Goal: Task Accomplishment & Management: Complete application form

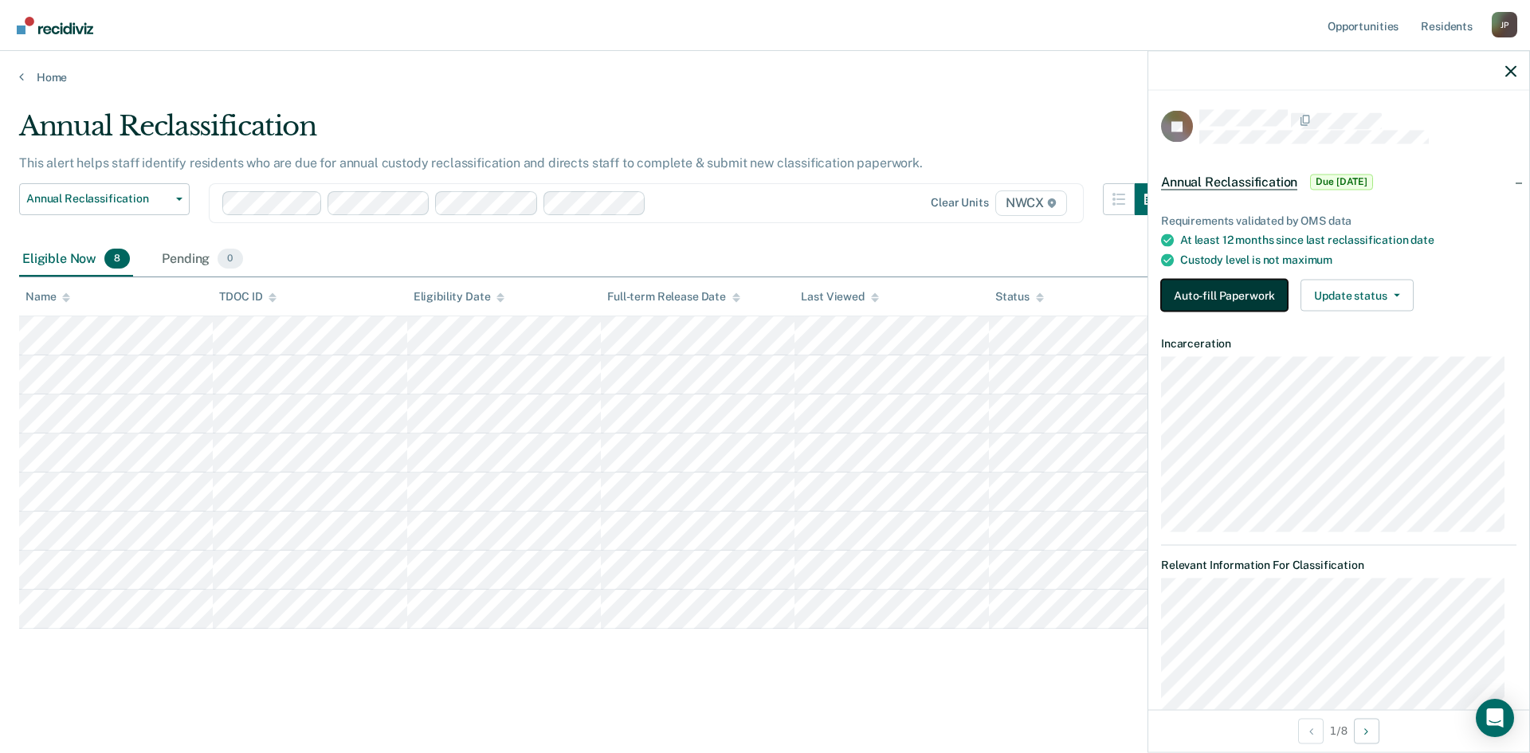
click at [1242, 295] on button "Auto-fill Paperwork" at bounding box center [1224, 296] width 127 height 32
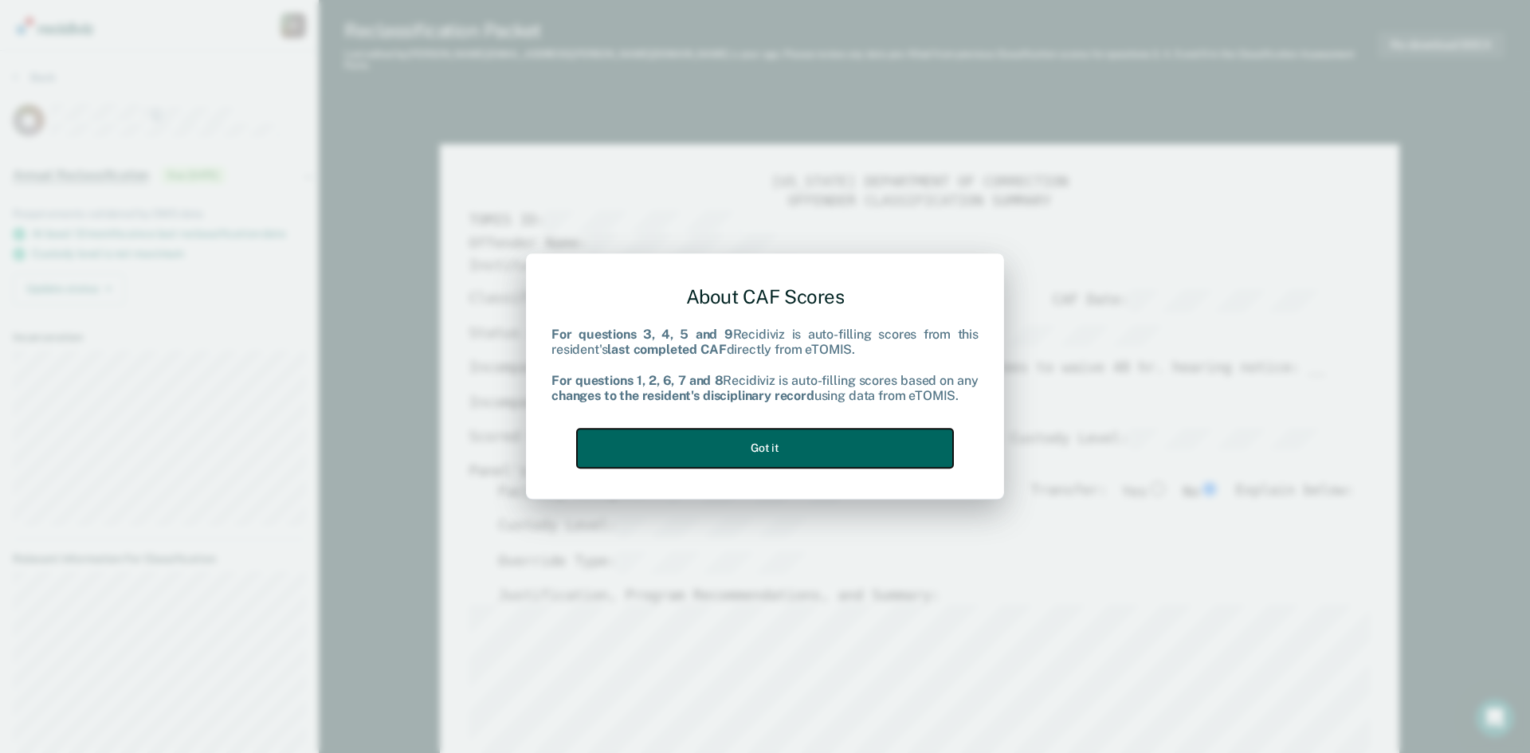
click at [785, 445] on button "Got it" at bounding box center [765, 448] width 376 height 39
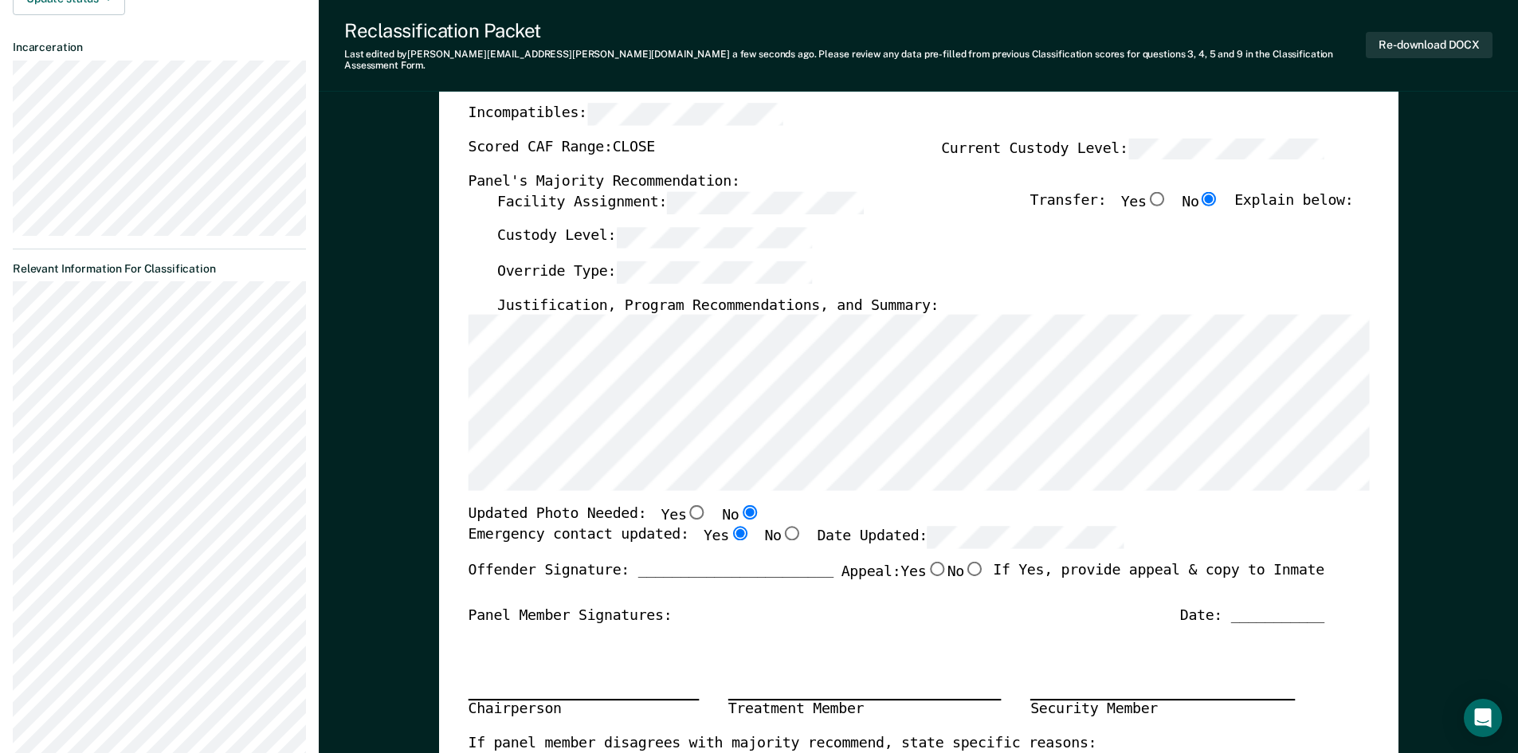
scroll to position [159, 0]
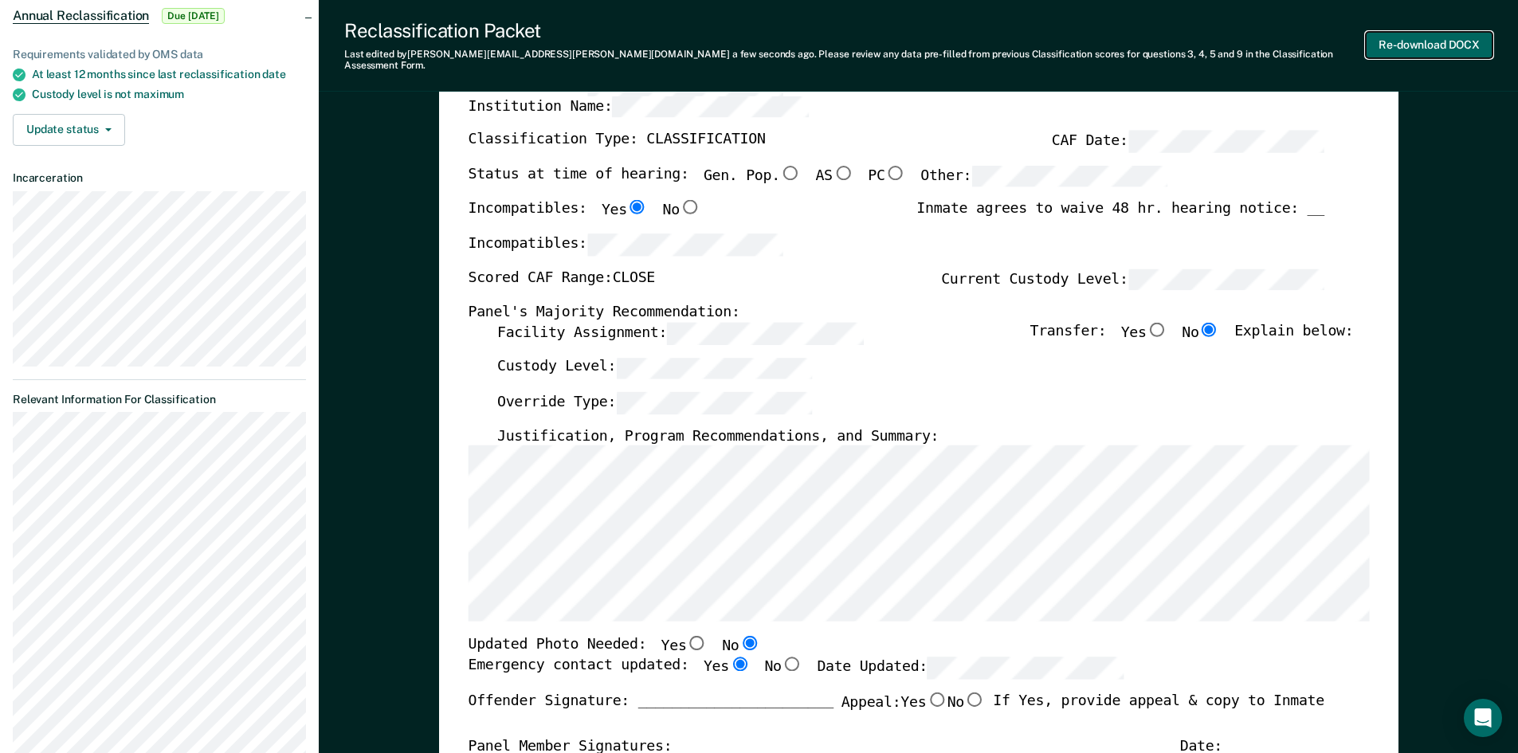
click at [1398, 46] on button "Re-download DOCX" at bounding box center [1429, 45] width 127 height 26
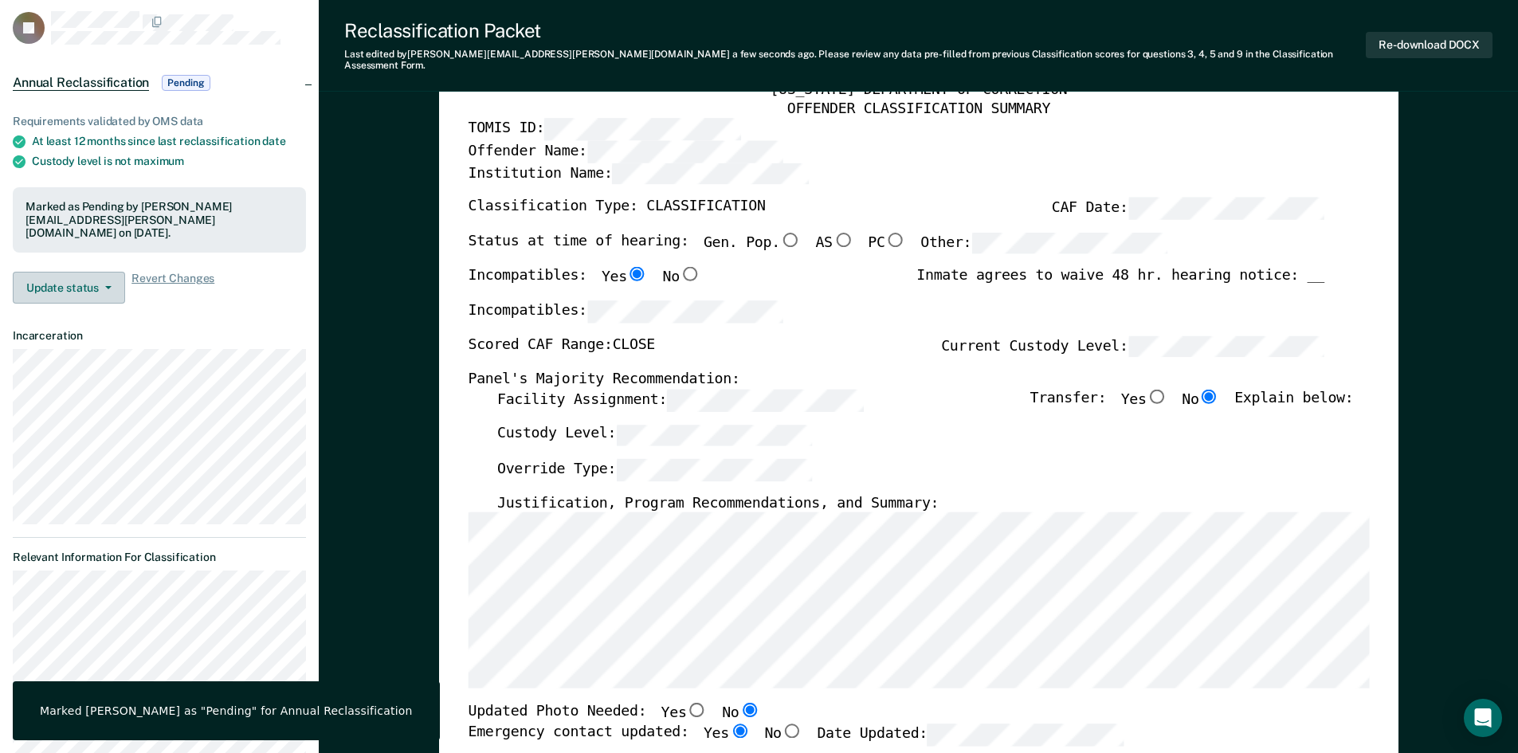
scroll to position [0, 0]
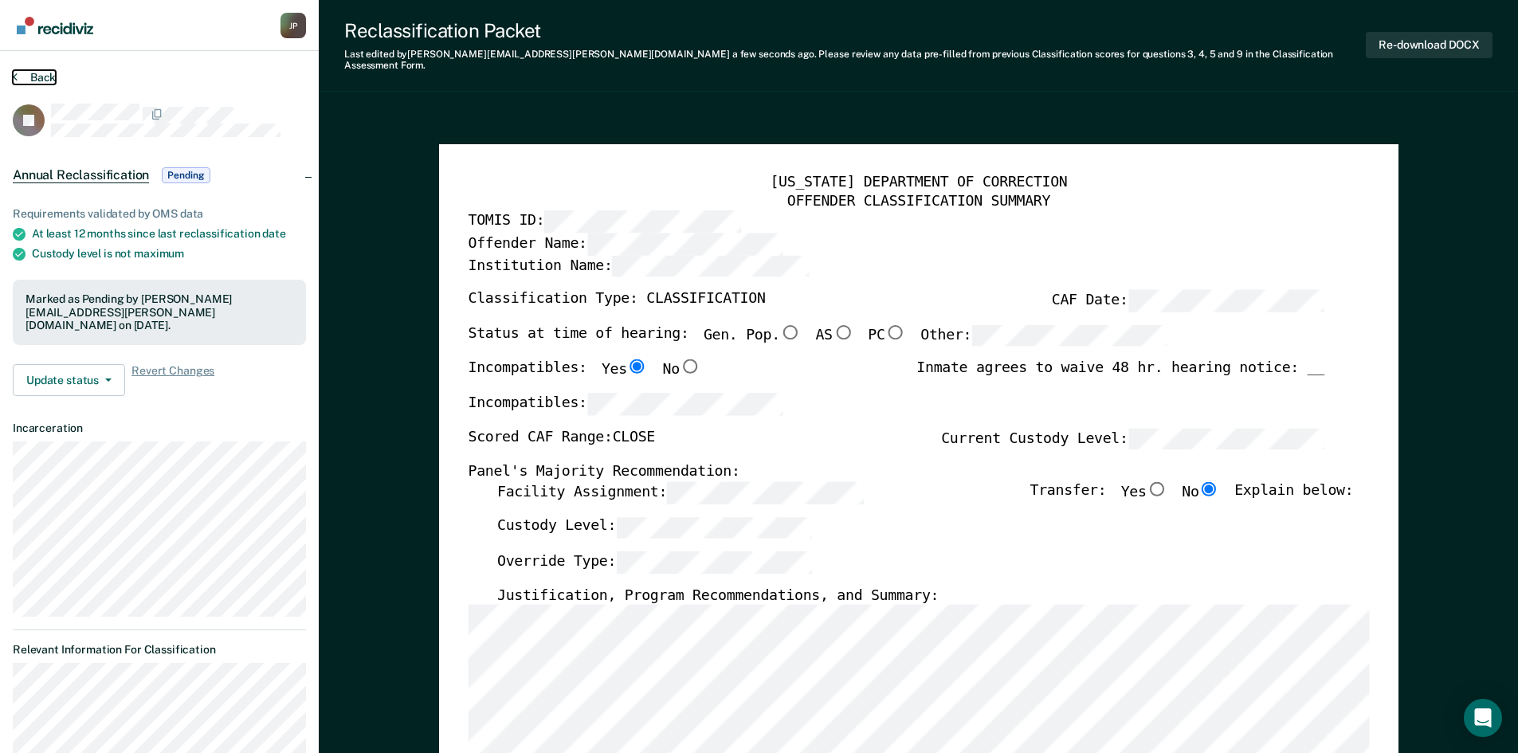
click at [22, 79] on button "Back" at bounding box center [34, 77] width 43 height 14
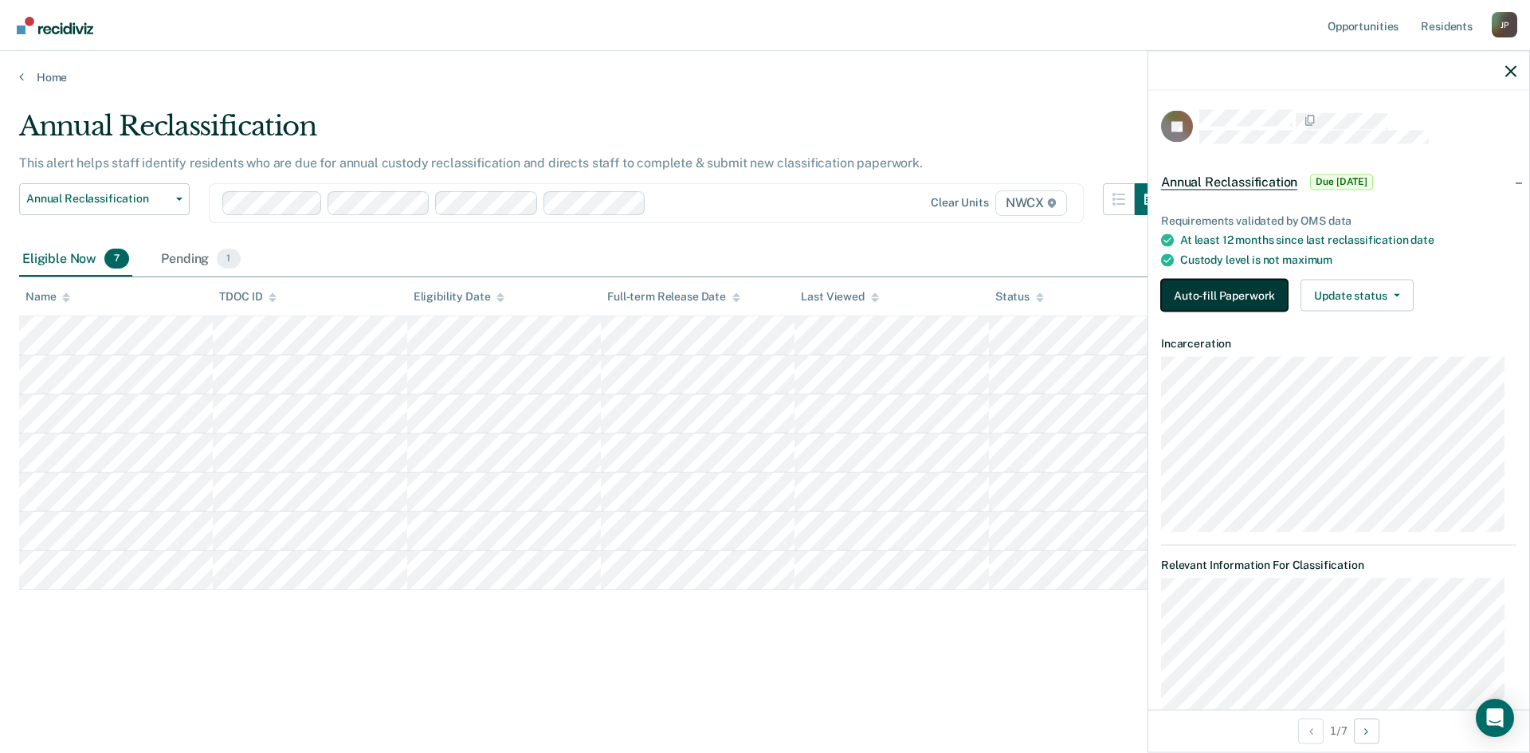
click at [1234, 289] on button "Auto-fill Paperwork" at bounding box center [1224, 296] width 127 height 32
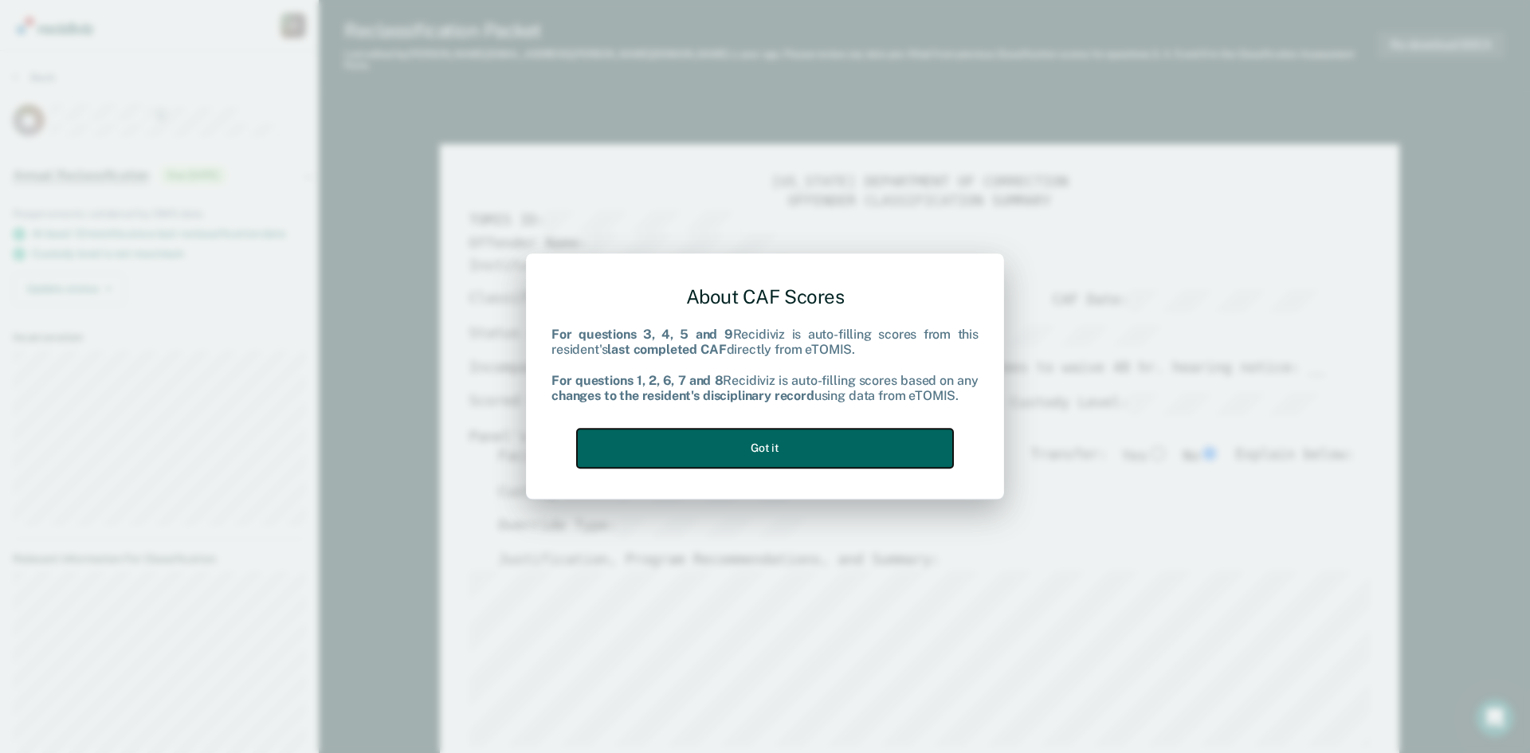
click at [745, 446] on button "Got it" at bounding box center [765, 448] width 376 height 39
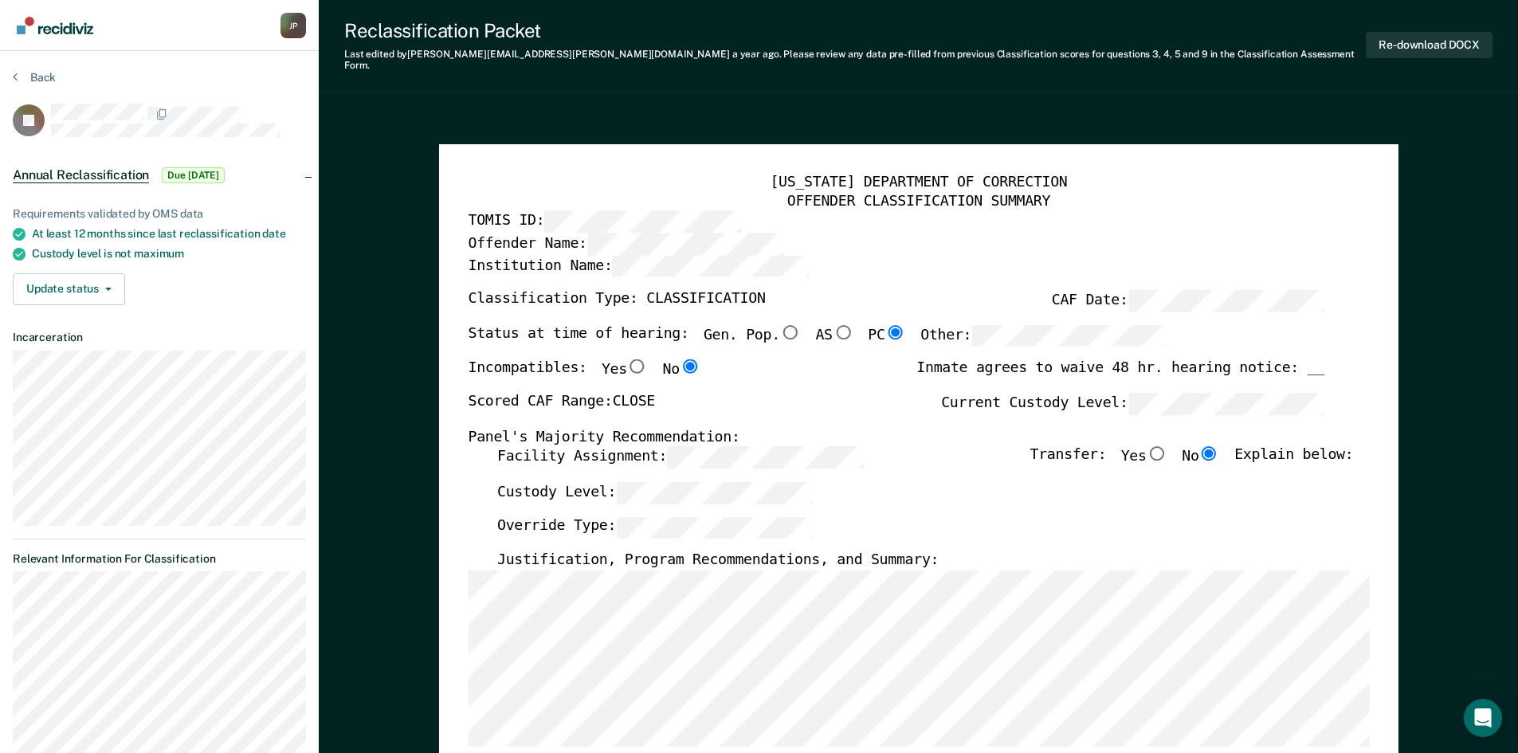
type textarea "x"
radio input "false"
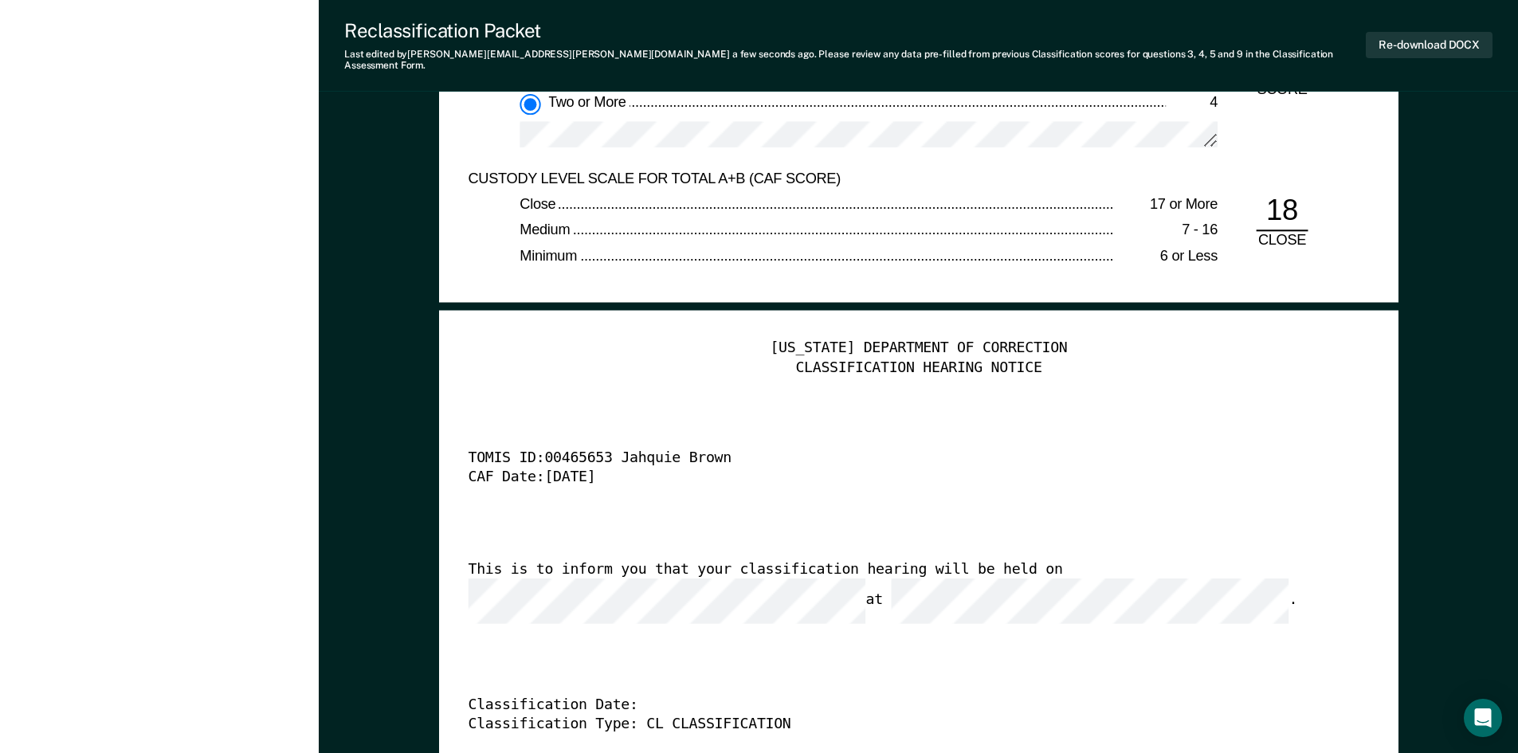
scroll to position [3906, 0]
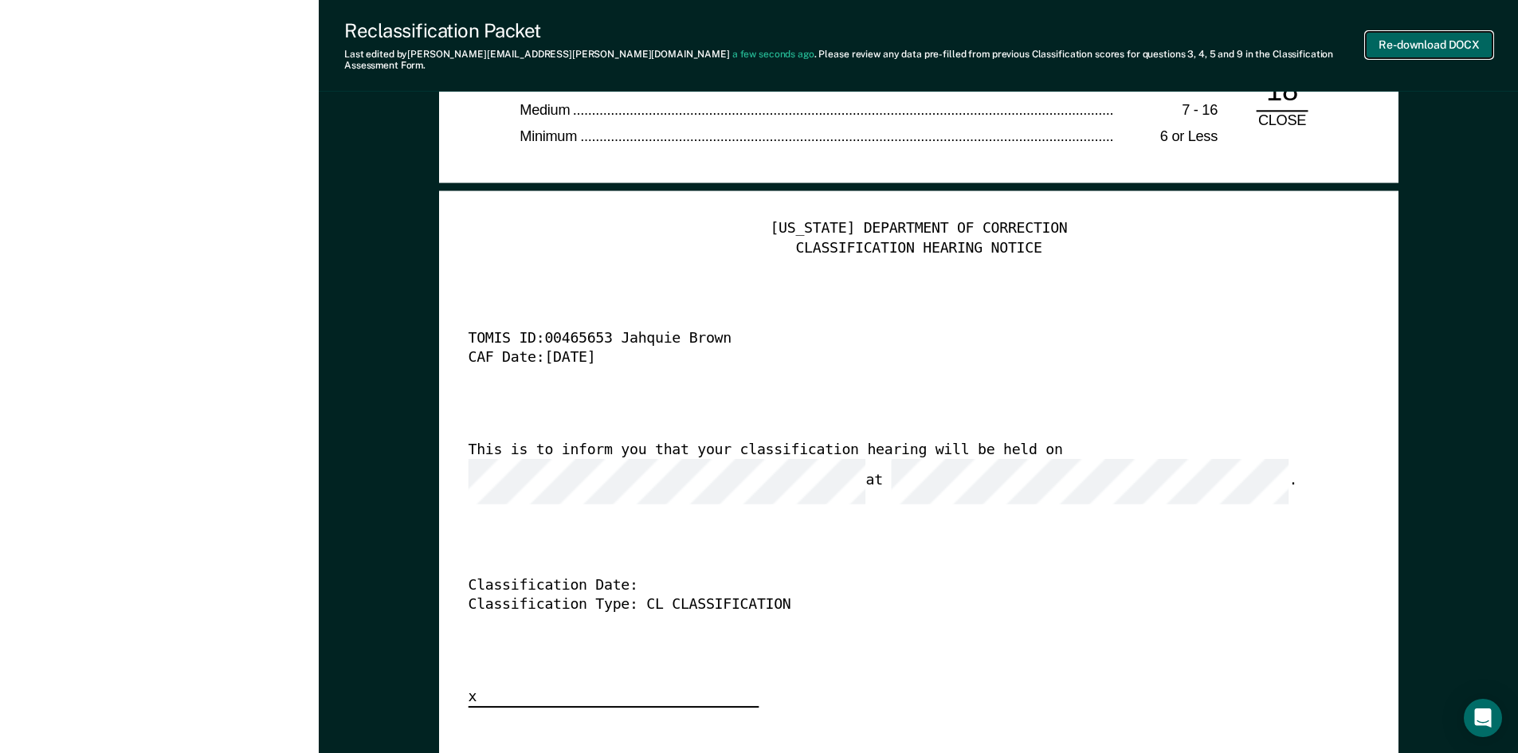
click at [1414, 46] on button "Re-download DOCX" at bounding box center [1429, 45] width 127 height 26
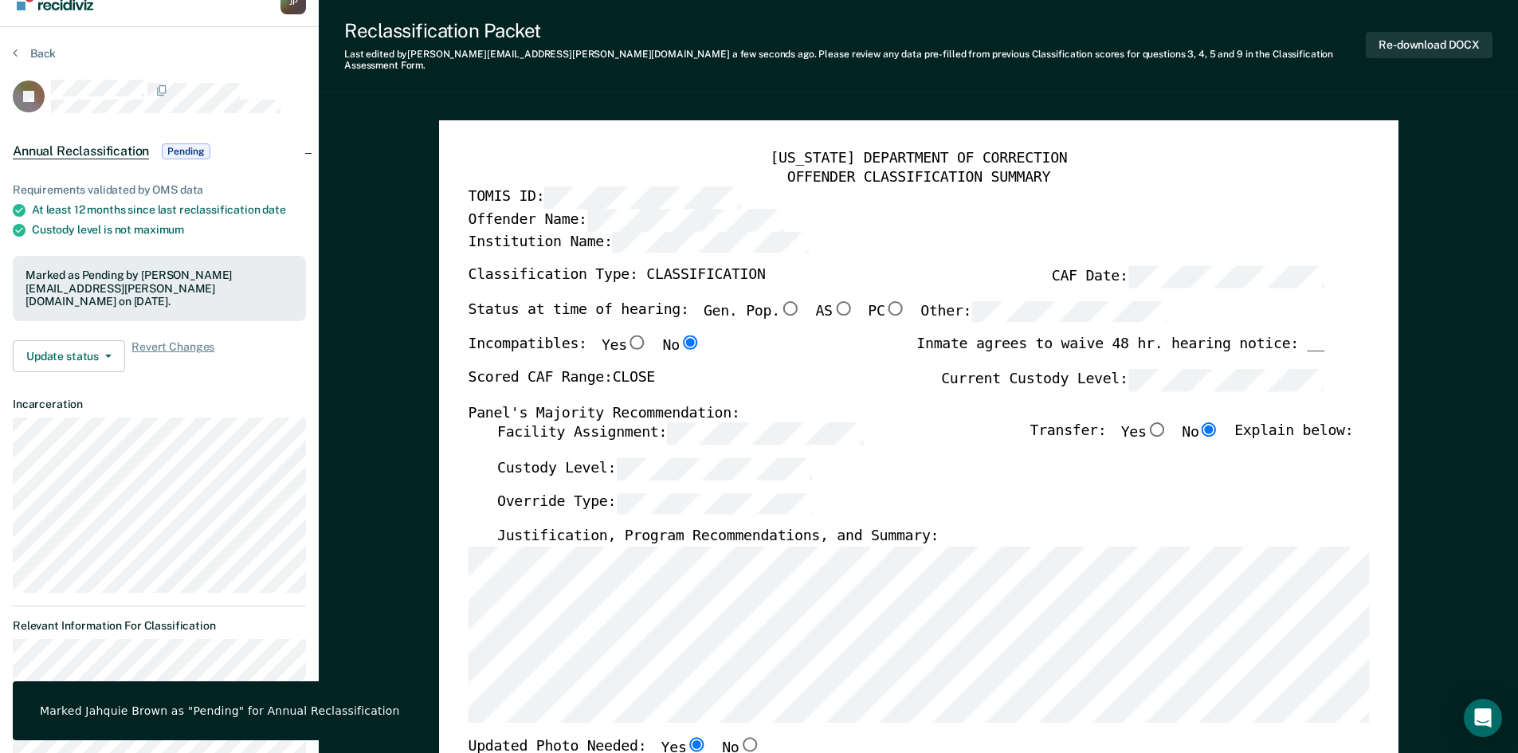
scroll to position [0, 0]
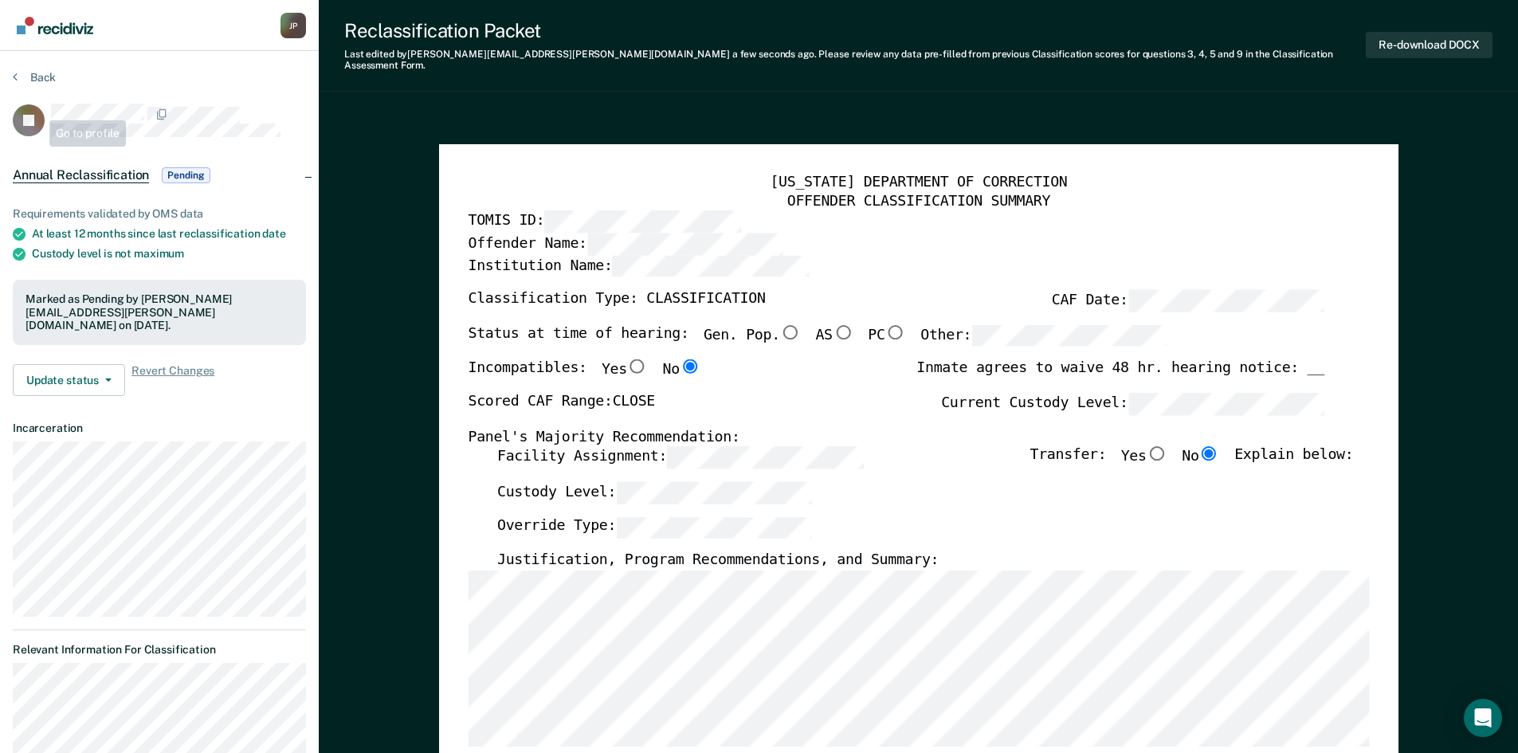
click at [37, 72] on button "Back" at bounding box center [34, 77] width 43 height 14
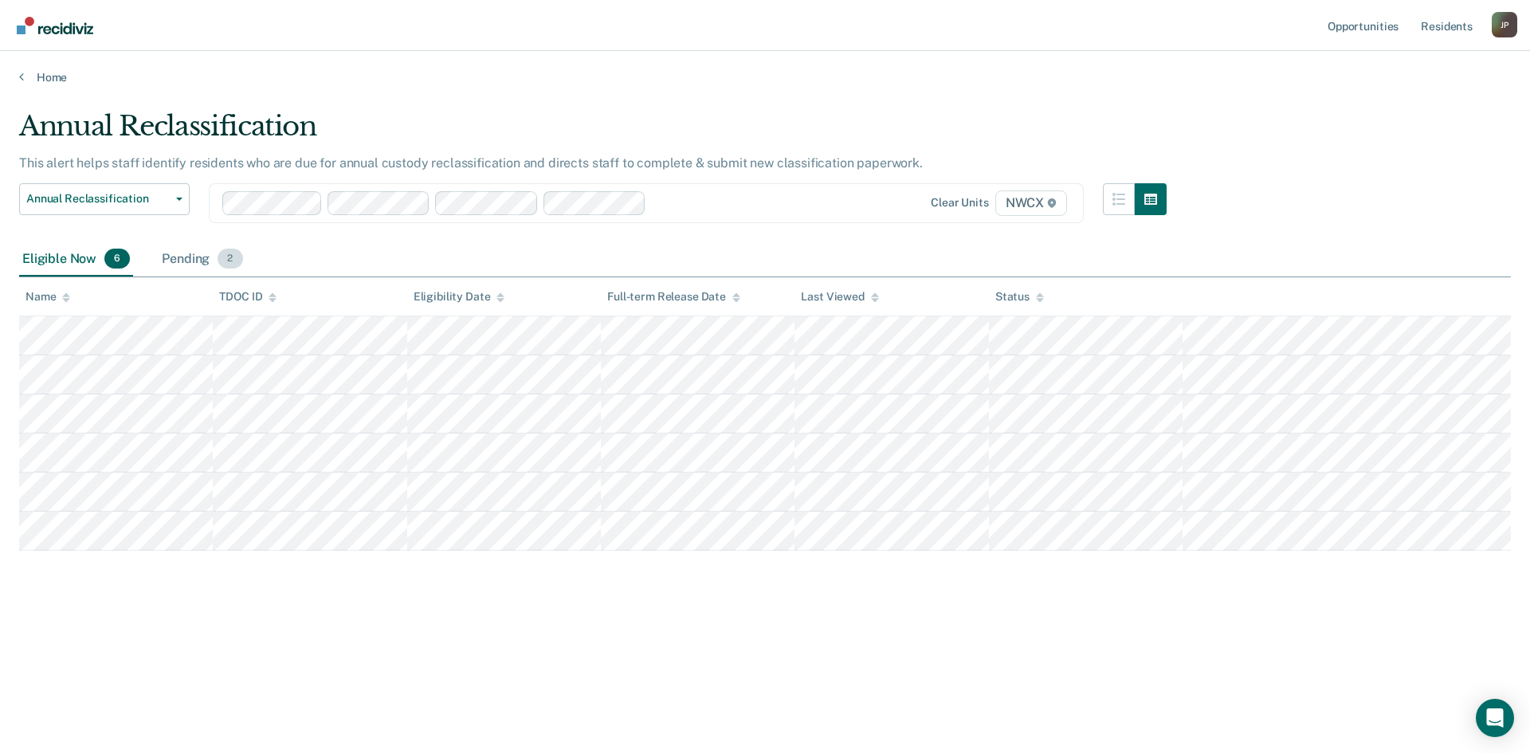
click at [187, 253] on div "Pending 2" at bounding box center [202, 259] width 87 height 35
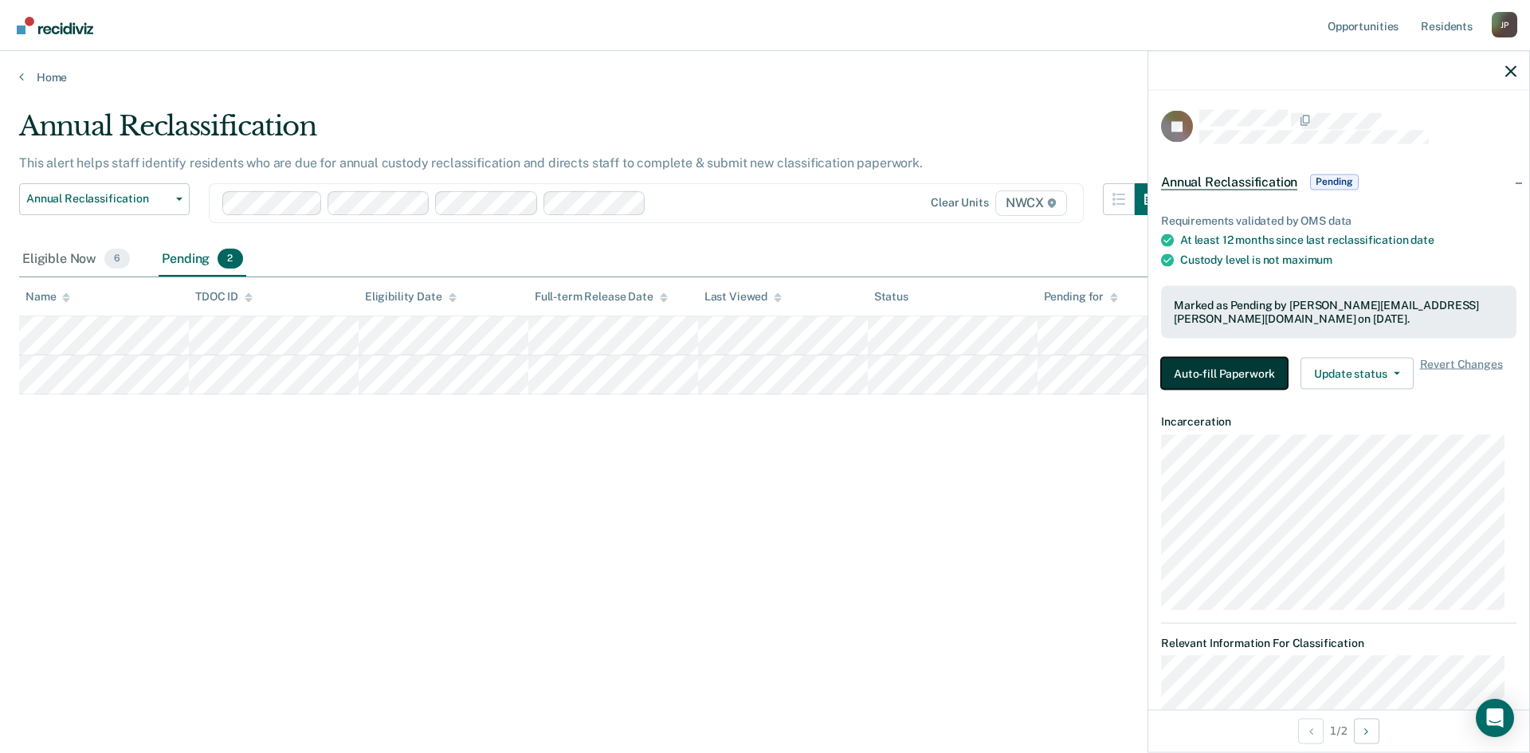
click at [1252, 373] on button "Auto-fill Paperwork" at bounding box center [1224, 373] width 127 height 32
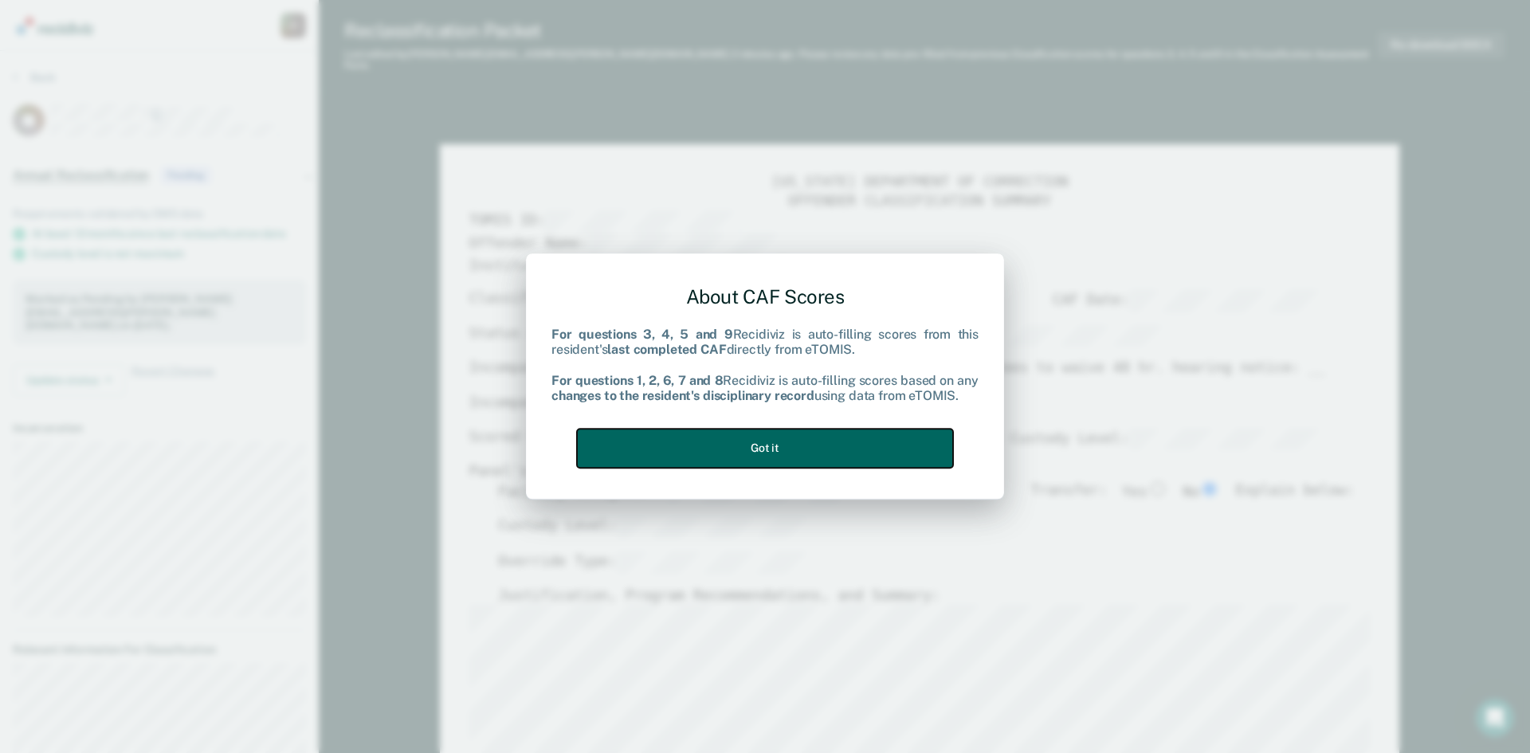
click at [827, 450] on button "Got it" at bounding box center [765, 448] width 376 height 39
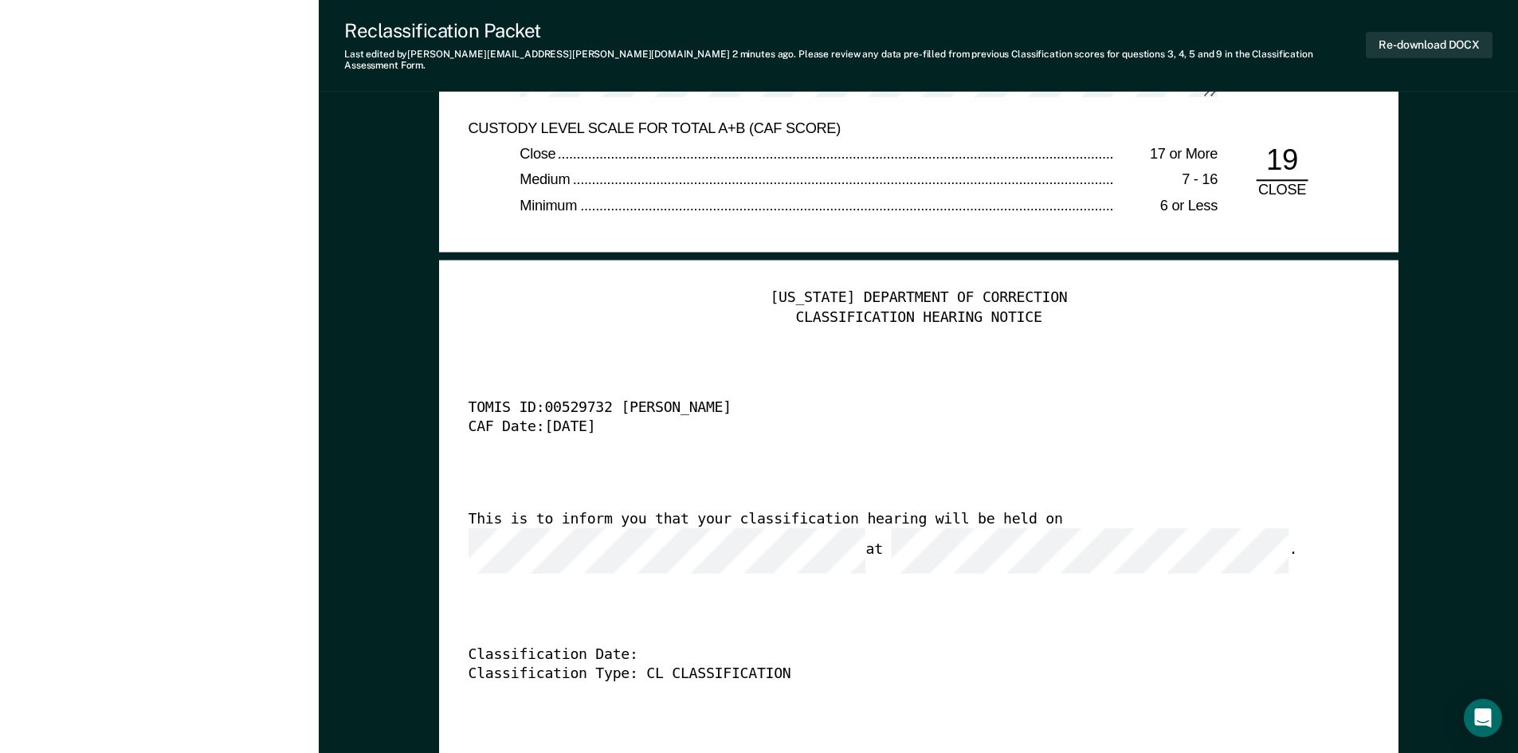
scroll to position [4065, 0]
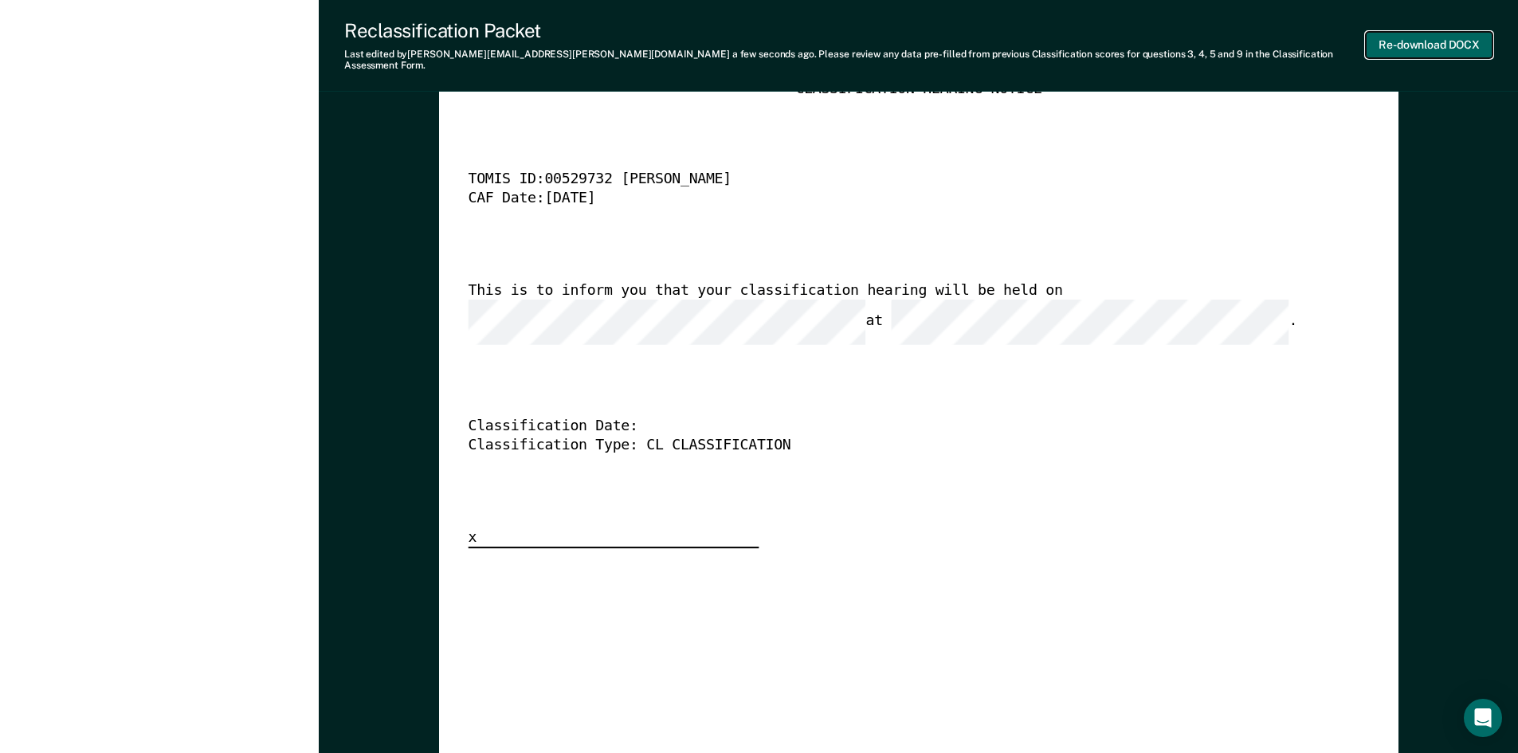
click at [1395, 45] on button "Re-download DOCX" at bounding box center [1429, 45] width 127 height 26
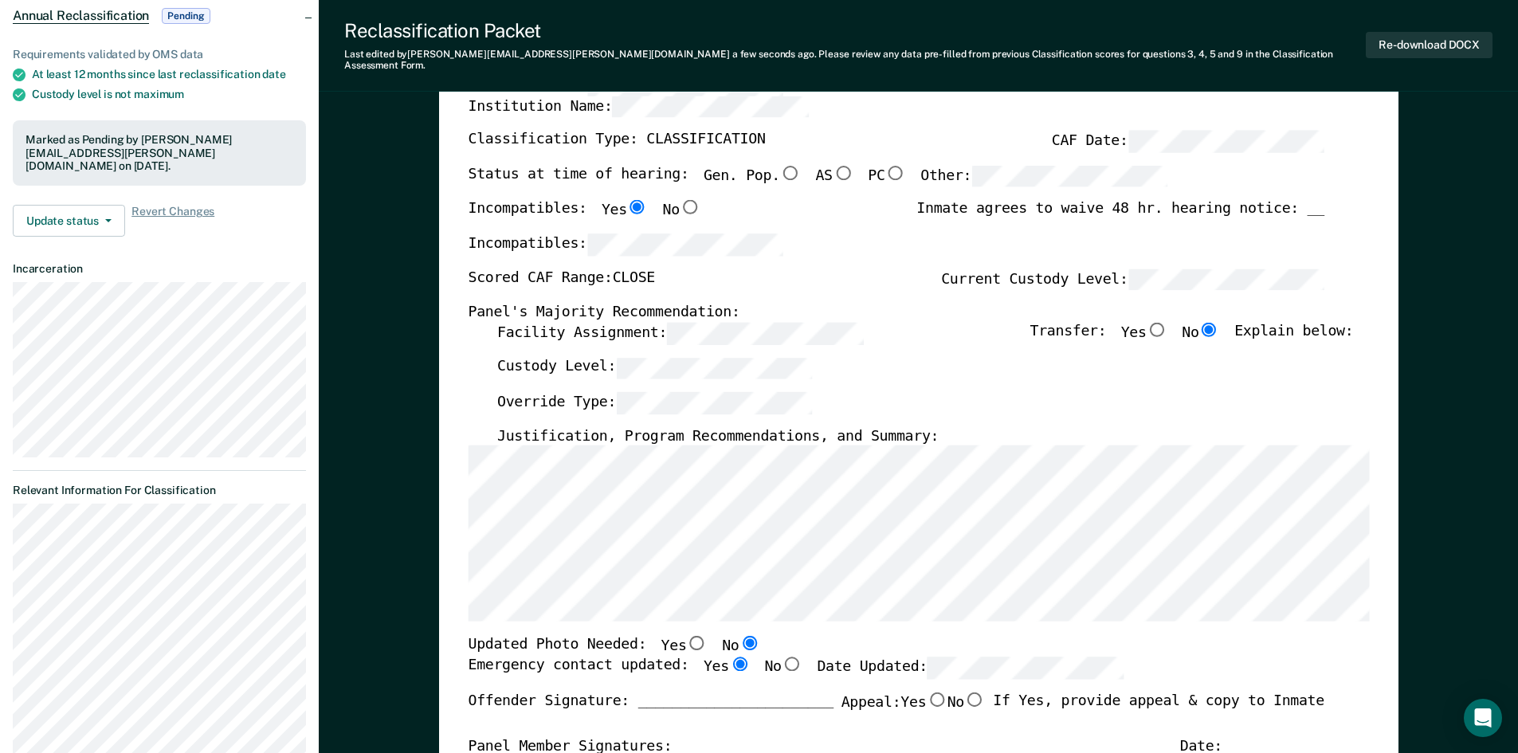
scroll to position [0, 0]
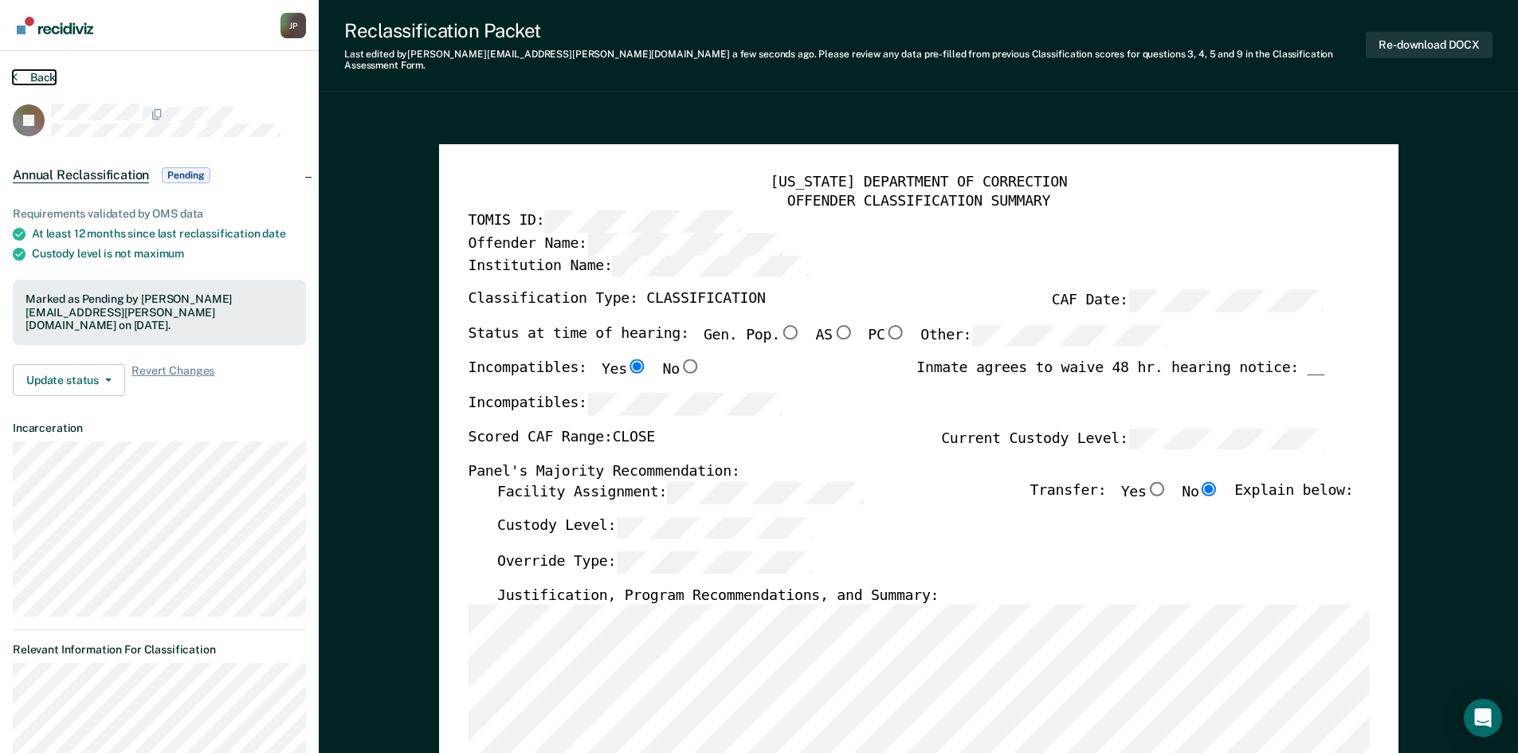
click at [46, 79] on button "Back" at bounding box center [34, 77] width 43 height 14
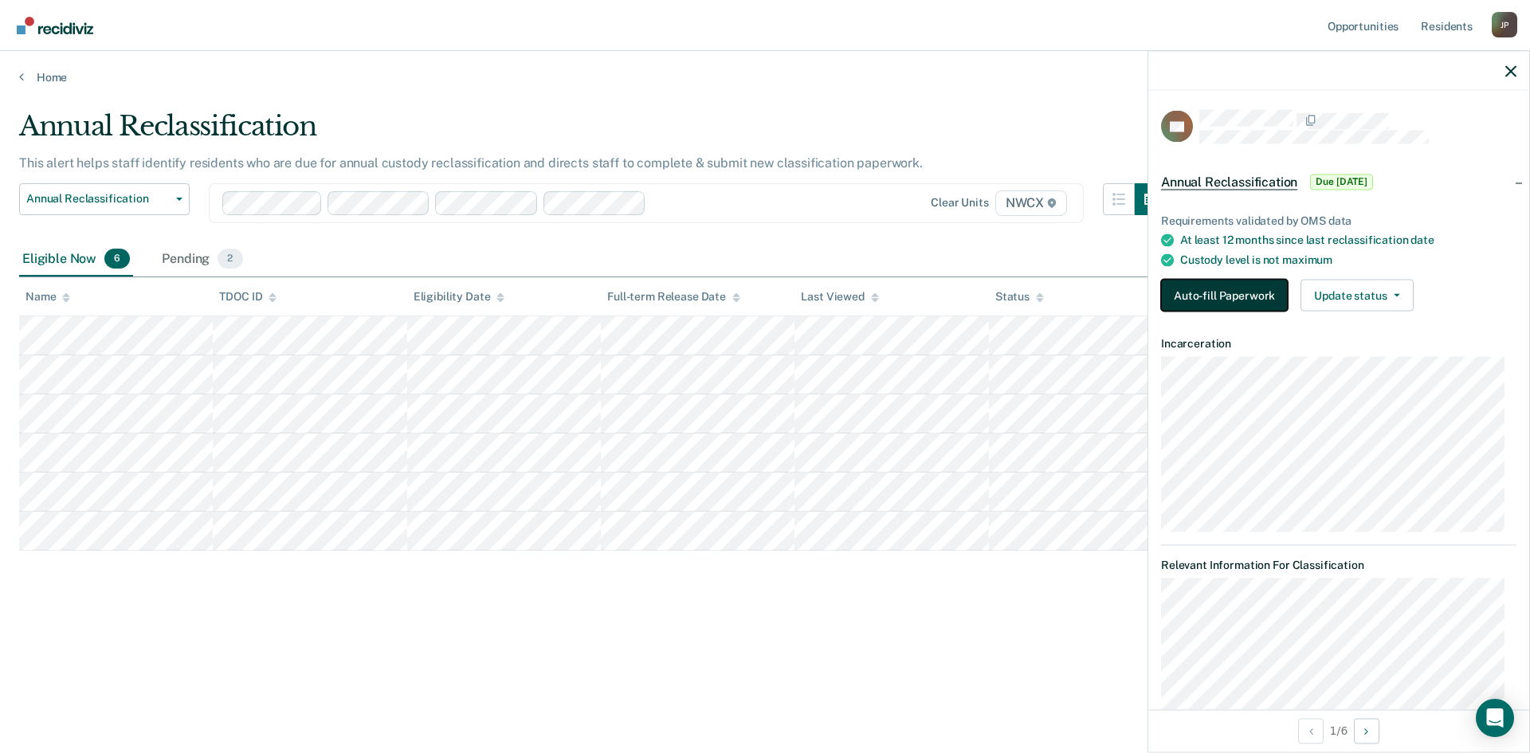
click at [1250, 290] on button "Auto-fill Paperwork" at bounding box center [1224, 296] width 127 height 32
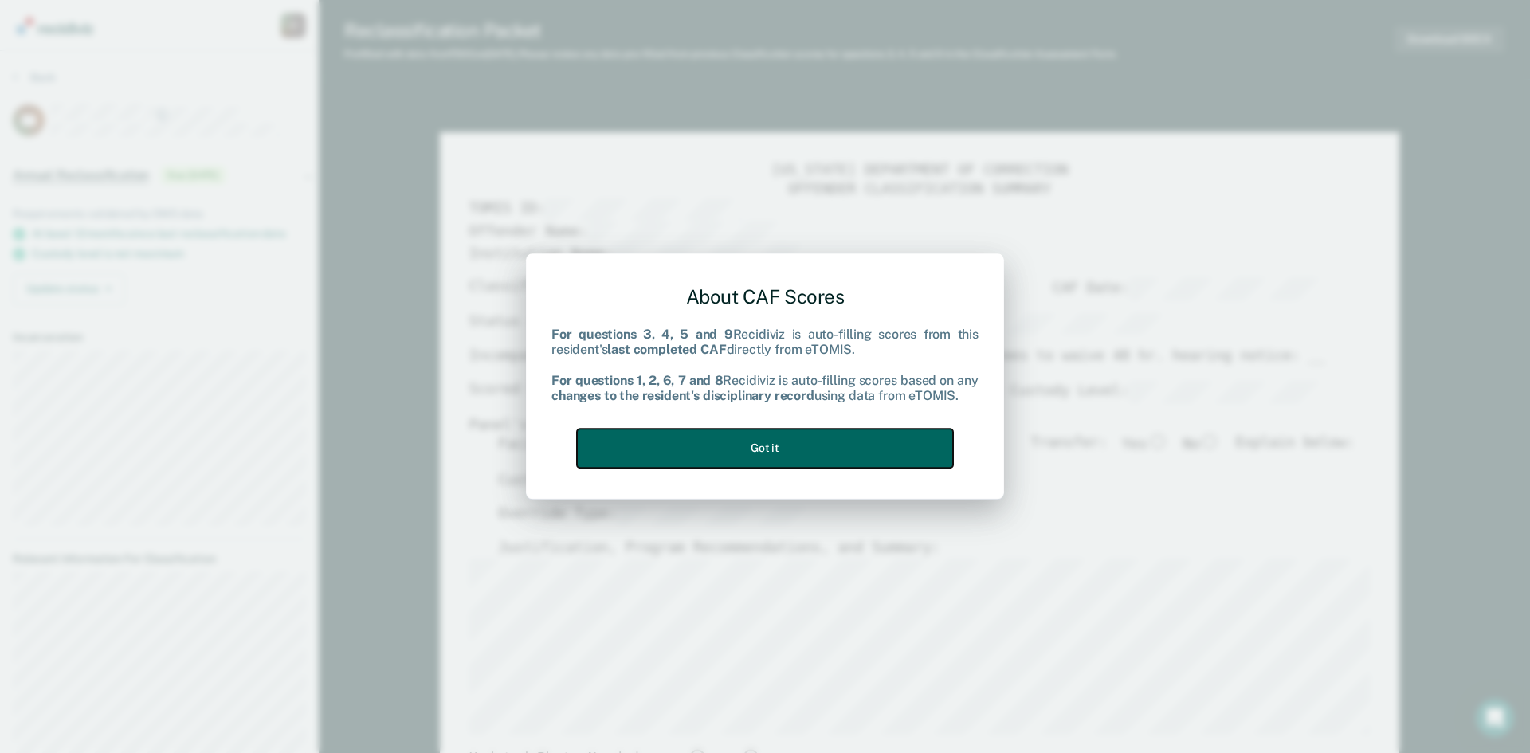
click at [763, 447] on button "Got it" at bounding box center [765, 448] width 376 height 39
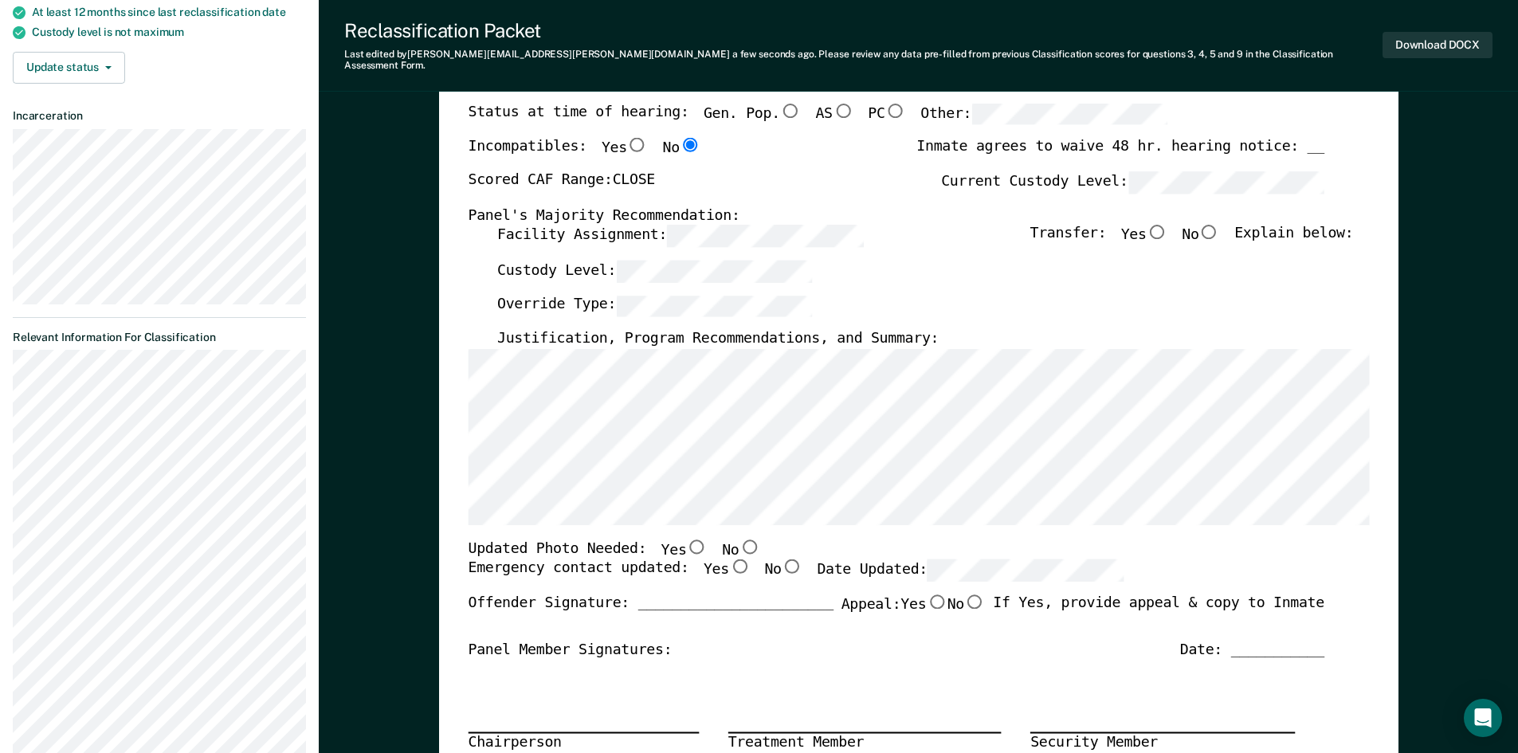
scroll to position [319, 0]
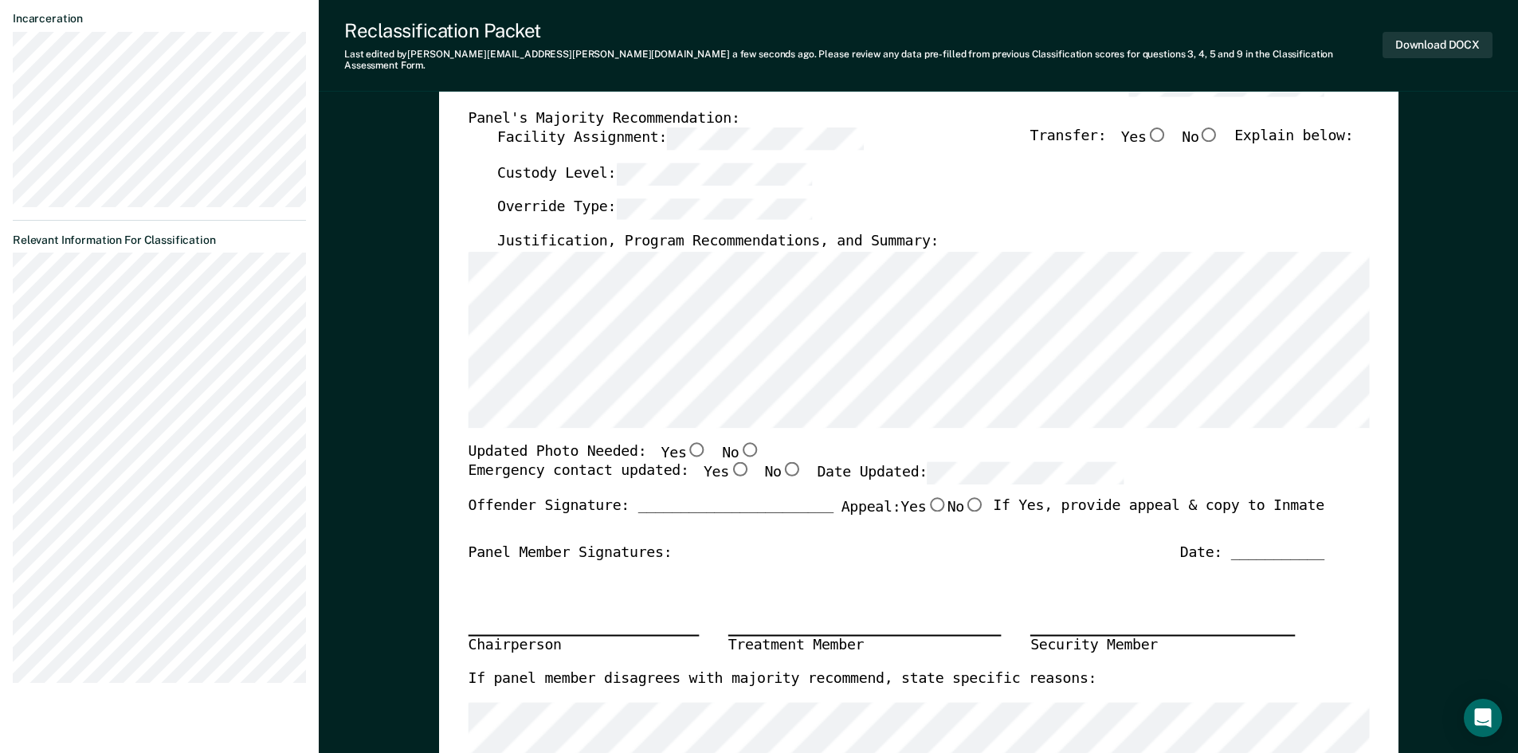
click at [739, 442] on input "No" at bounding box center [749, 449] width 21 height 14
type textarea "x"
radio input "true"
click at [729, 462] on input "Yes" at bounding box center [739, 469] width 21 height 14
type textarea "x"
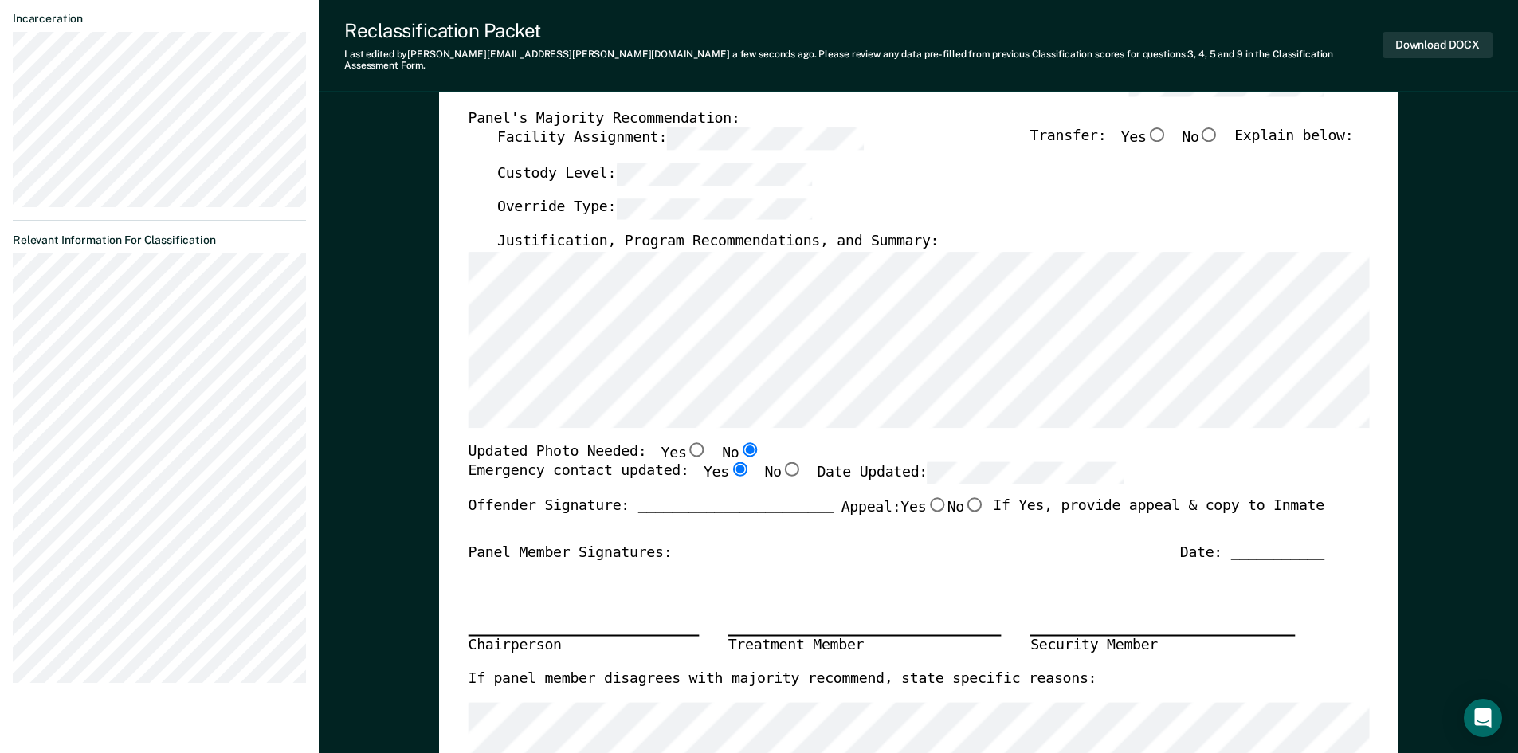
radio input "true"
click at [1220, 128] on input "No" at bounding box center [1209, 135] width 21 height 14
type textarea "x"
radio input "true"
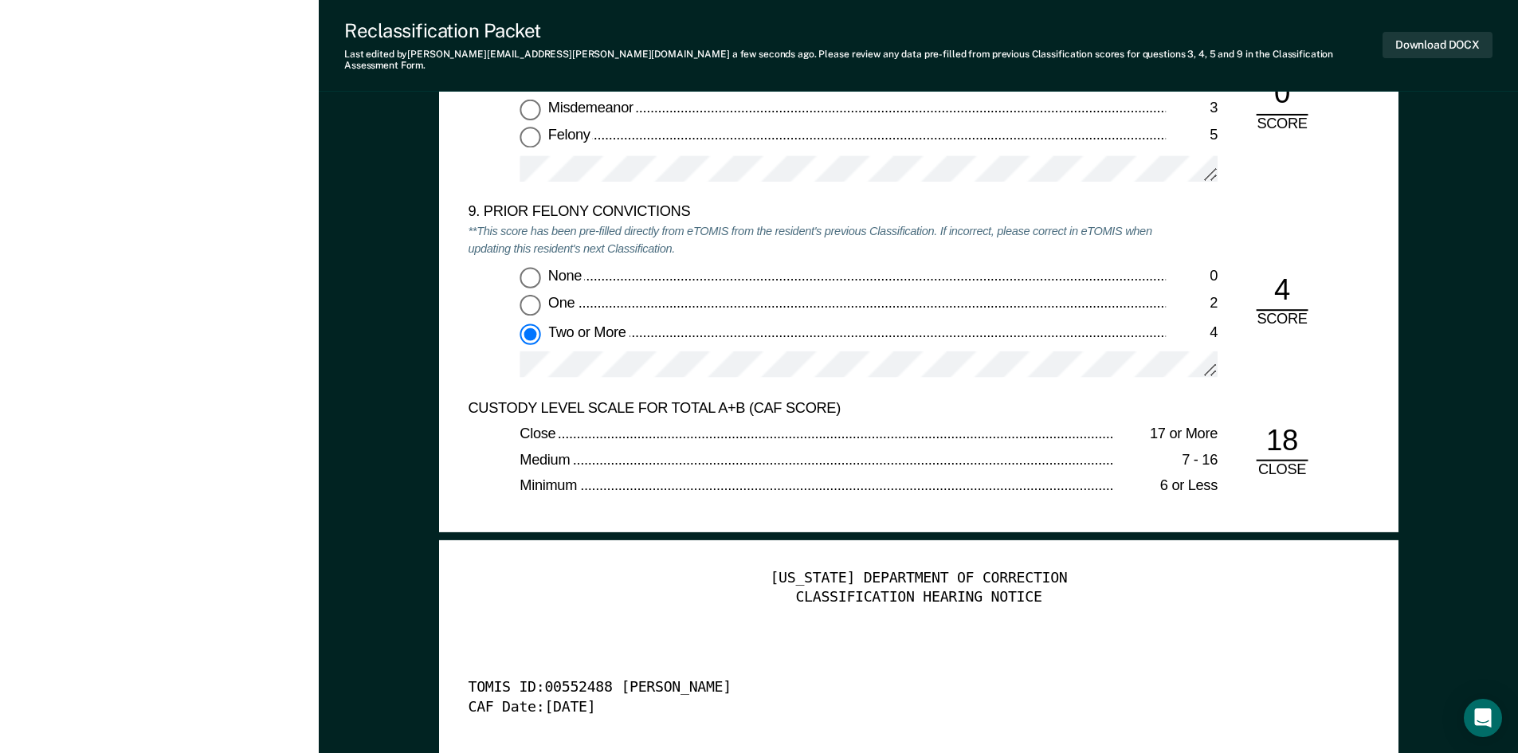
scroll to position [4065, 0]
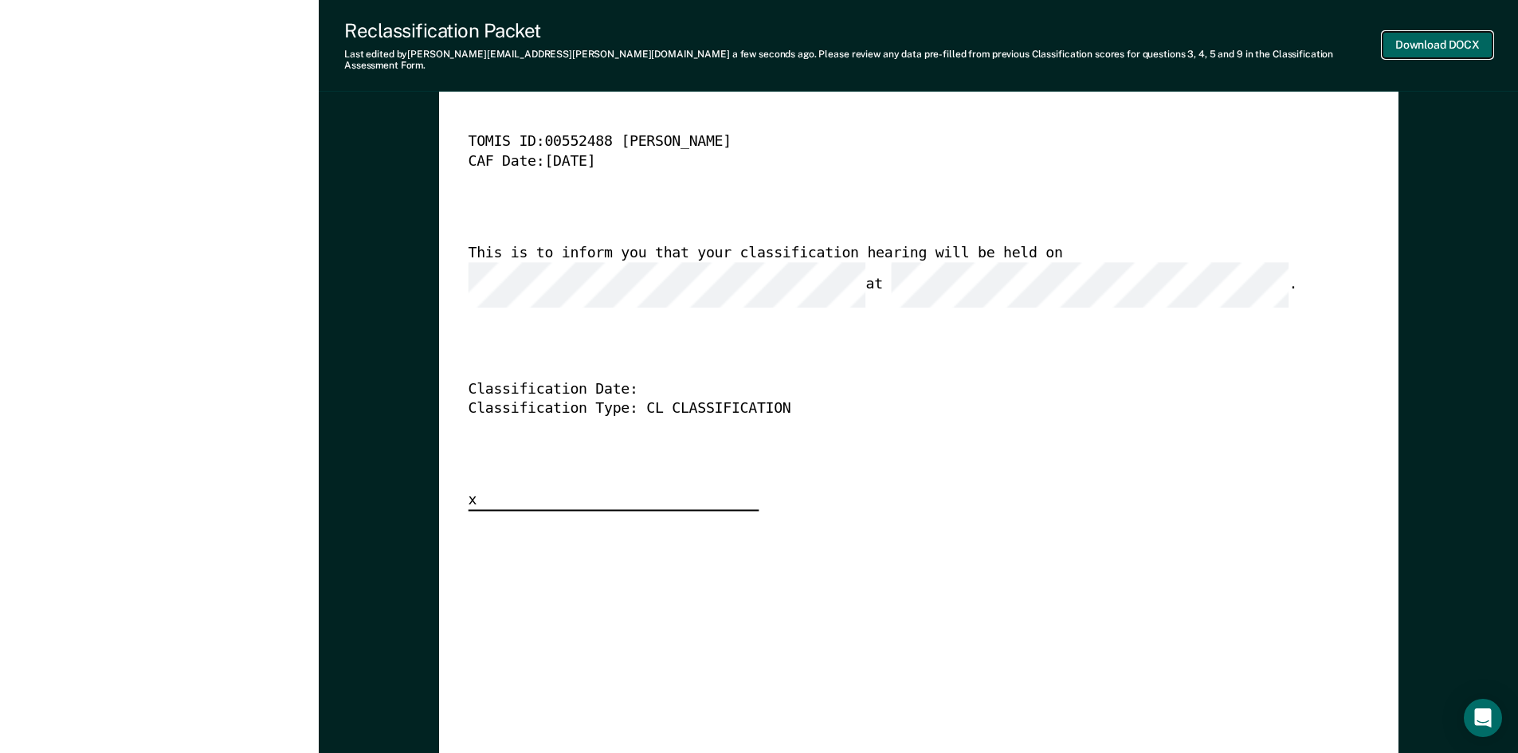
click at [1463, 32] on button "Download DOCX" at bounding box center [1438, 45] width 110 height 26
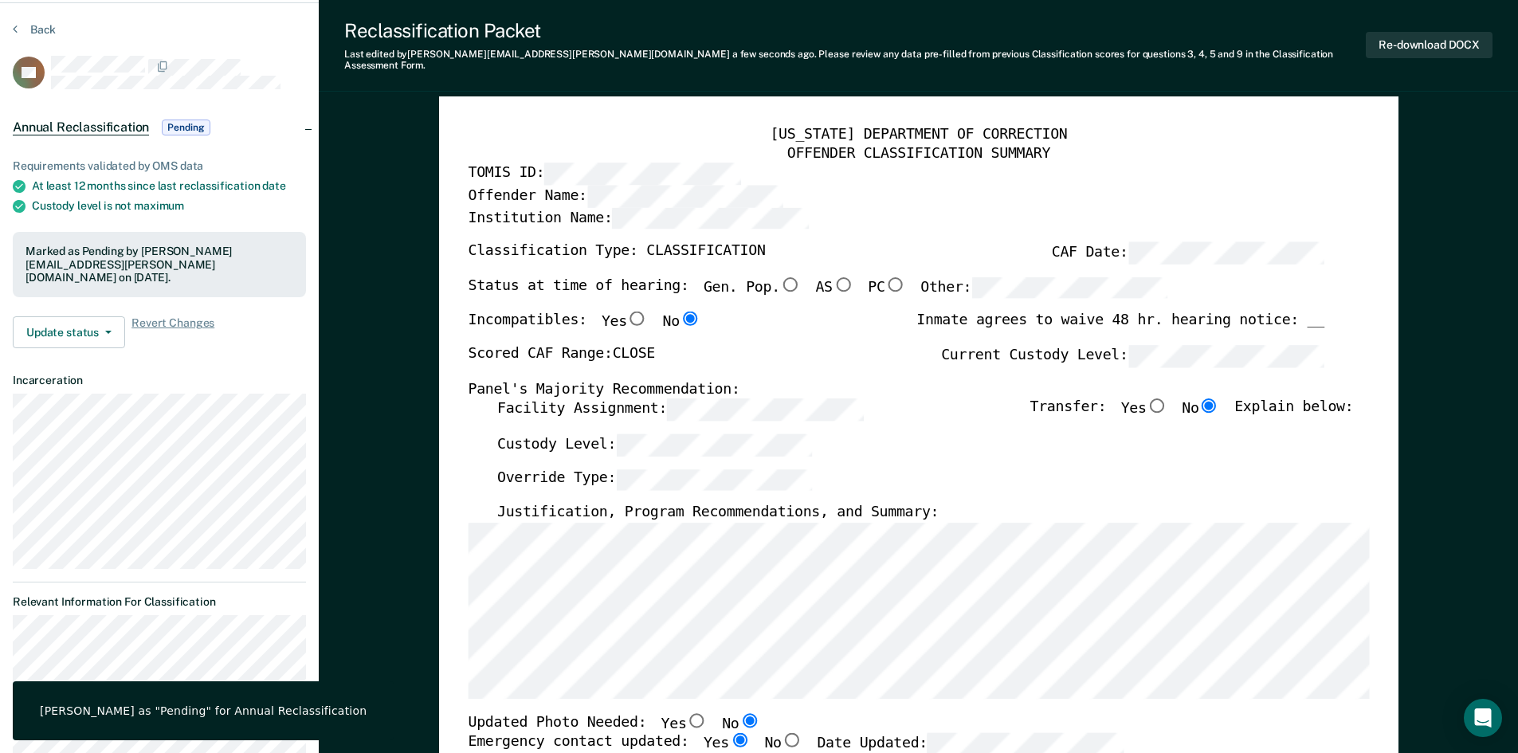
scroll to position [0, 0]
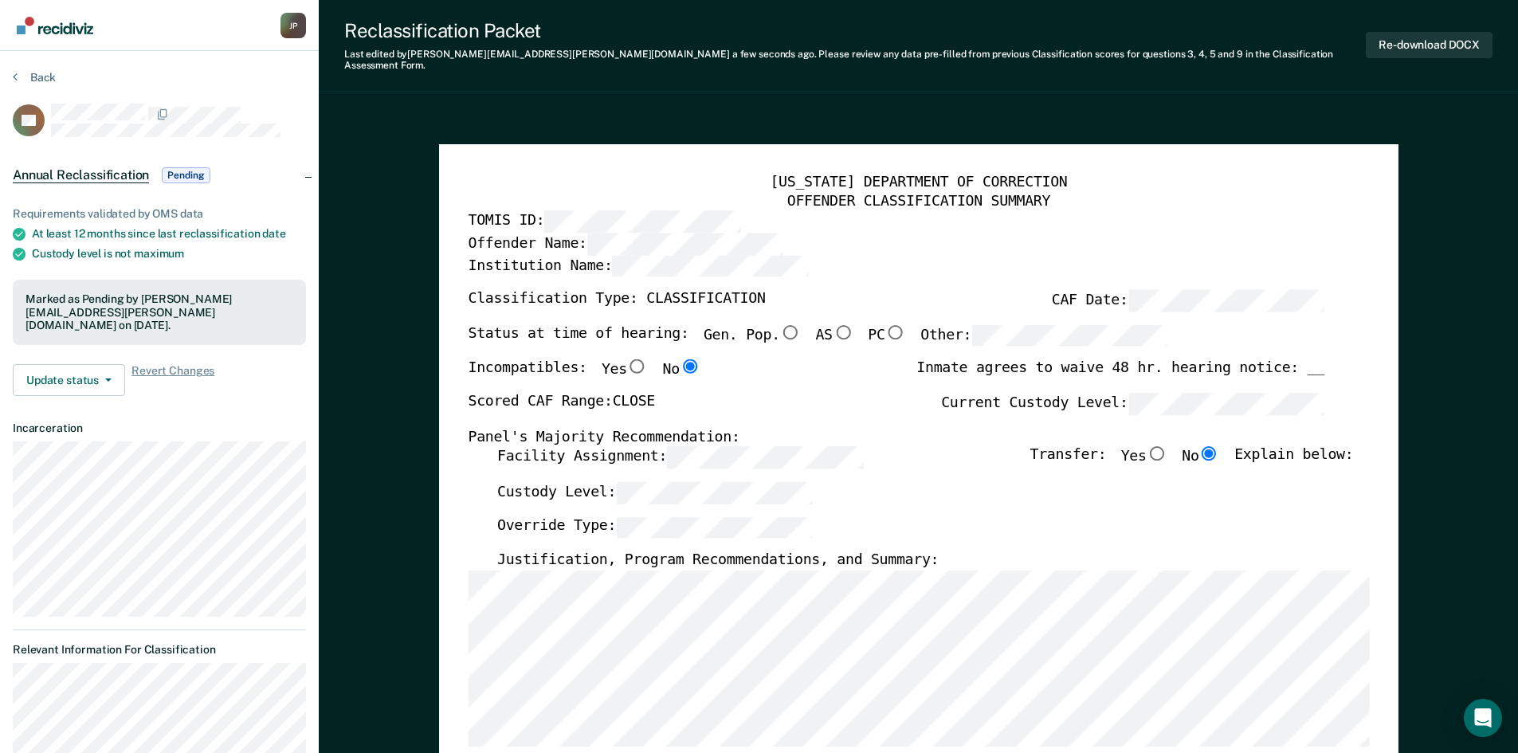
click at [22, 69] on section "Back AB Annual Reclassification Pending Requirements validated by OMS data At l…" at bounding box center [159, 588] width 319 height 1075
click at [35, 73] on button "Back" at bounding box center [34, 77] width 43 height 14
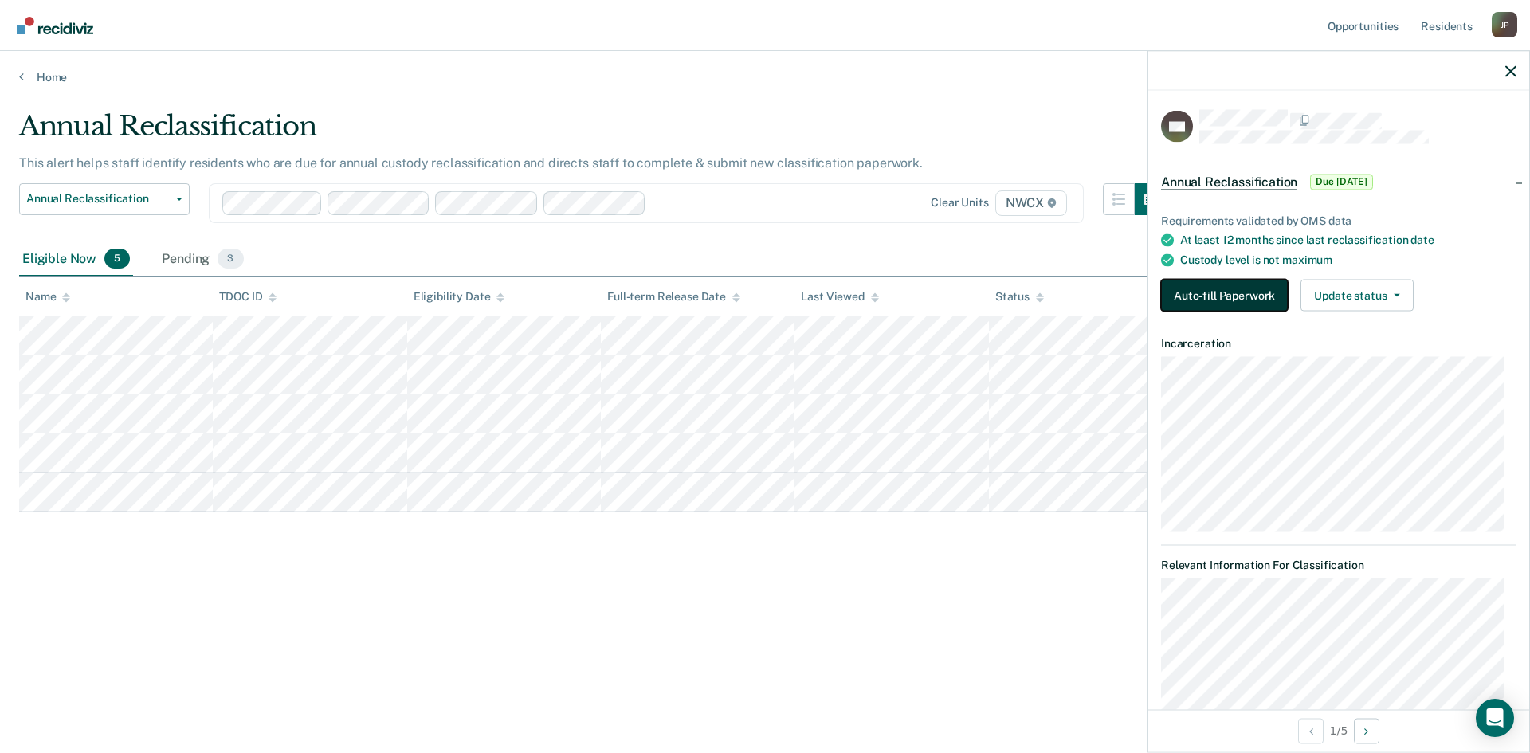
click at [1182, 293] on button "Auto-fill Paperwork" at bounding box center [1224, 296] width 127 height 32
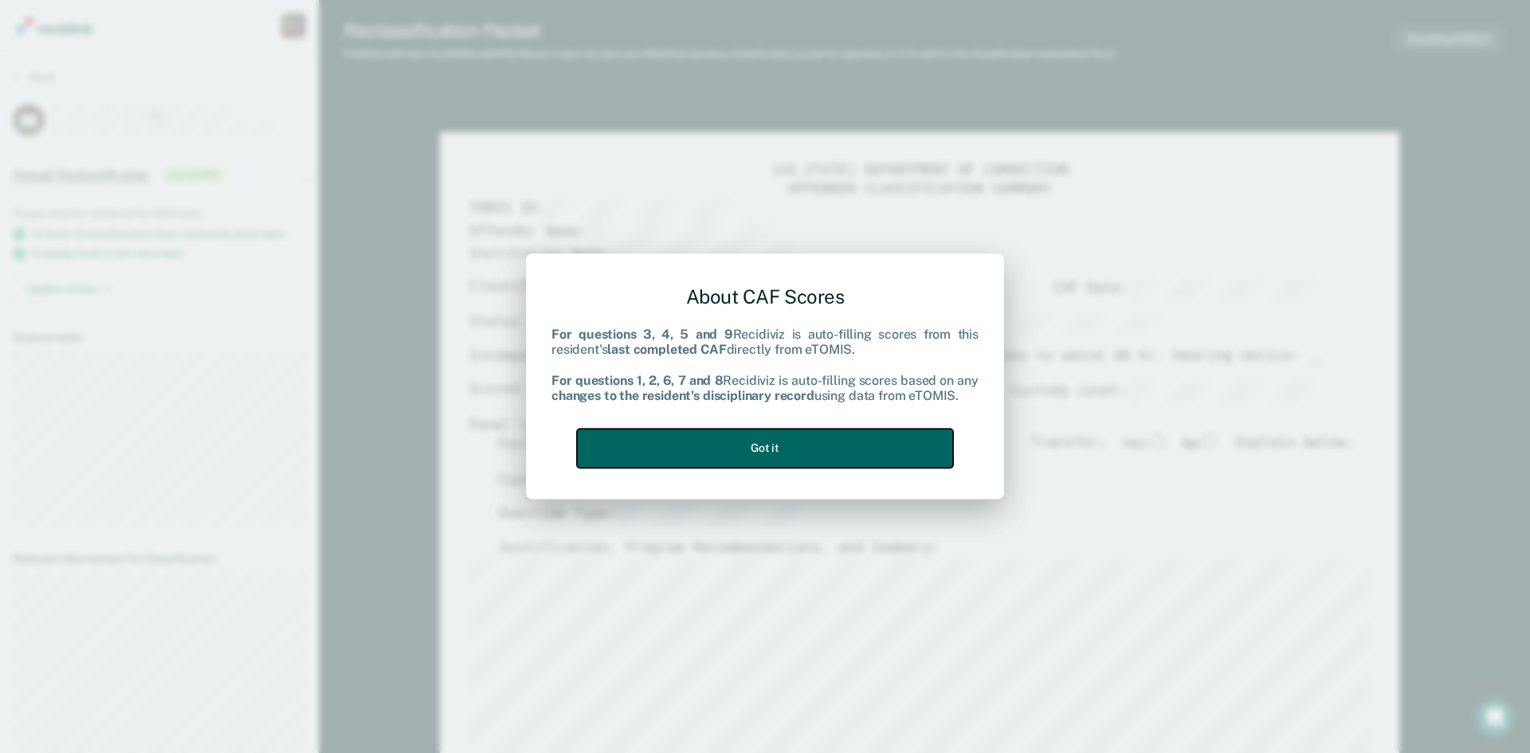
click at [762, 449] on button "Got it" at bounding box center [765, 448] width 376 height 39
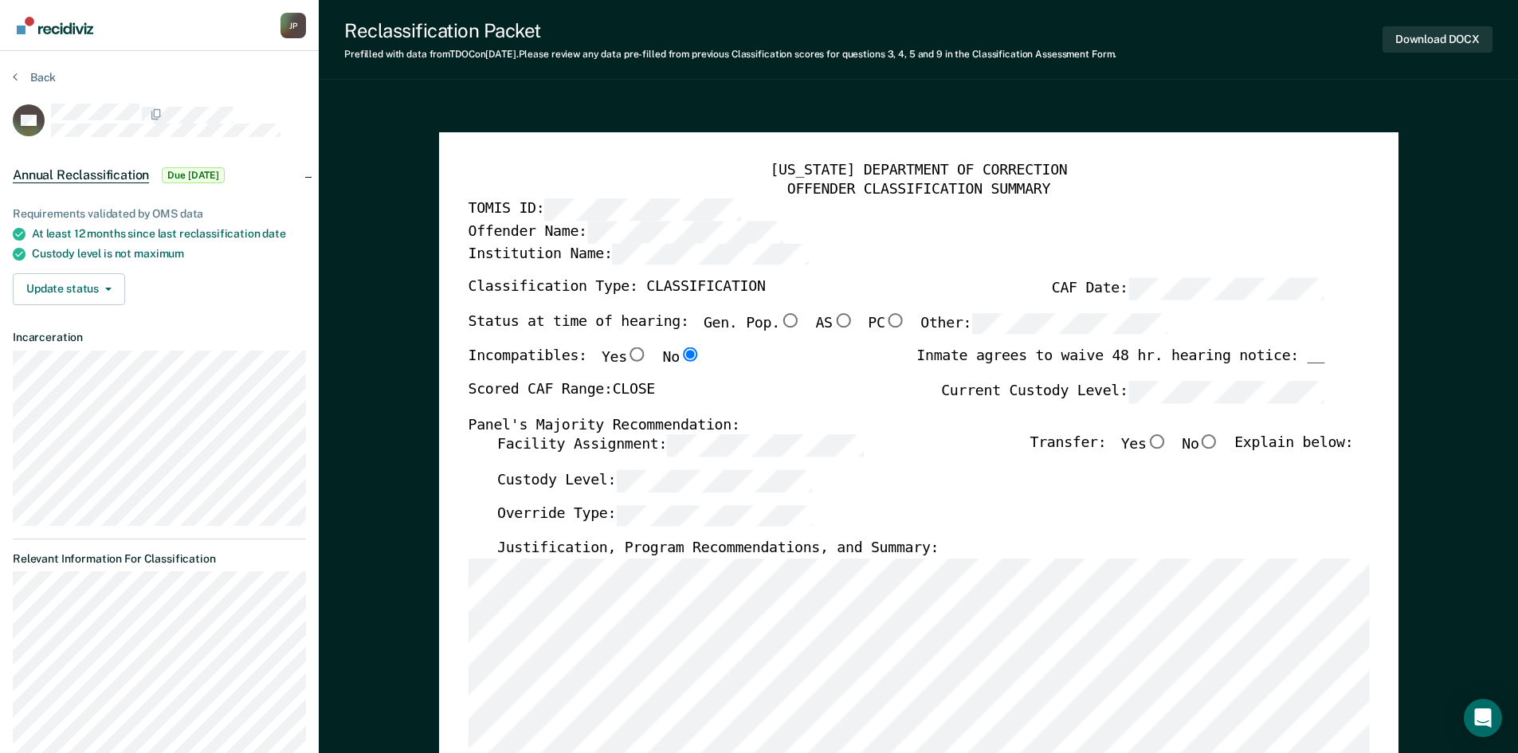
click at [1220, 445] on input "No" at bounding box center [1209, 442] width 21 height 14
type textarea "x"
radio input "true"
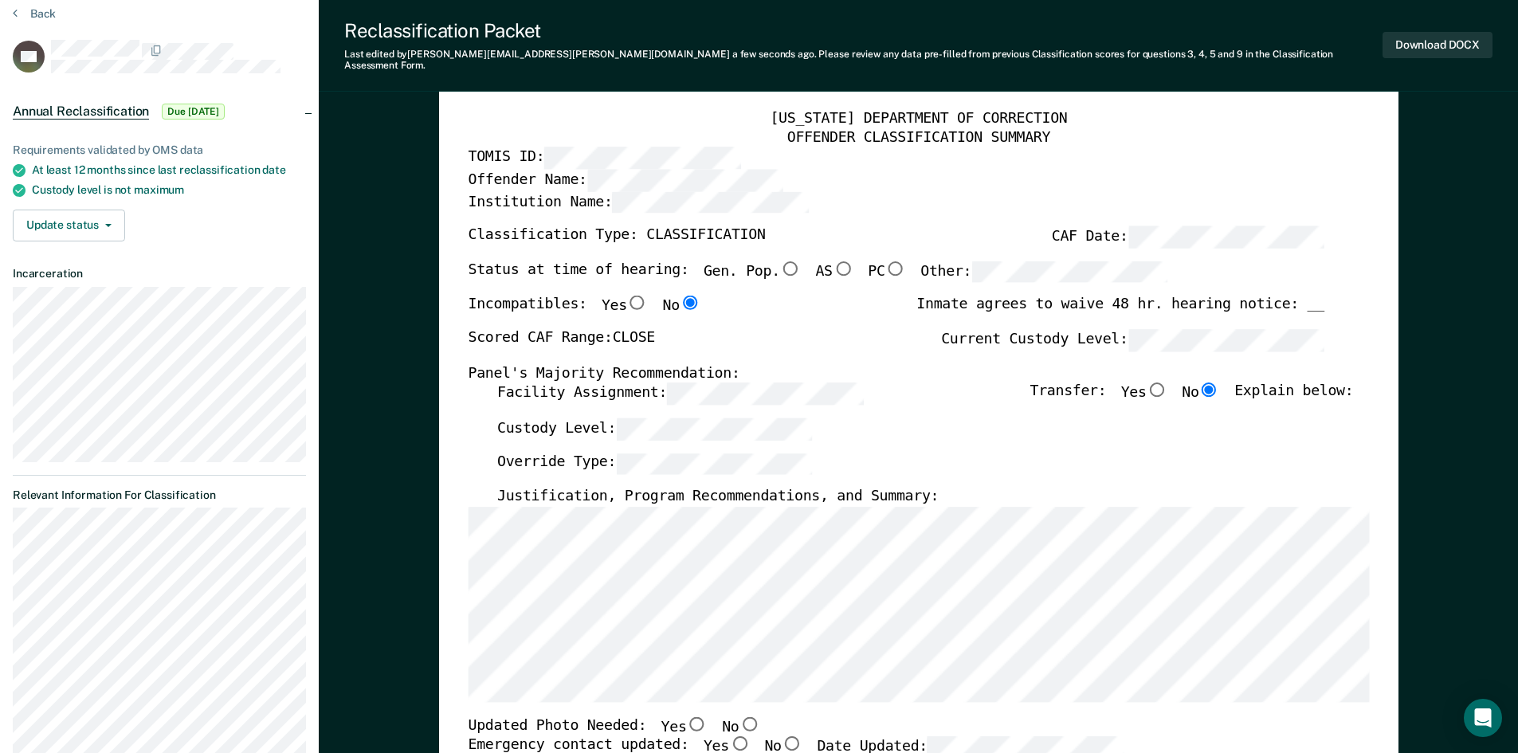
scroll to position [319, 0]
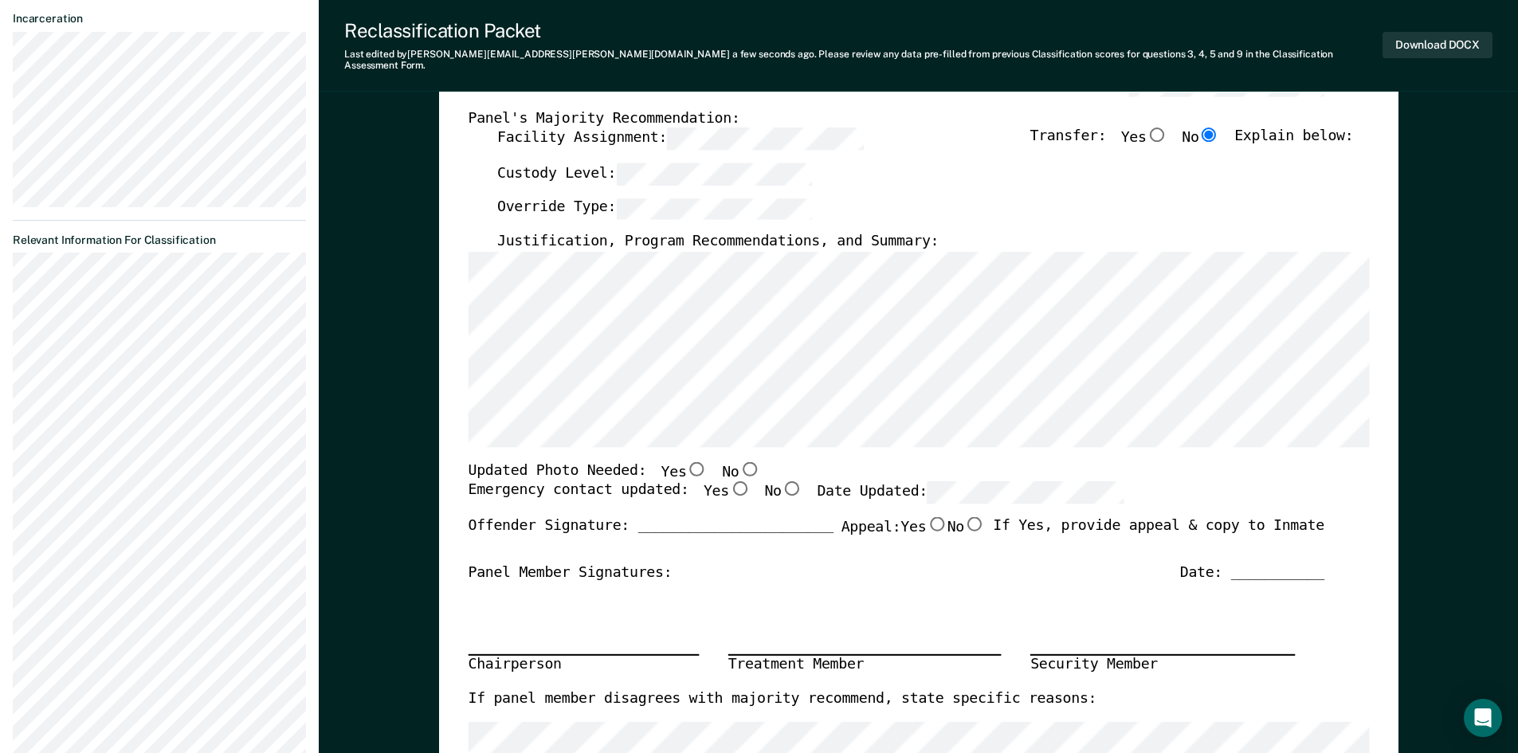
click at [739, 462] on input "No" at bounding box center [749, 469] width 21 height 14
type textarea "x"
radio input "true"
click at [729, 481] on input "Yes" at bounding box center [739, 488] width 21 height 14
type textarea "x"
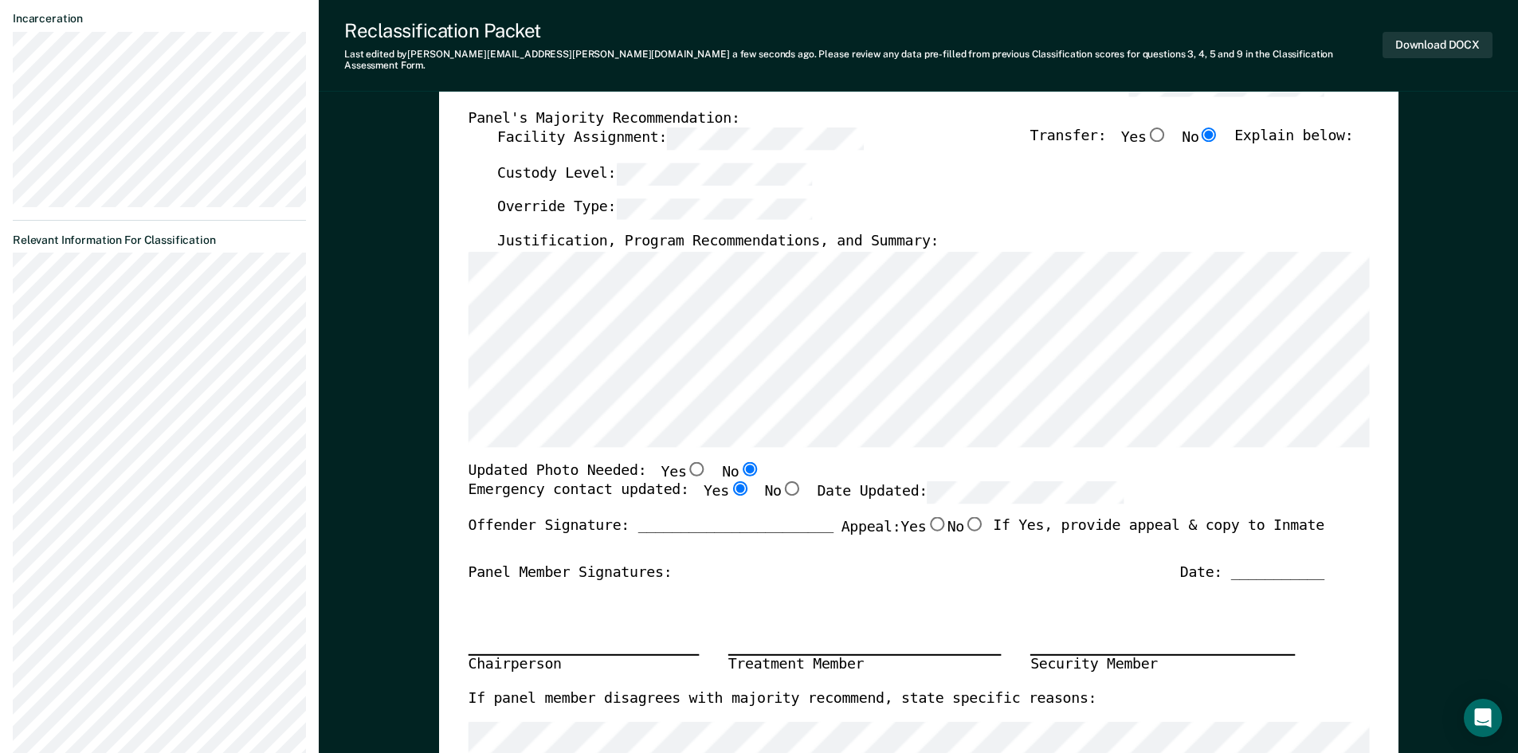
radio input "true"
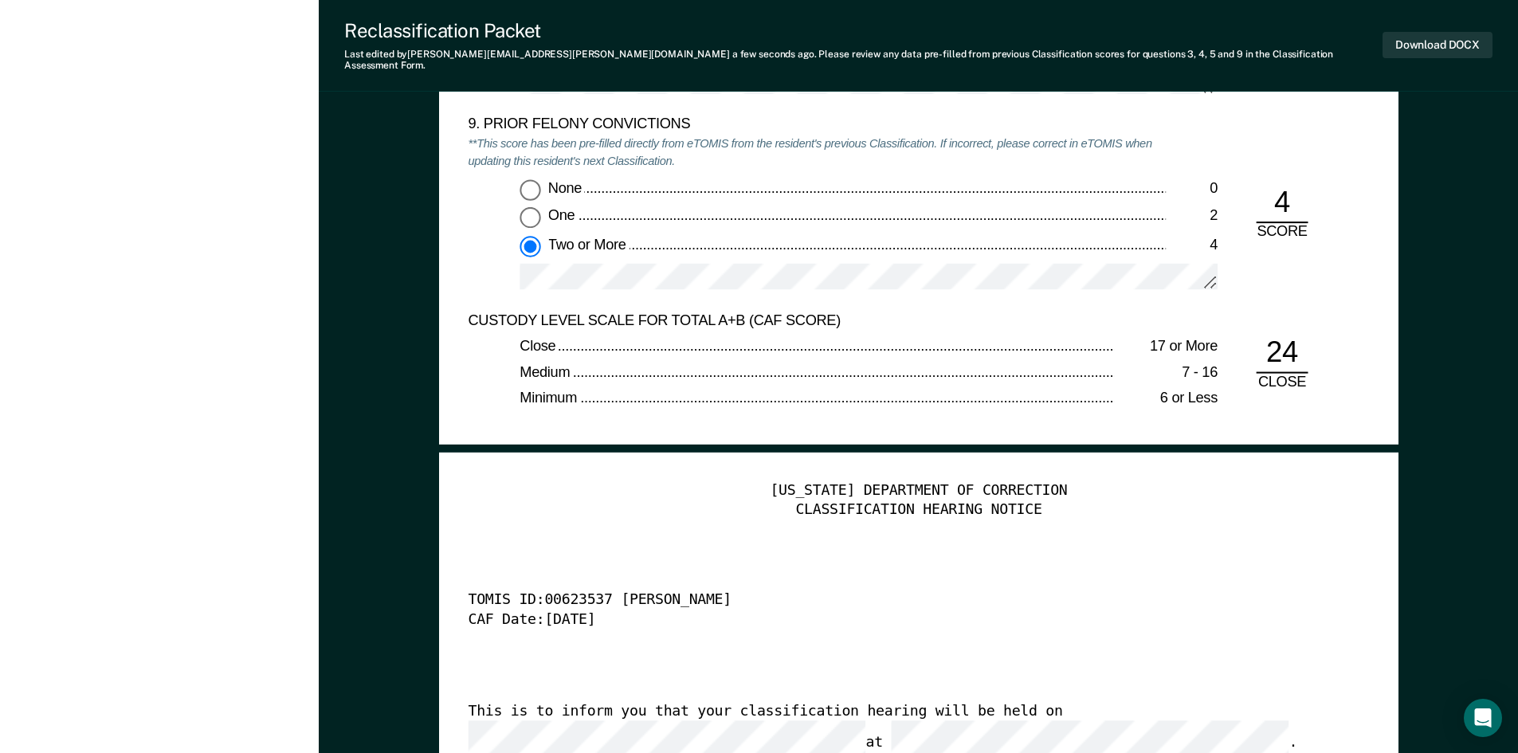
scroll to position [3746, 0]
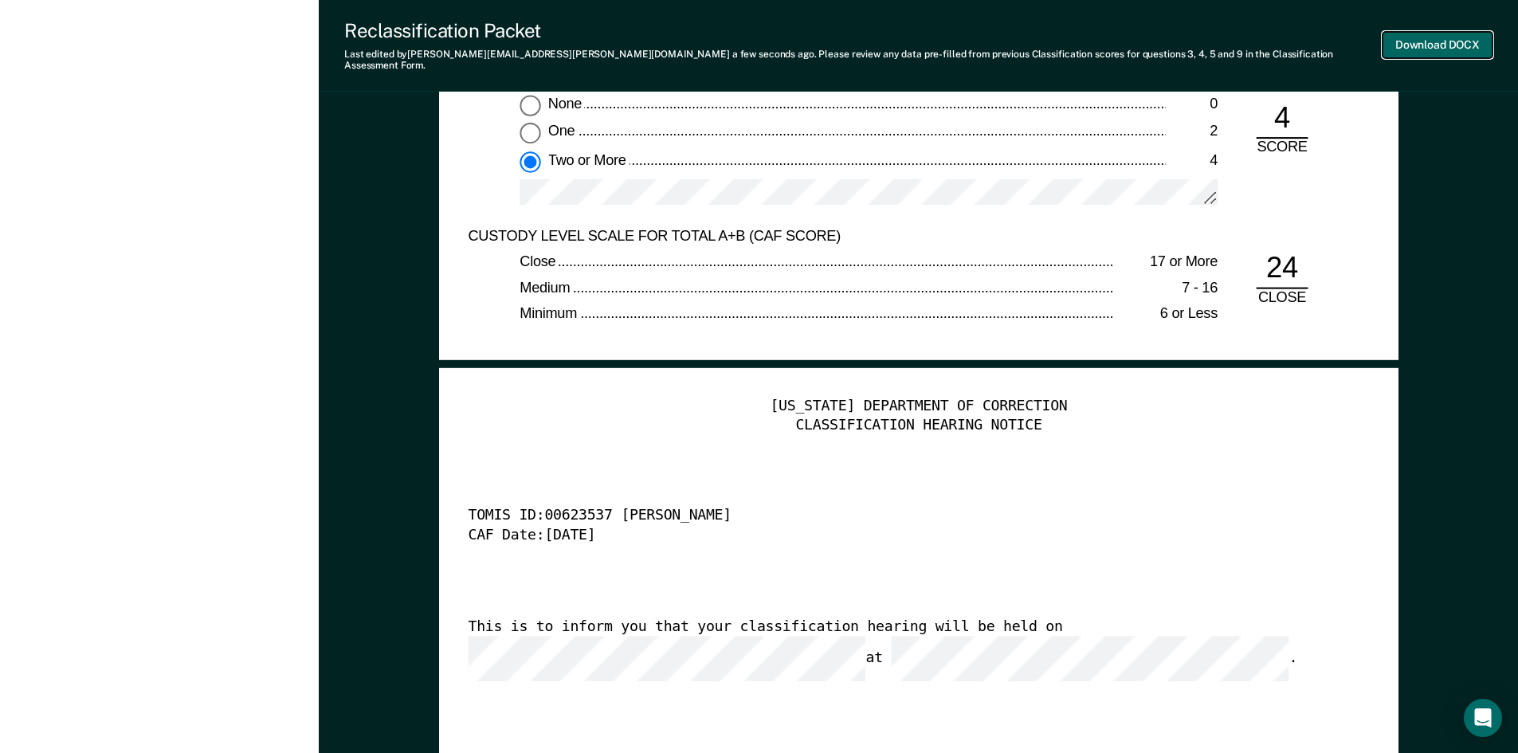
click at [1417, 46] on button "Download DOCX" at bounding box center [1438, 45] width 110 height 26
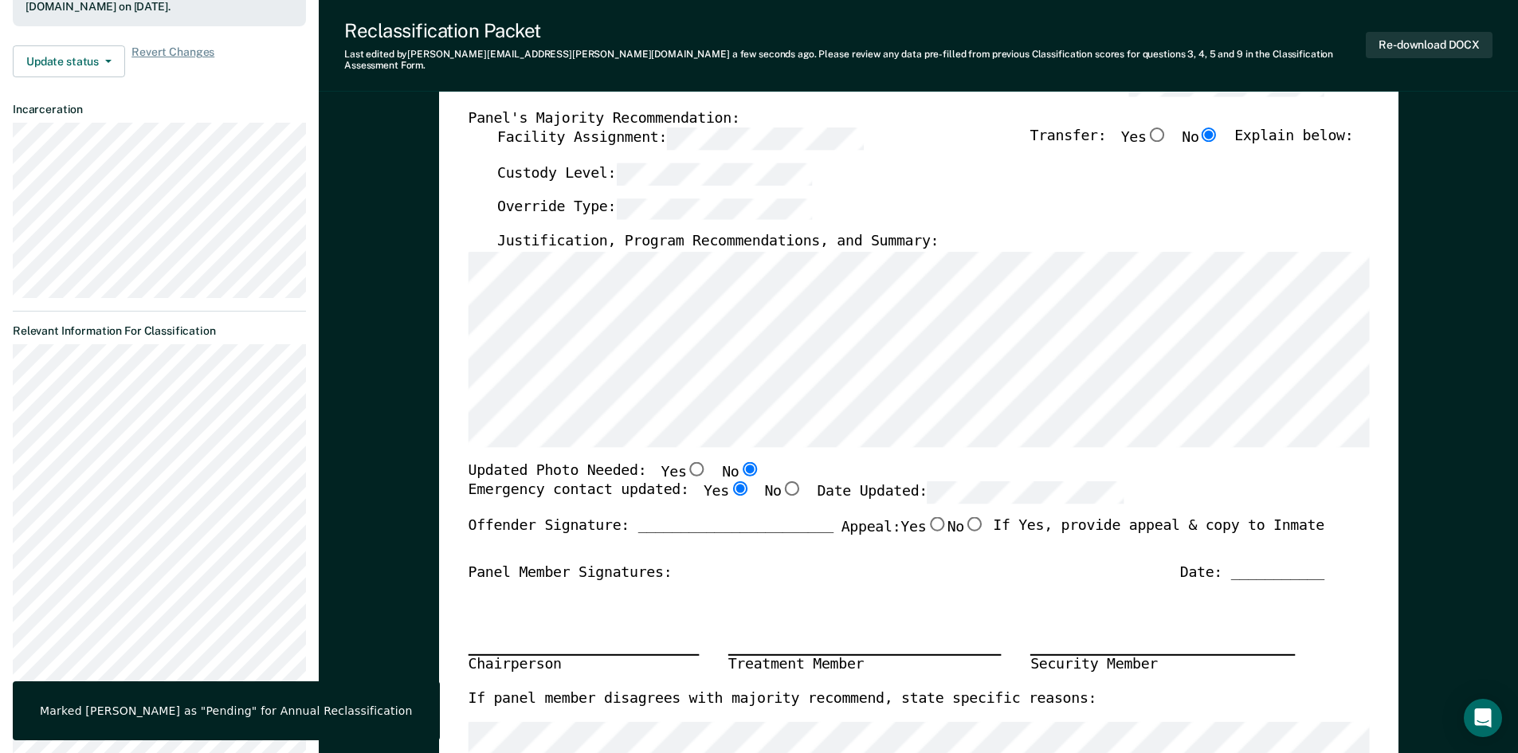
scroll to position [0, 0]
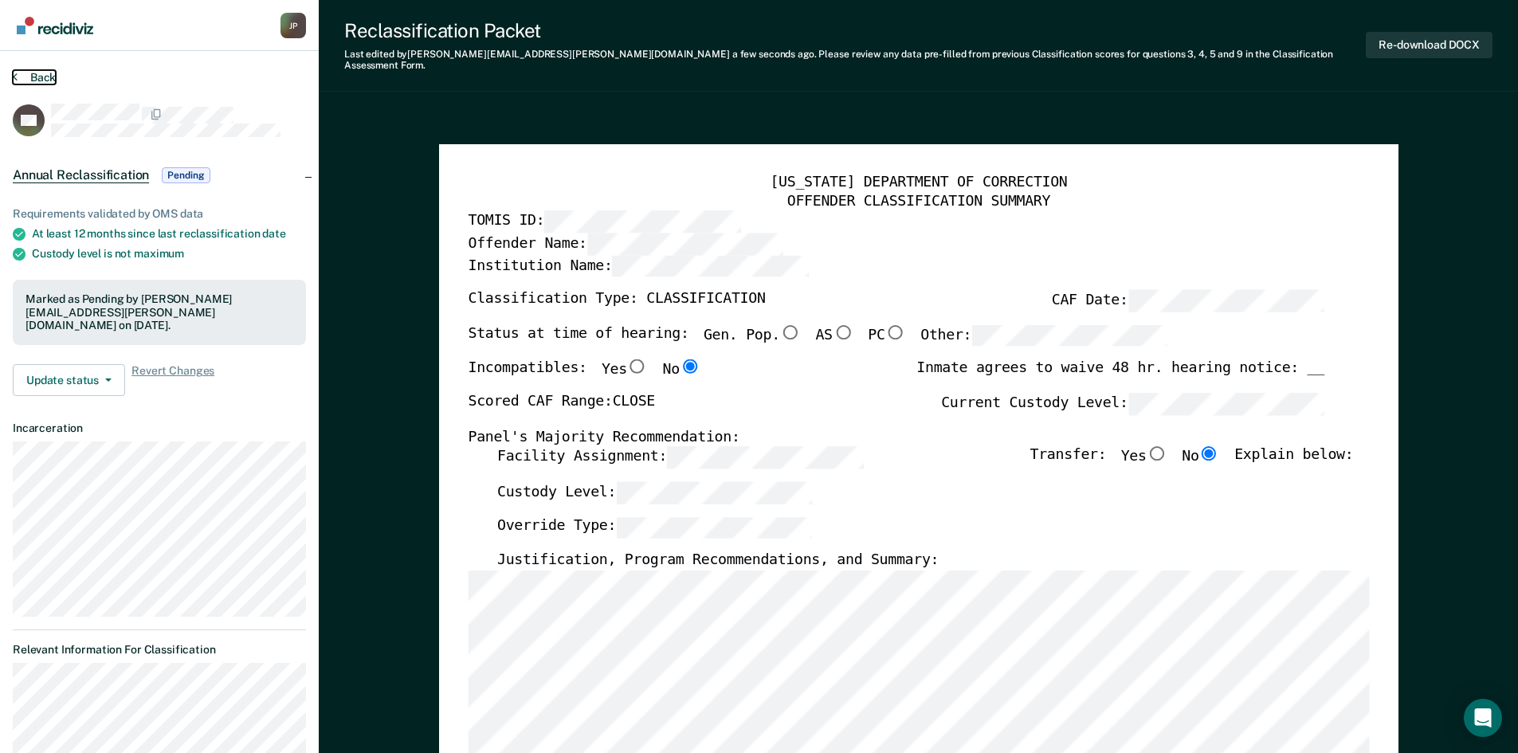
click at [21, 80] on button "Back" at bounding box center [34, 77] width 43 height 14
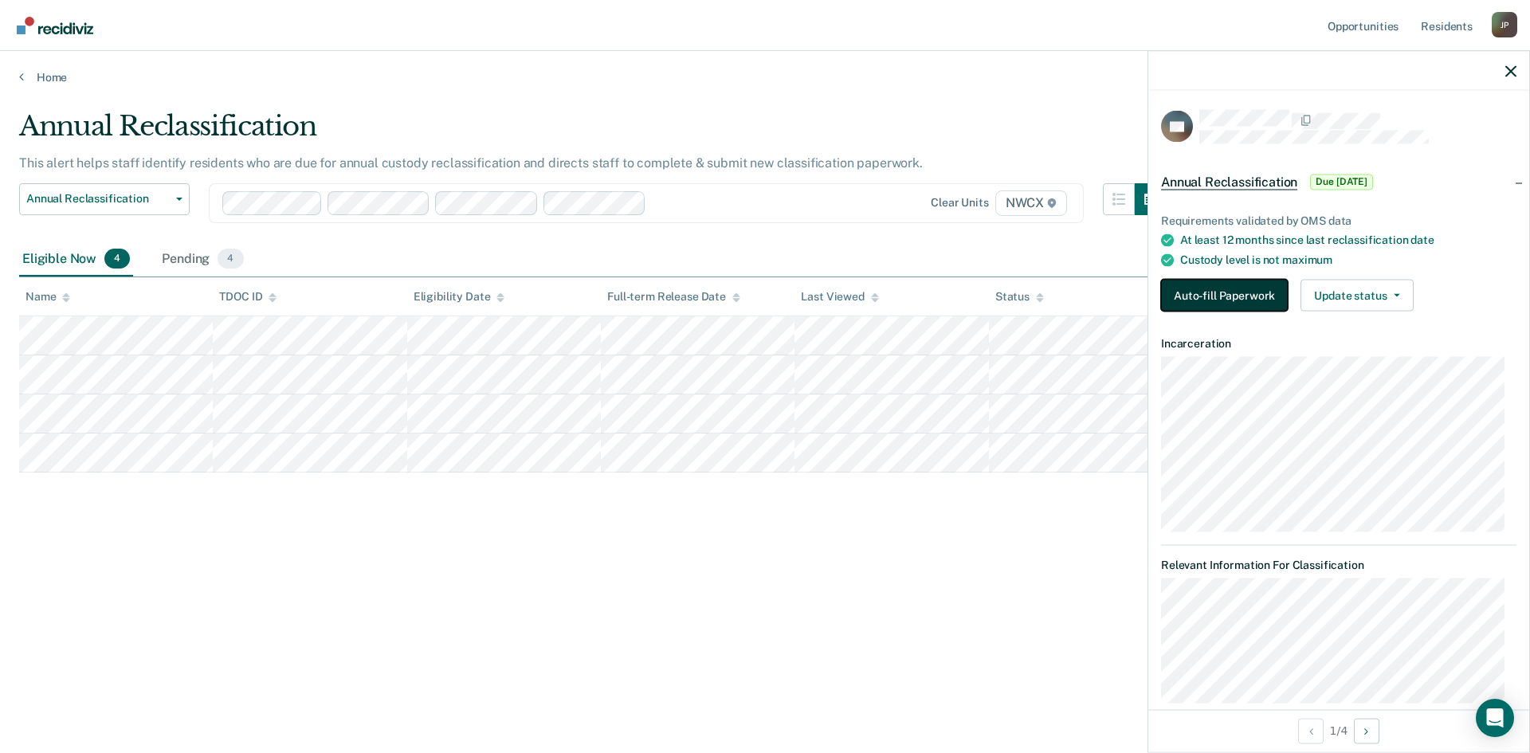
click at [1194, 289] on button "Auto-fill Paperwork" at bounding box center [1224, 296] width 127 height 32
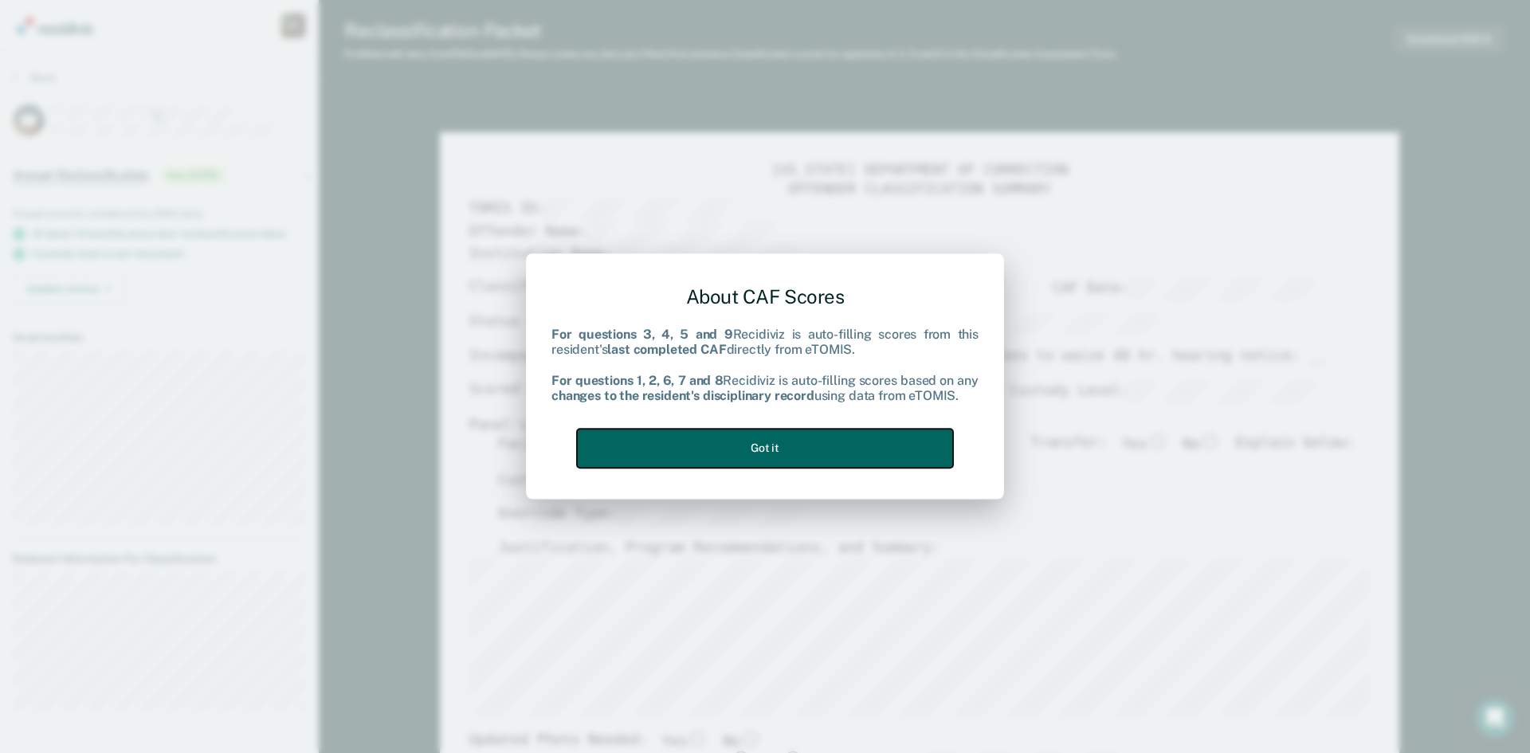
click at [776, 443] on button "Got it" at bounding box center [765, 448] width 376 height 39
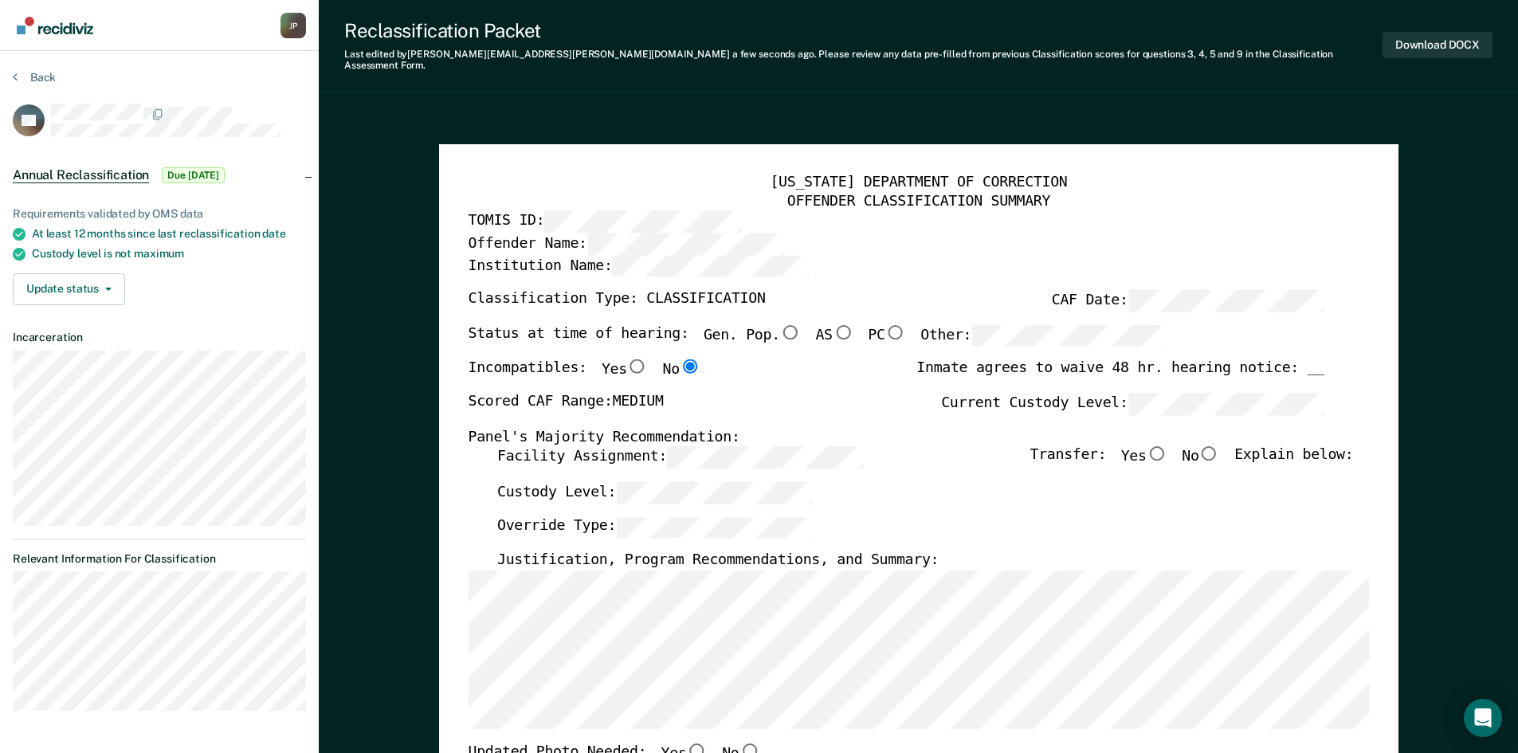
click at [1218, 446] on input "No" at bounding box center [1209, 453] width 21 height 14
type textarea "x"
radio input "true"
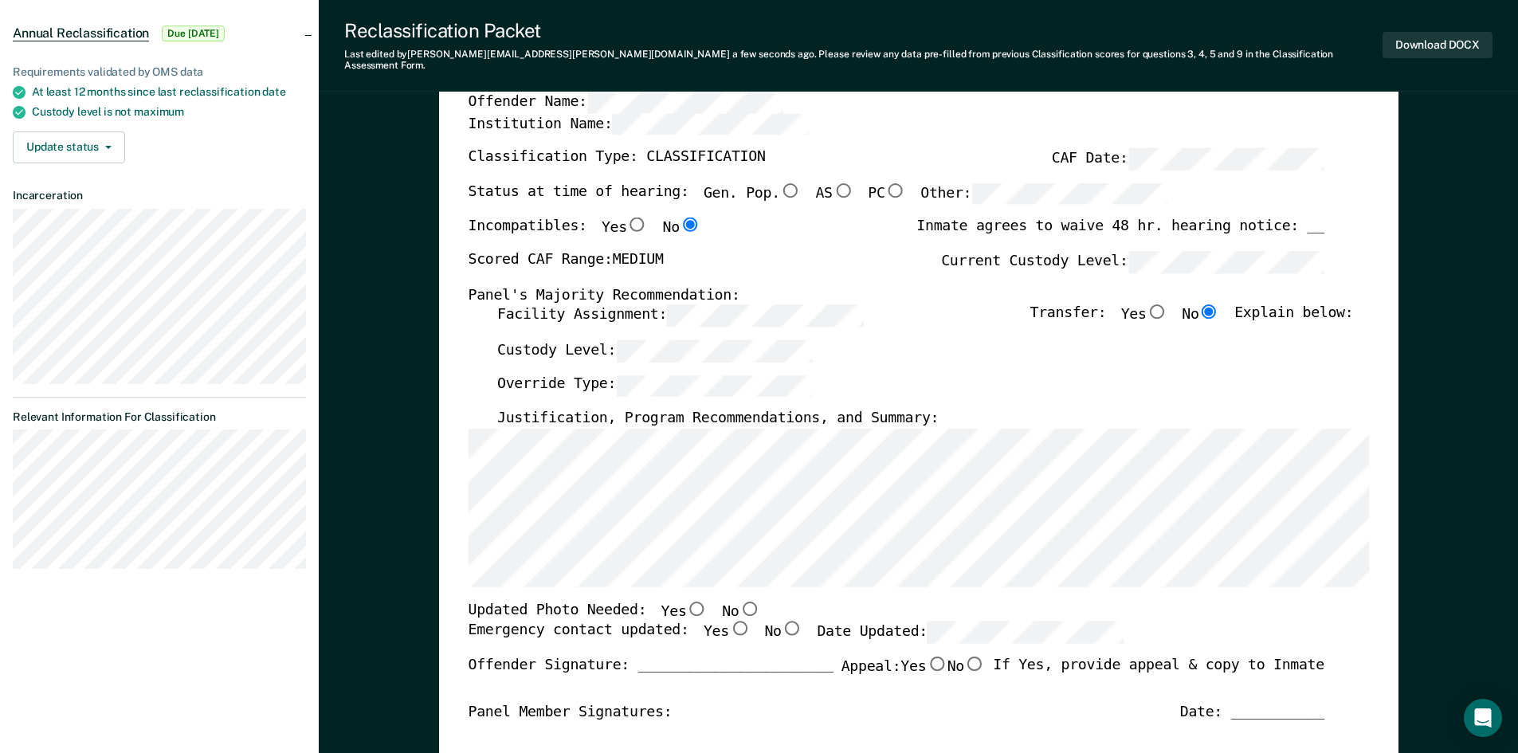
scroll to position [319, 0]
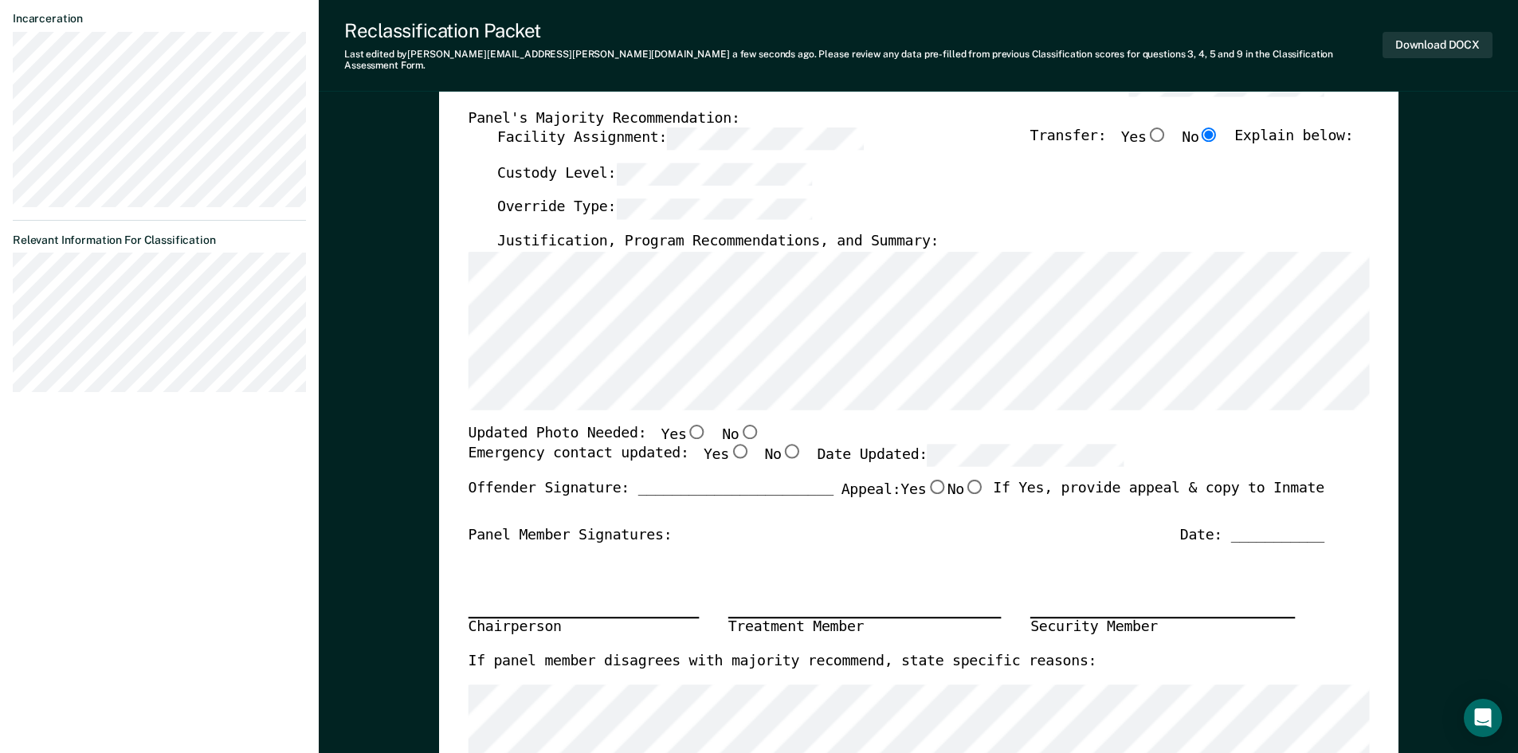
click at [739, 425] on input "No" at bounding box center [749, 431] width 21 height 14
type textarea "x"
radio input "true"
click at [729, 445] on input "Yes" at bounding box center [739, 452] width 21 height 14
type textarea "x"
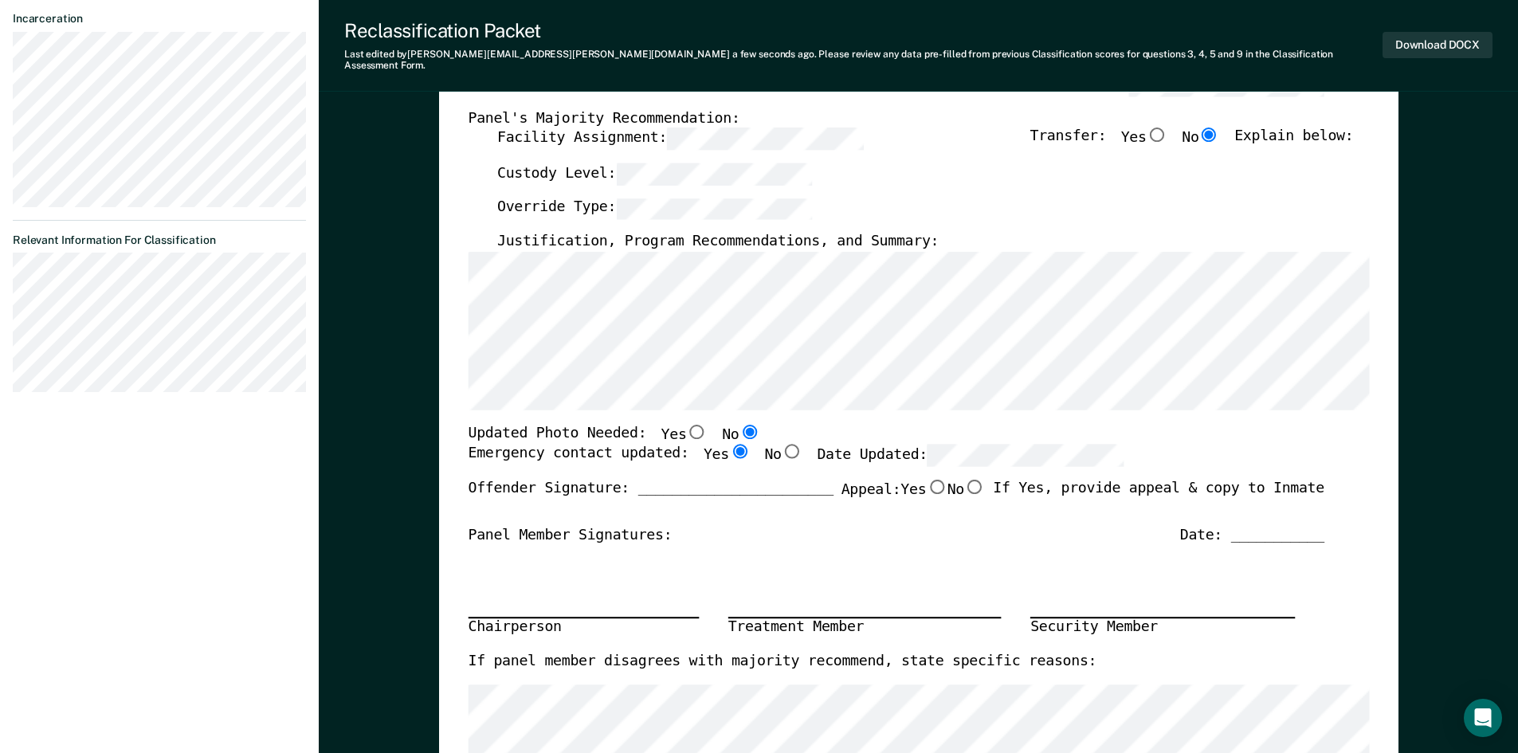
radio input "true"
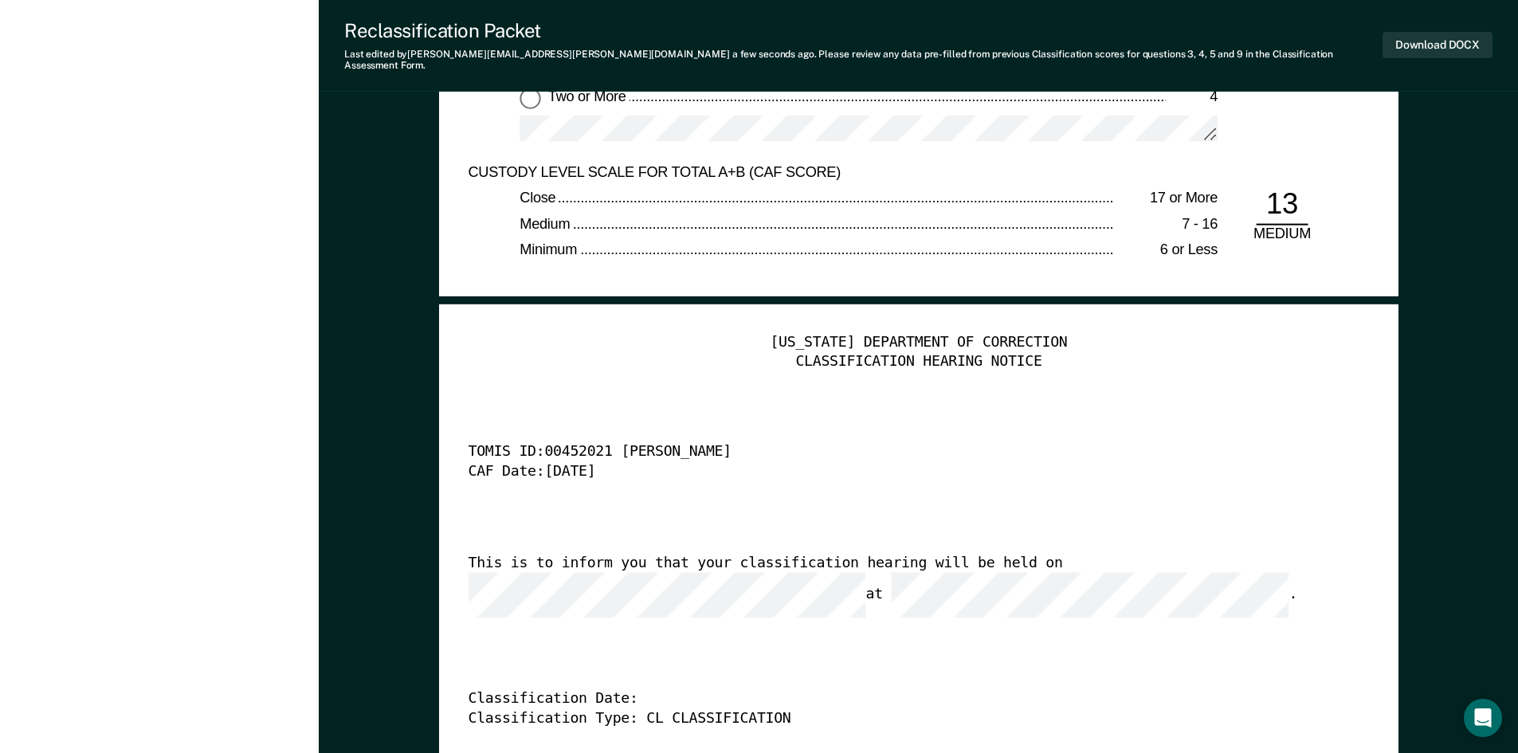
scroll to position [3986, 0]
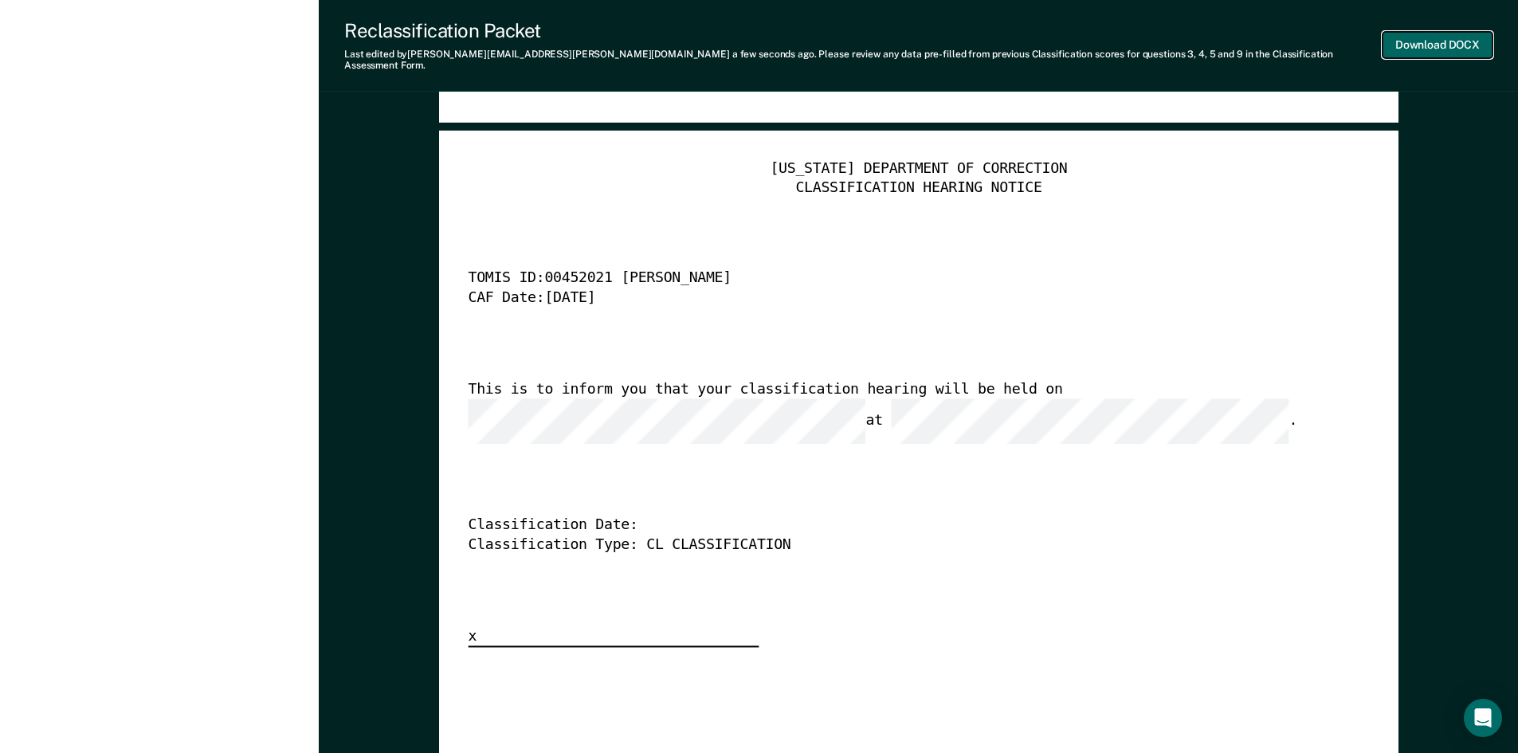
click at [1416, 46] on button "Download DOCX" at bounding box center [1438, 45] width 110 height 26
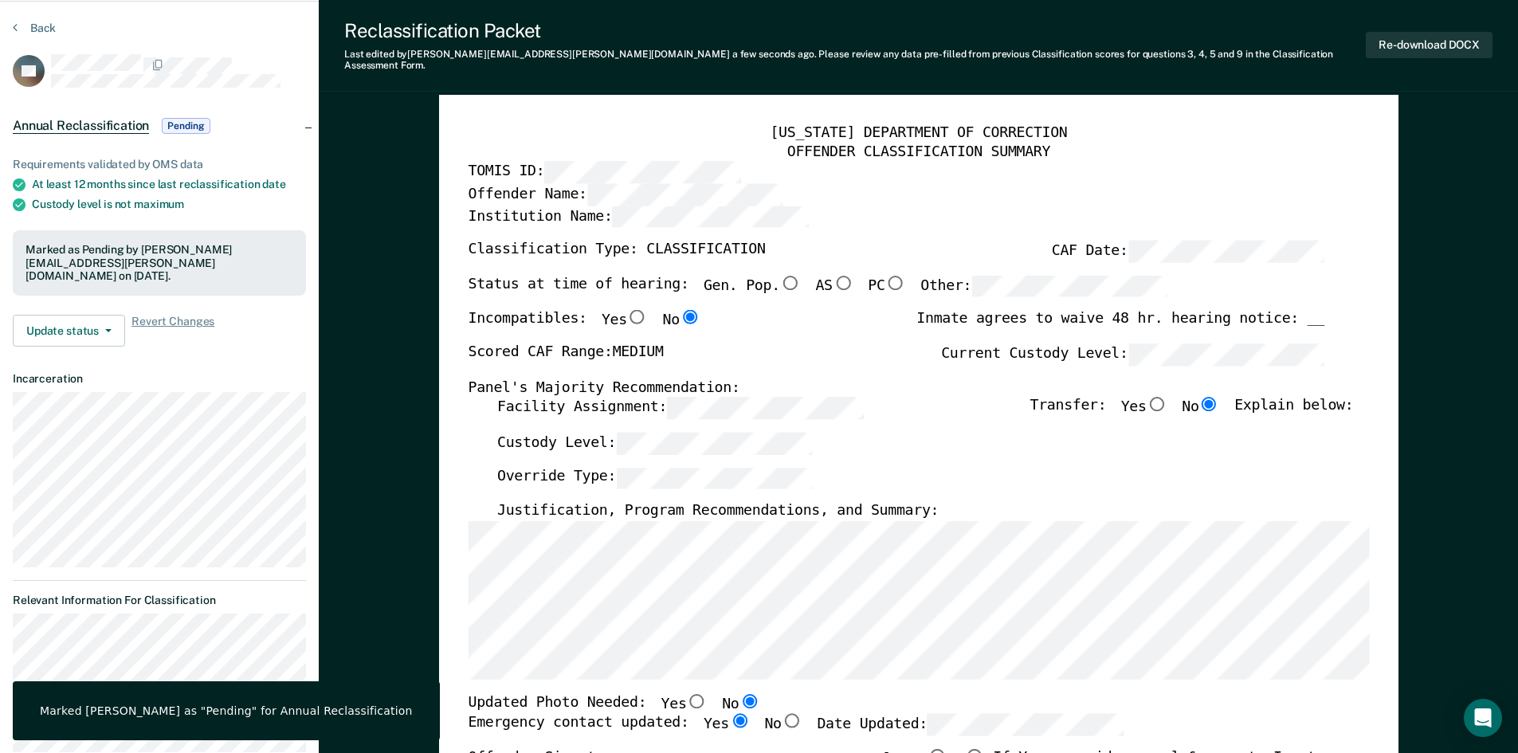
scroll to position [0, 0]
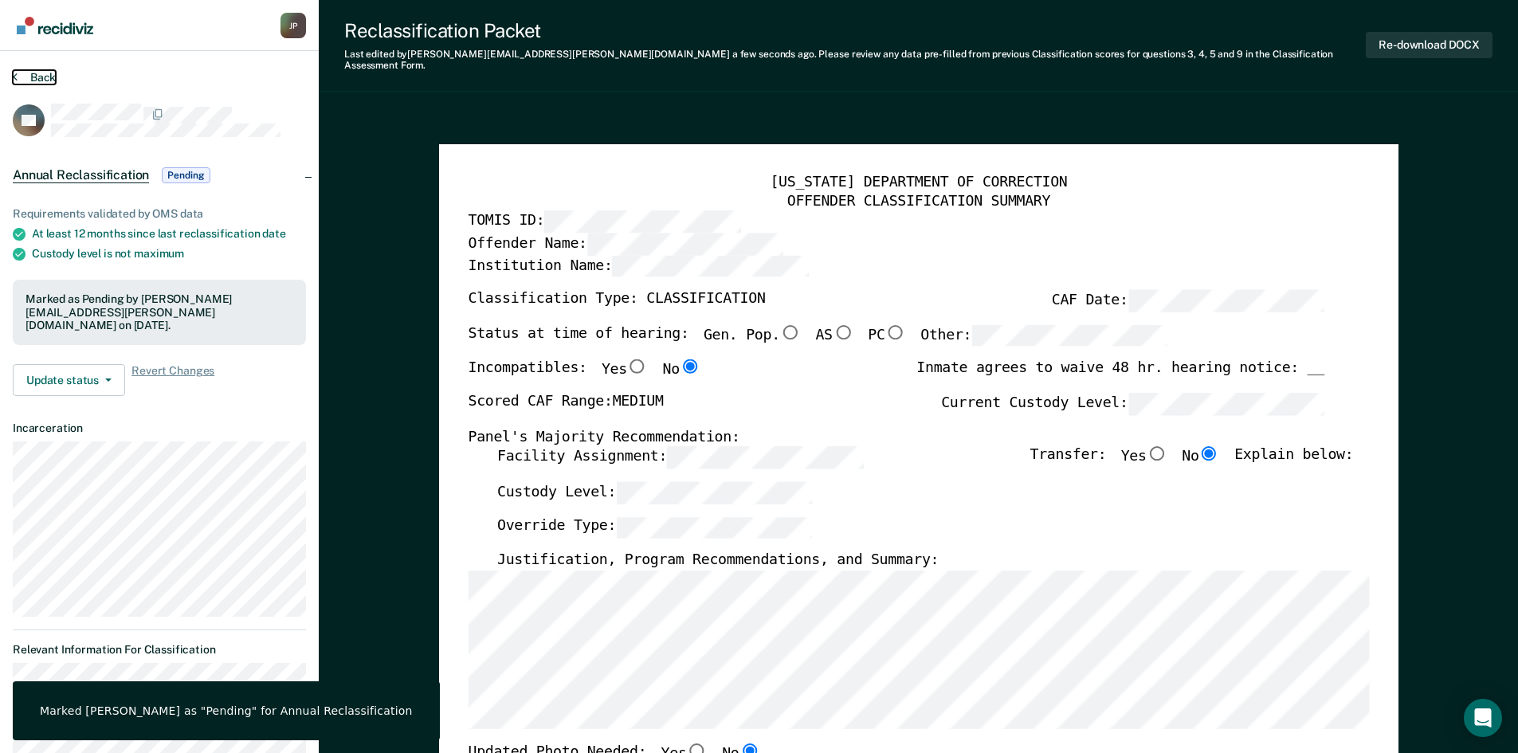
click at [35, 84] on button "Back" at bounding box center [34, 77] width 43 height 14
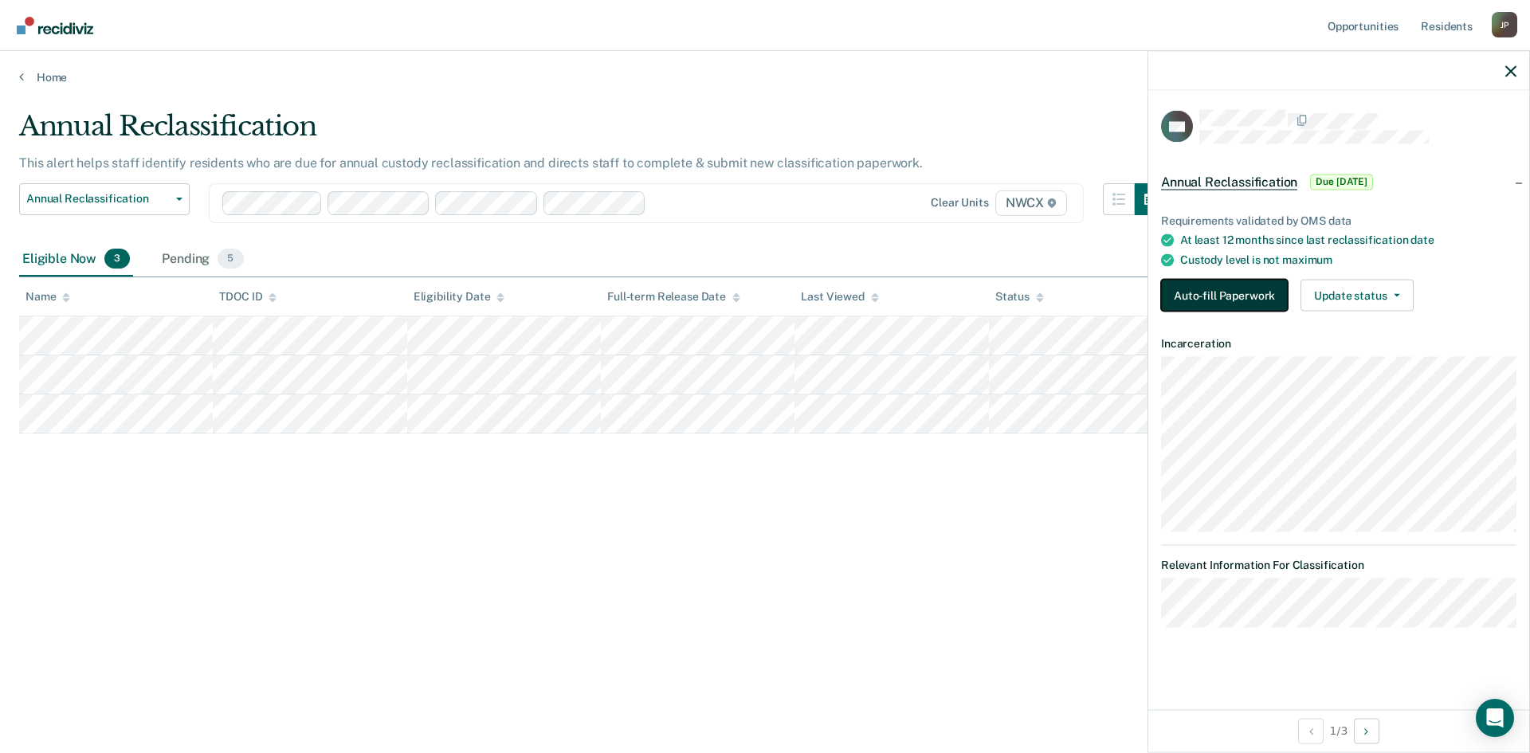
click at [1248, 289] on button "Auto-fill Paperwork" at bounding box center [1224, 296] width 127 height 32
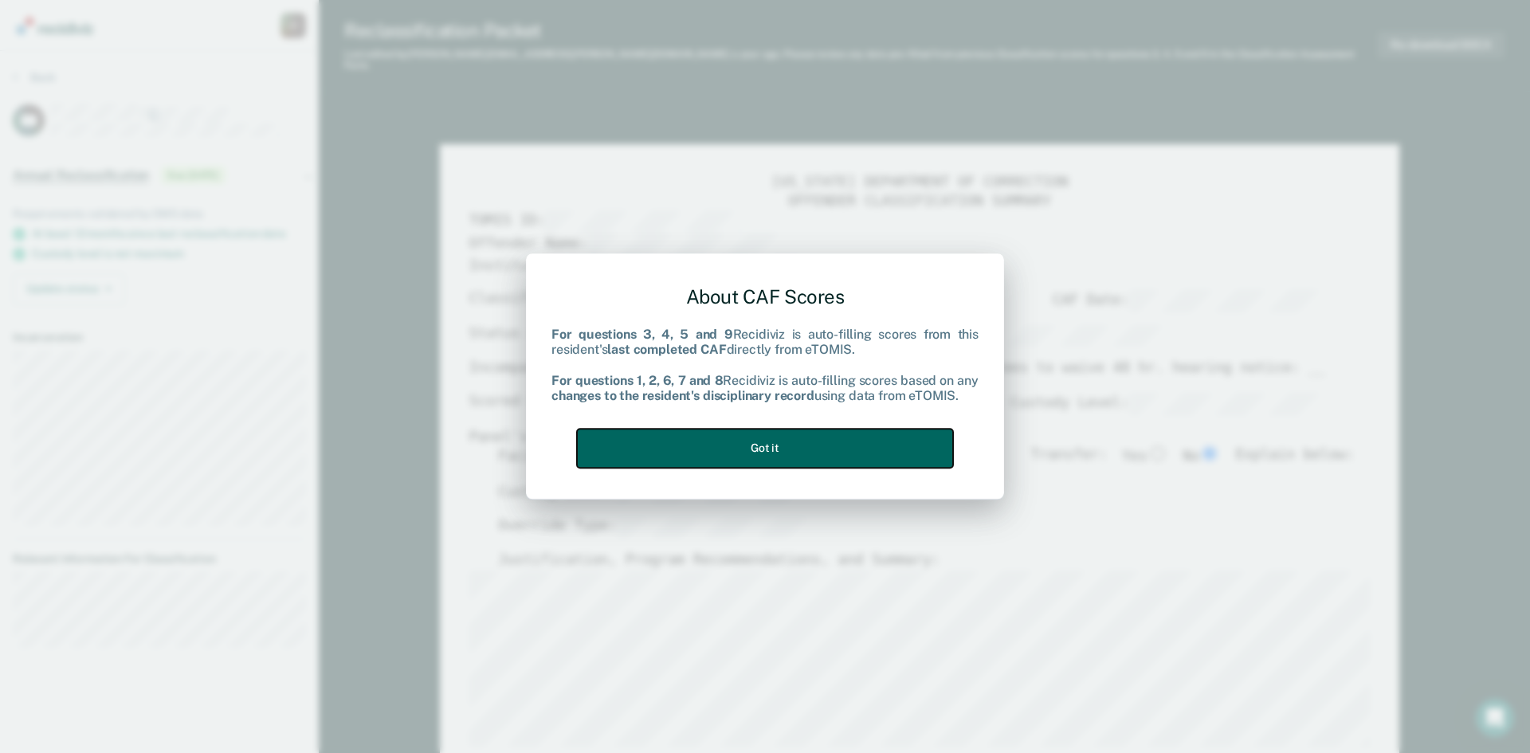
click at [760, 454] on button "Got it" at bounding box center [765, 448] width 376 height 39
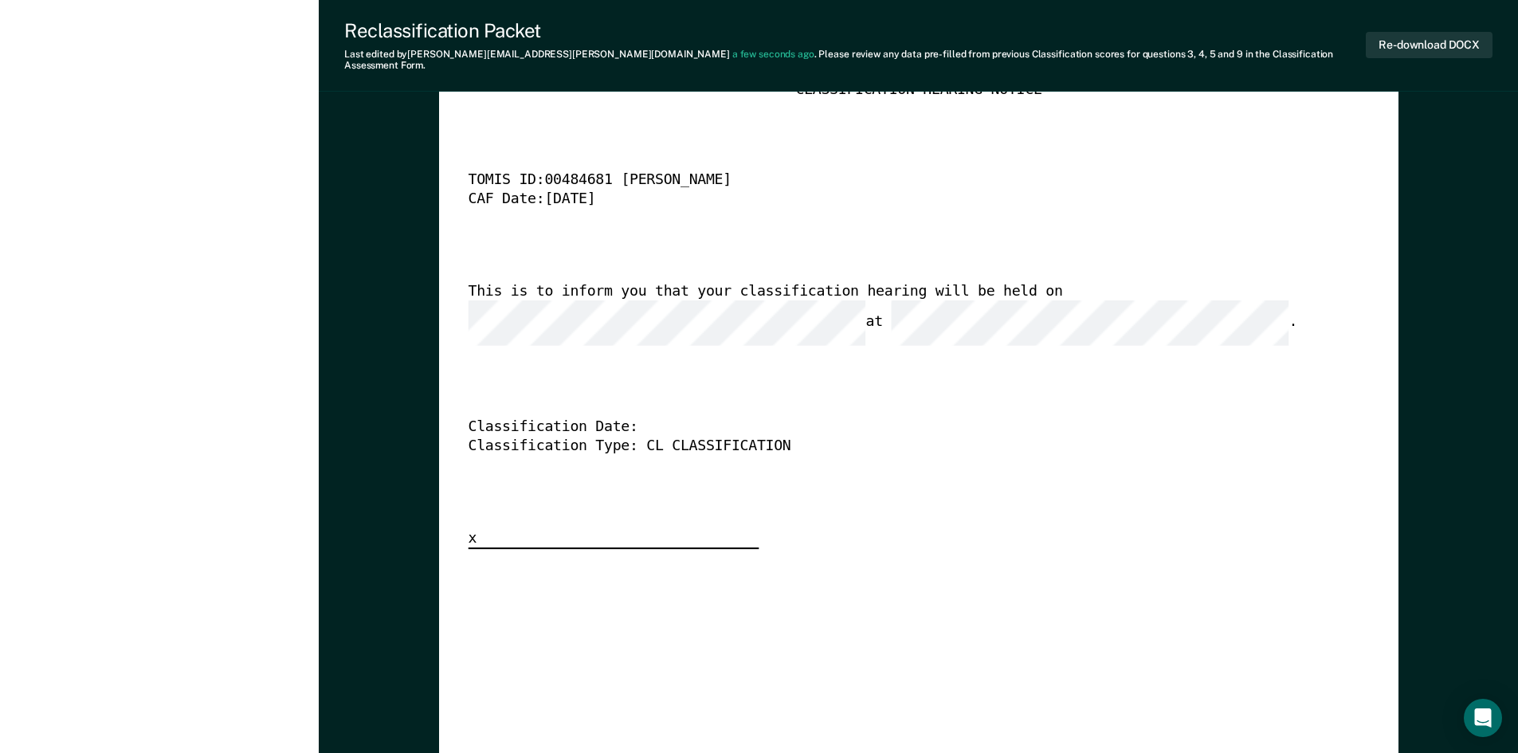
scroll to position [4065, 0]
click at [1428, 35] on button "Re-download DOCX" at bounding box center [1429, 45] width 127 height 26
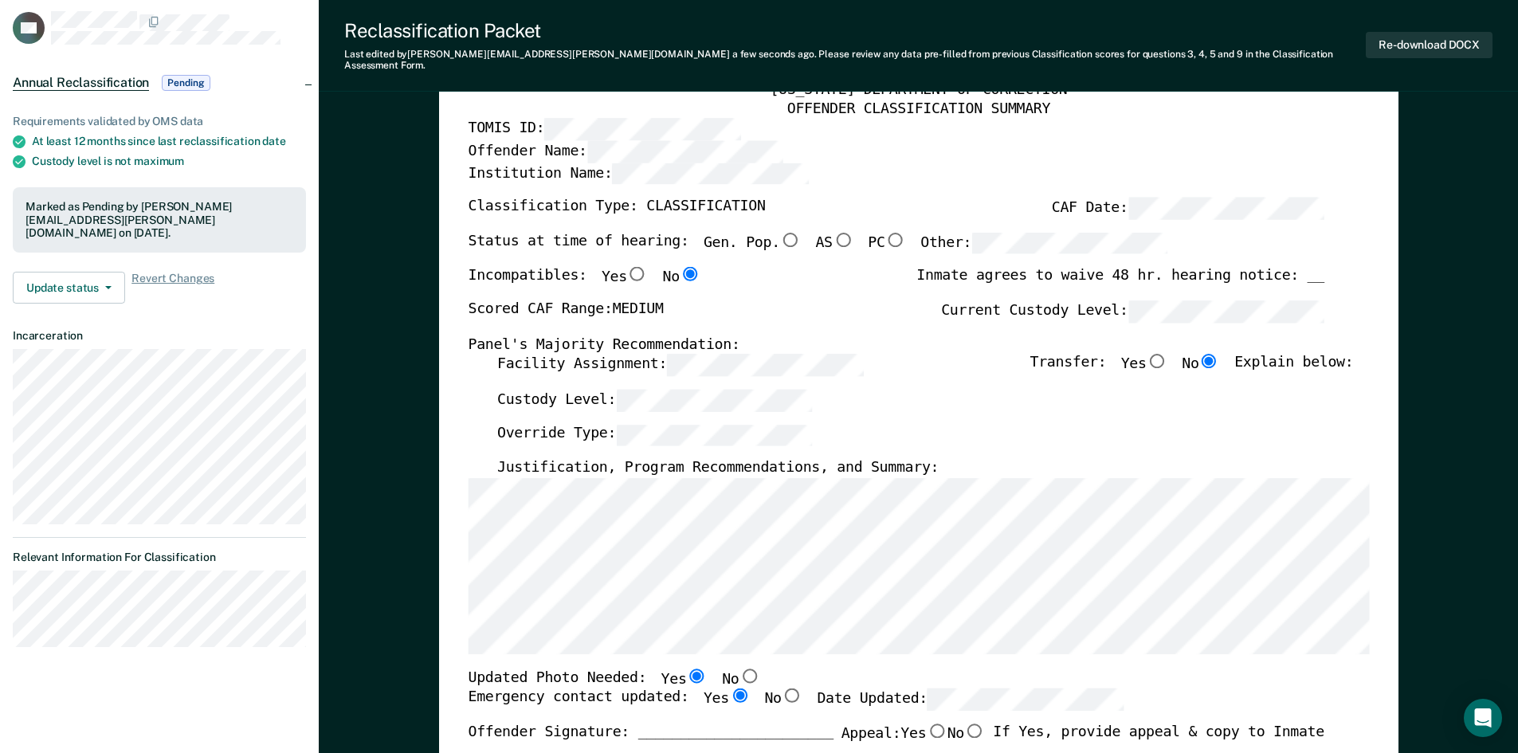
scroll to position [0, 0]
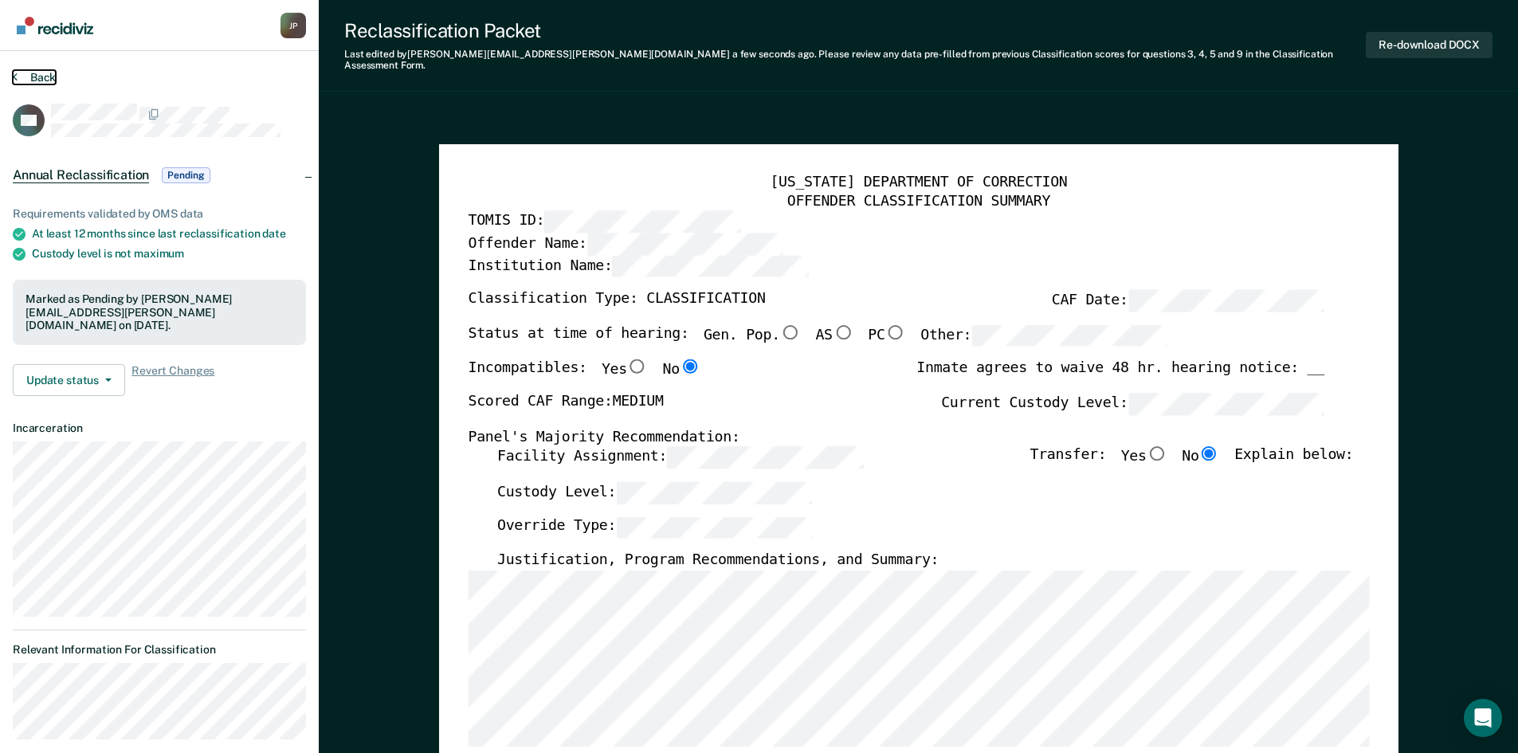
click at [37, 78] on button "Back" at bounding box center [34, 77] width 43 height 14
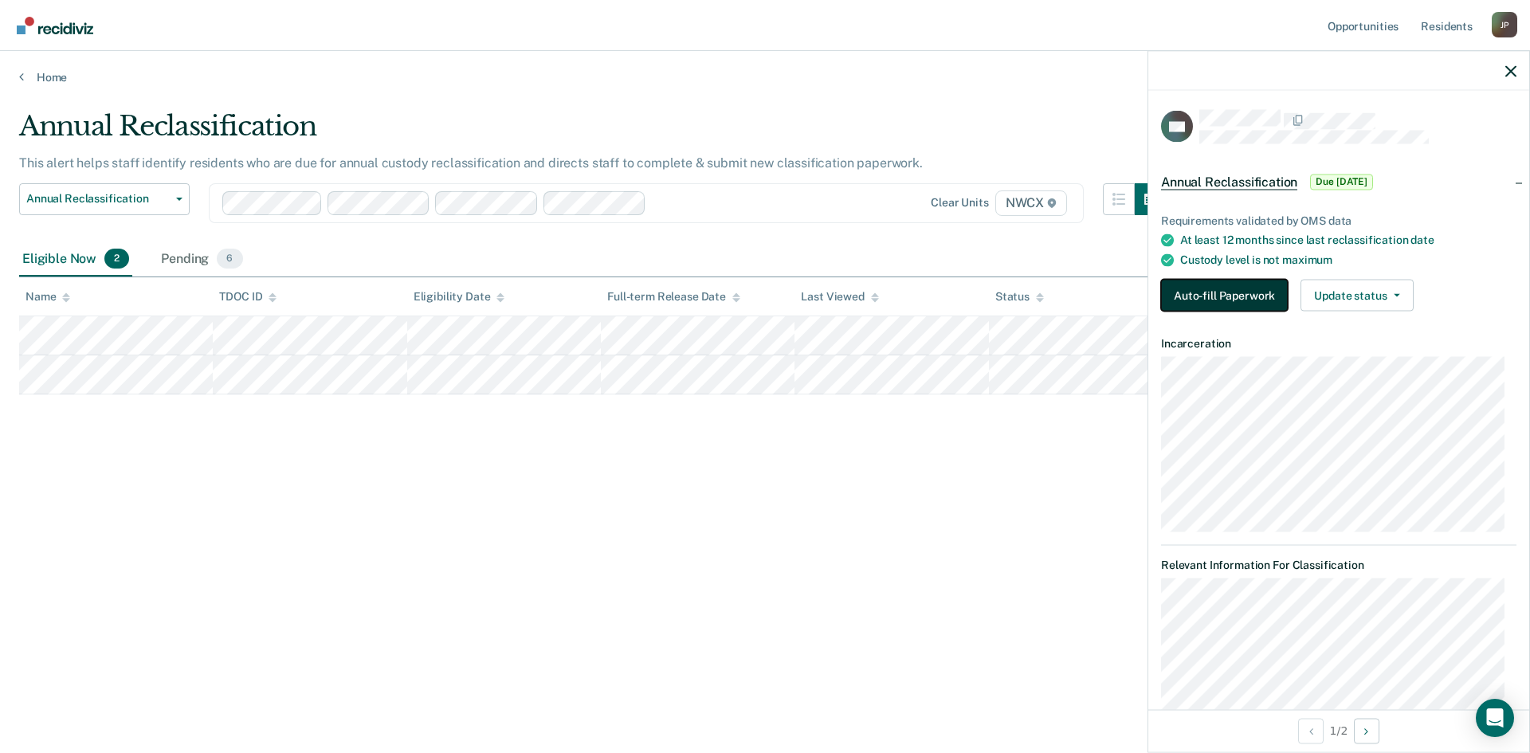
click at [1260, 297] on button "Auto-fill Paperwork" at bounding box center [1224, 296] width 127 height 32
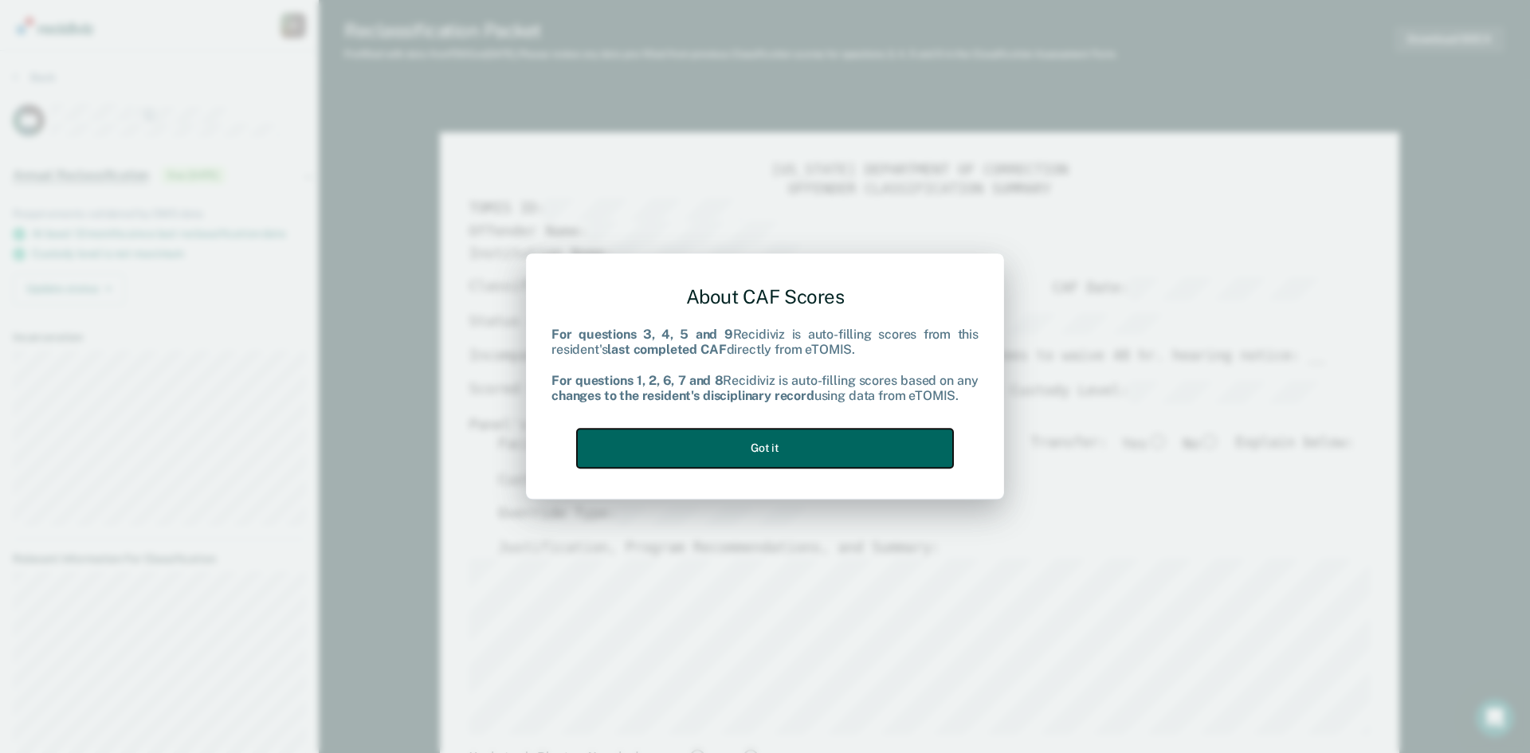
click at [859, 452] on button "Got it" at bounding box center [765, 448] width 376 height 39
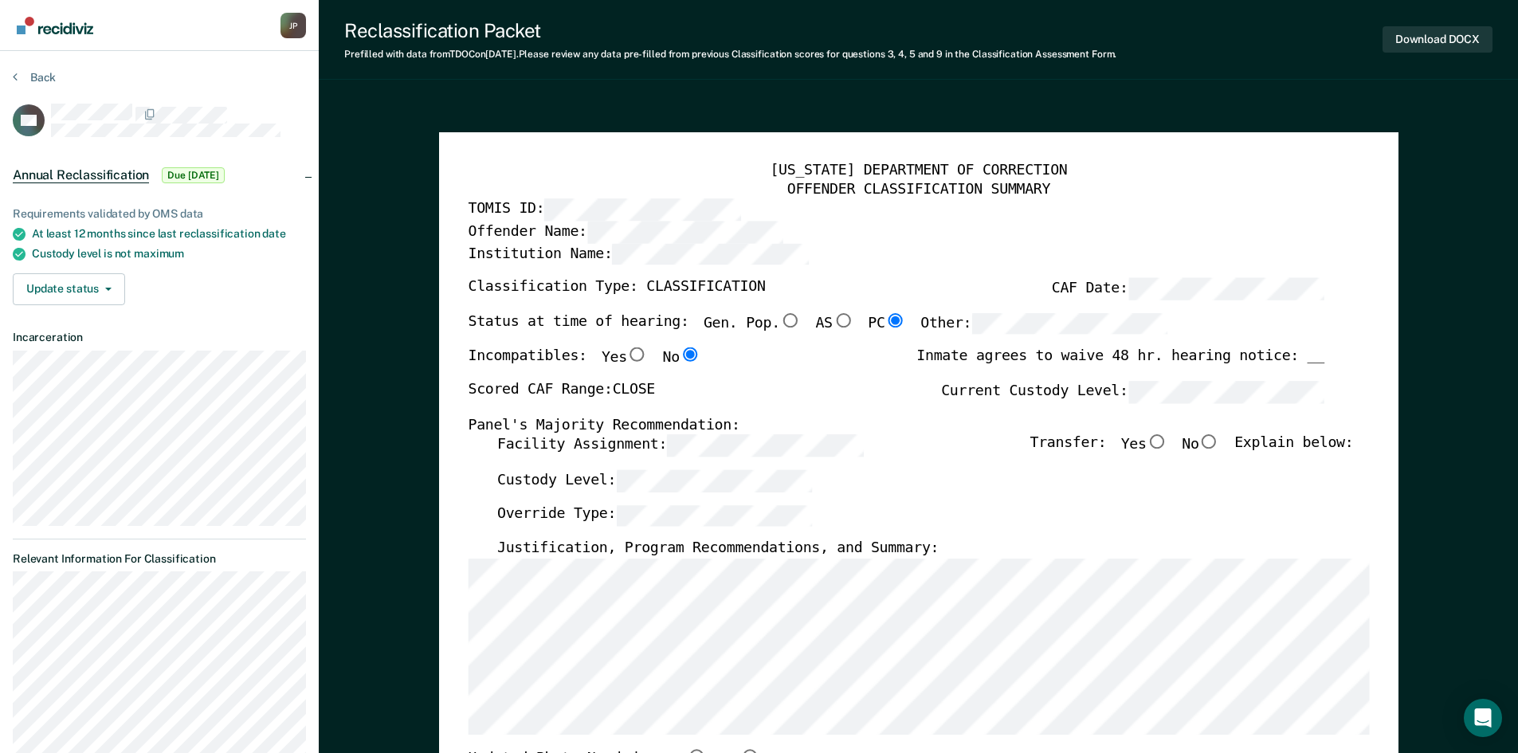
scroll to position [239, 0]
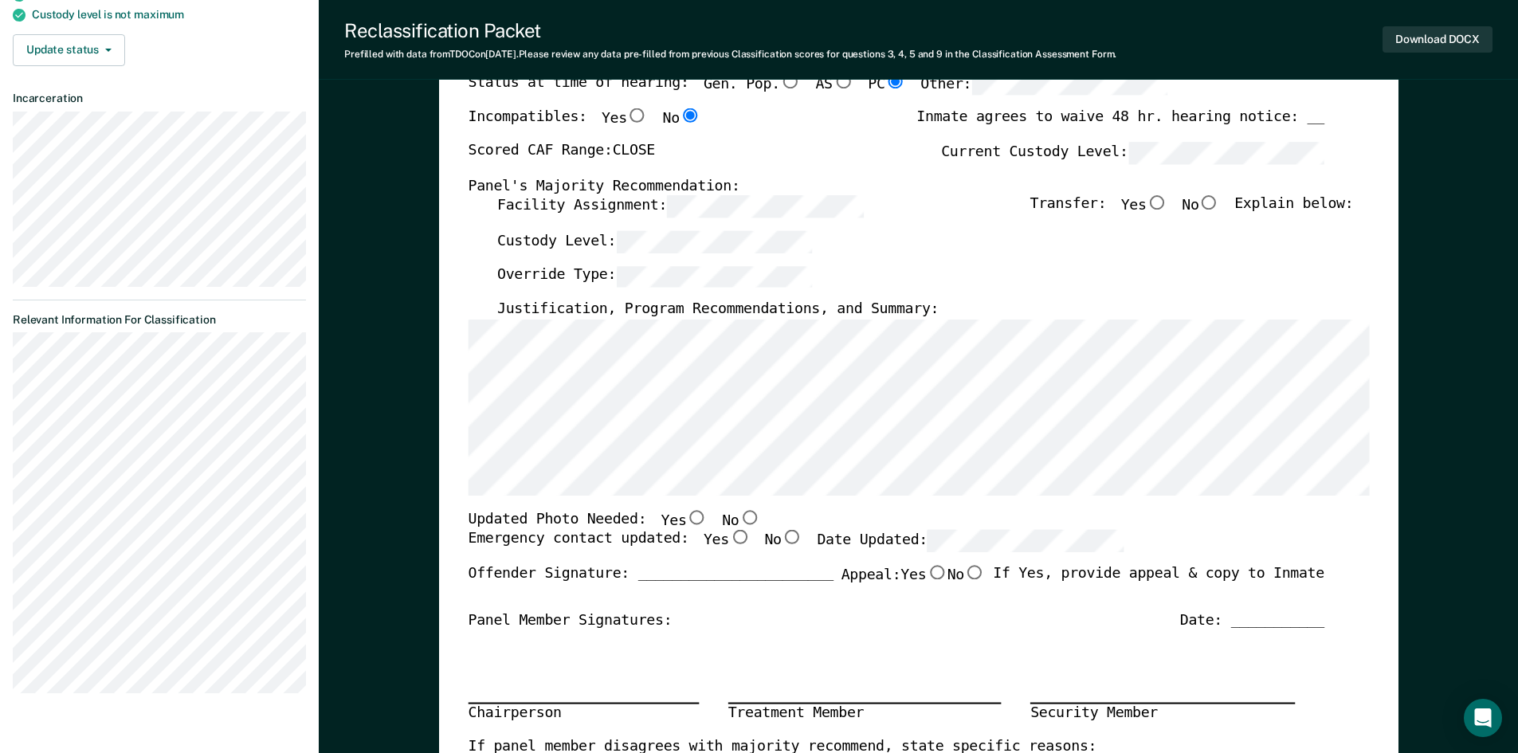
click at [1219, 199] on input "No" at bounding box center [1209, 203] width 21 height 14
type textarea "x"
radio input "true"
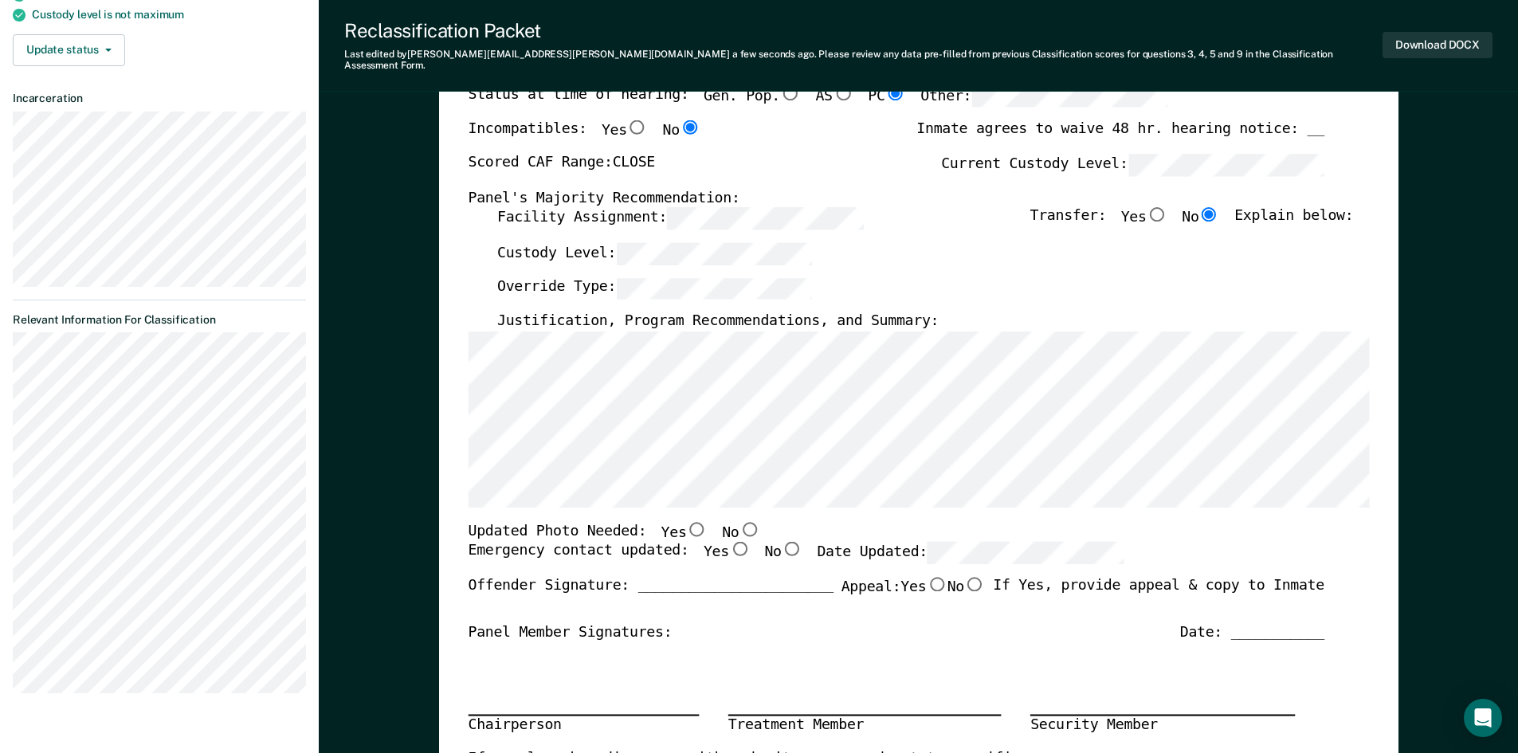
click at [739, 521] on input "No" at bounding box center [749, 528] width 21 height 14
type textarea "x"
radio input "true"
click at [729, 542] on input "Yes" at bounding box center [739, 549] width 21 height 14
type textarea "x"
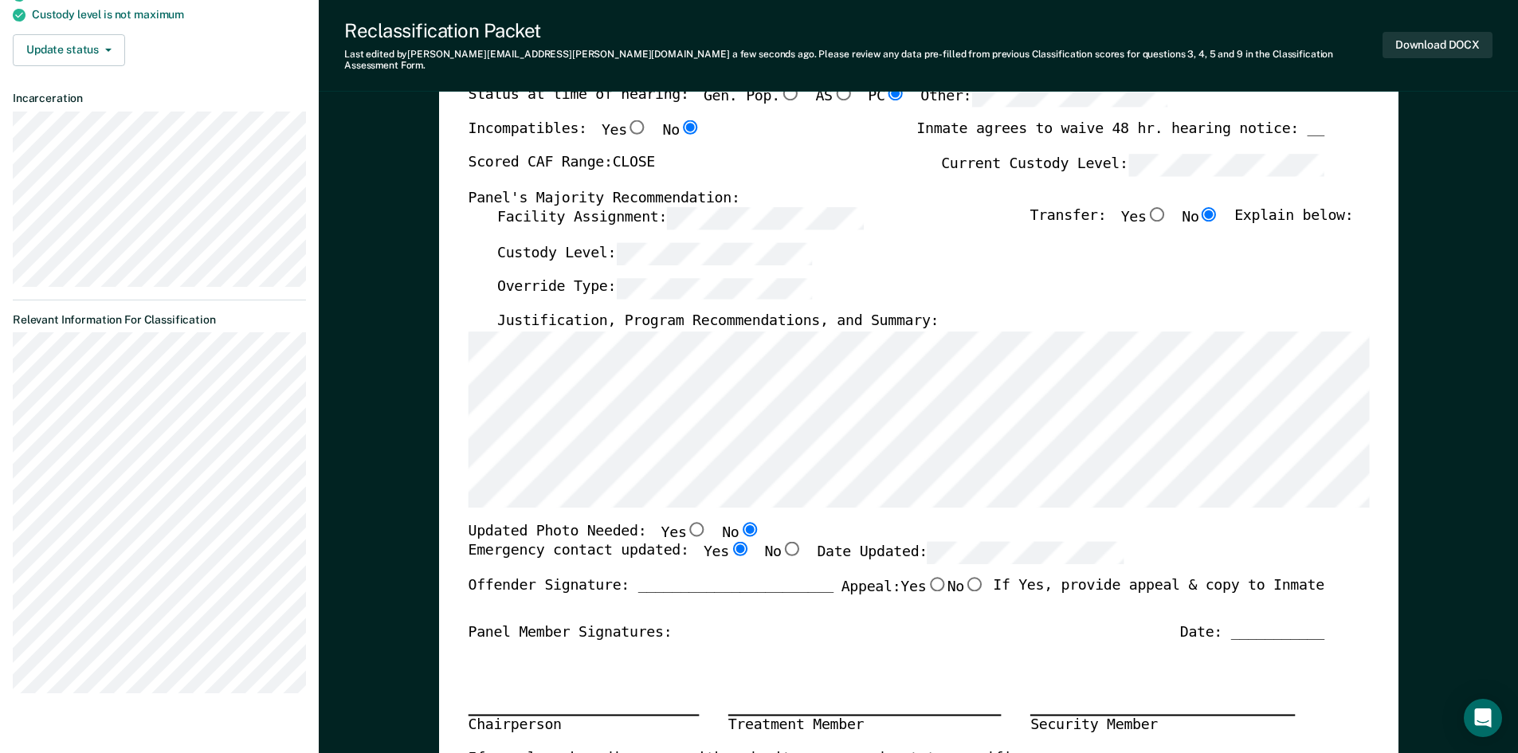
radio input "true"
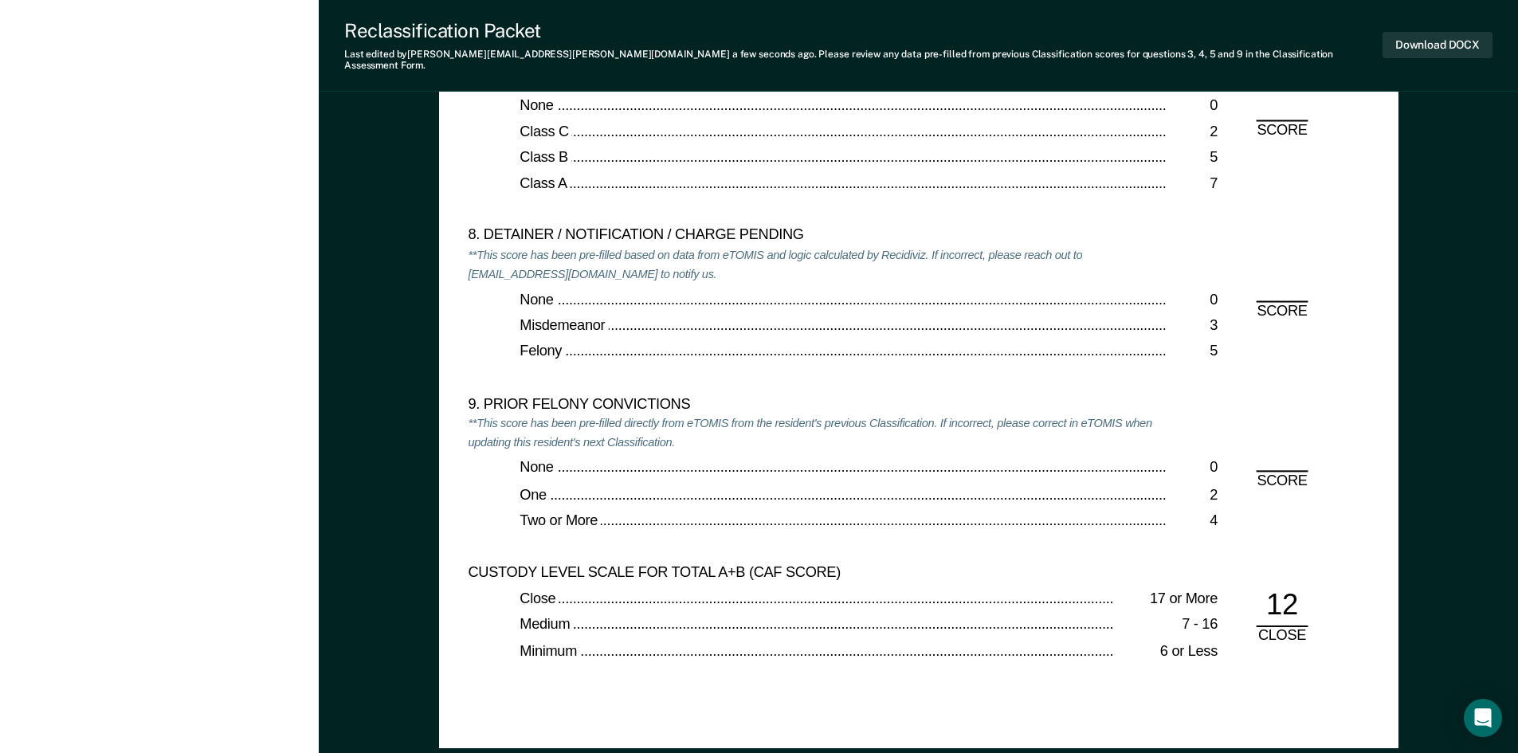
scroll to position [3667, 0]
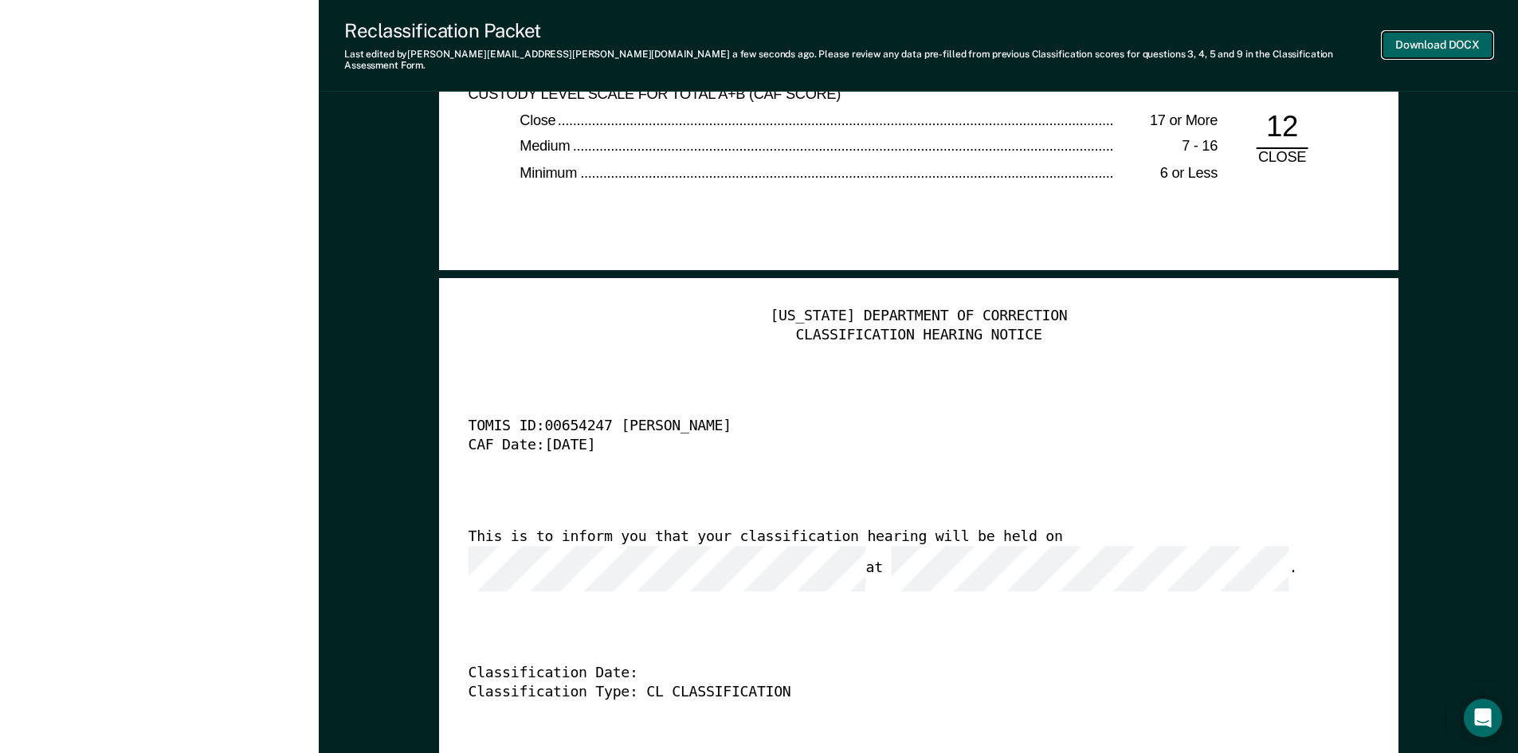
click at [1413, 39] on button "Download DOCX" at bounding box center [1438, 45] width 110 height 26
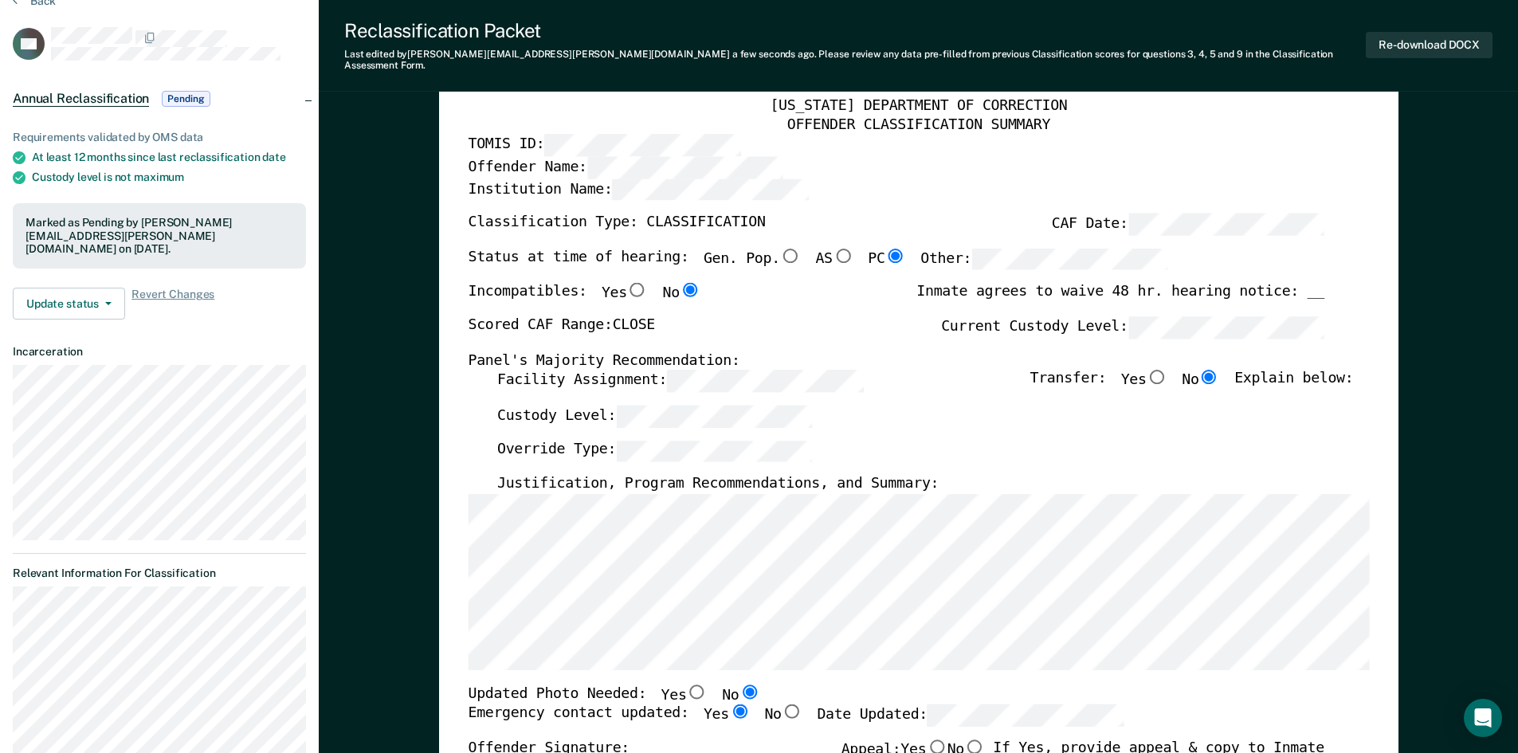
scroll to position [0, 0]
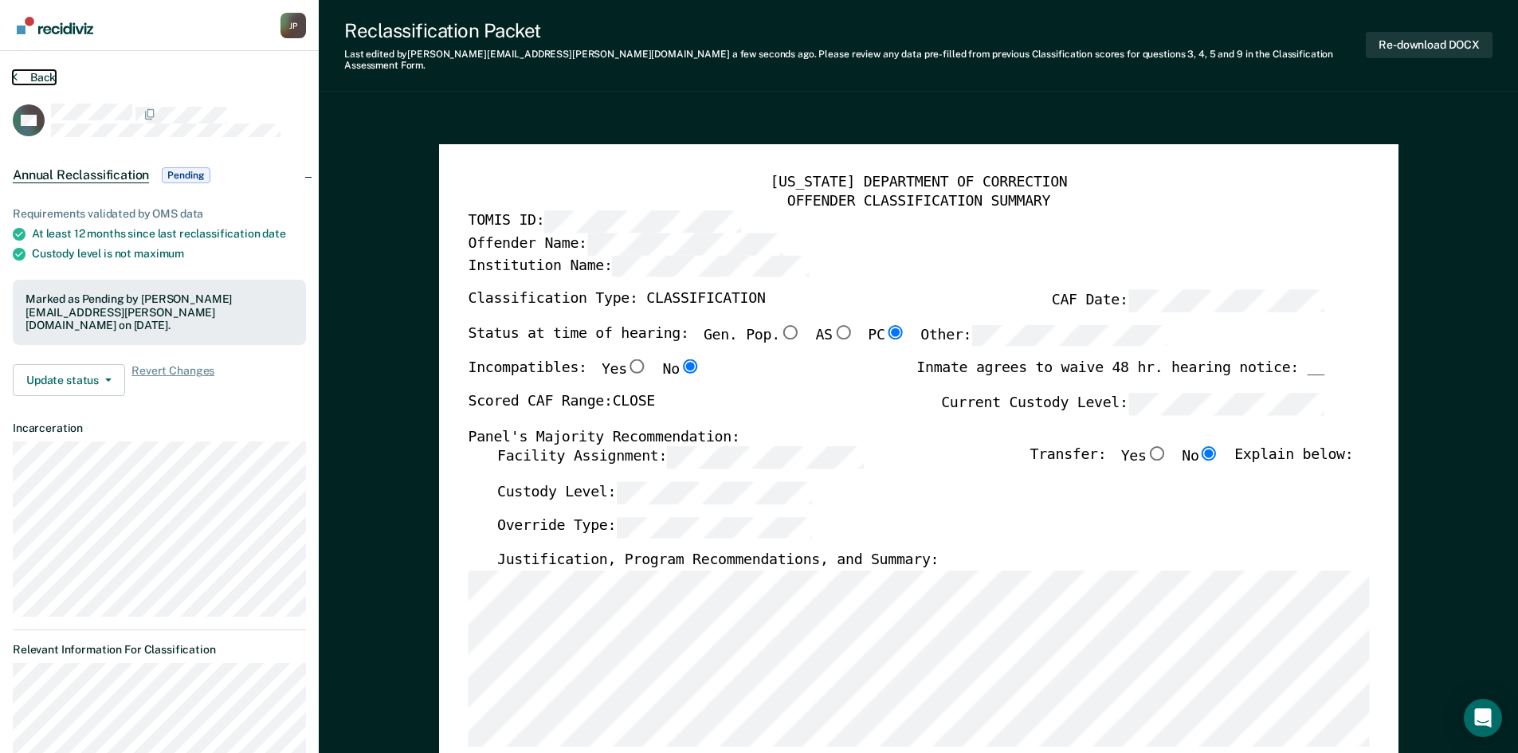
click at [38, 77] on button "Back" at bounding box center [34, 77] width 43 height 14
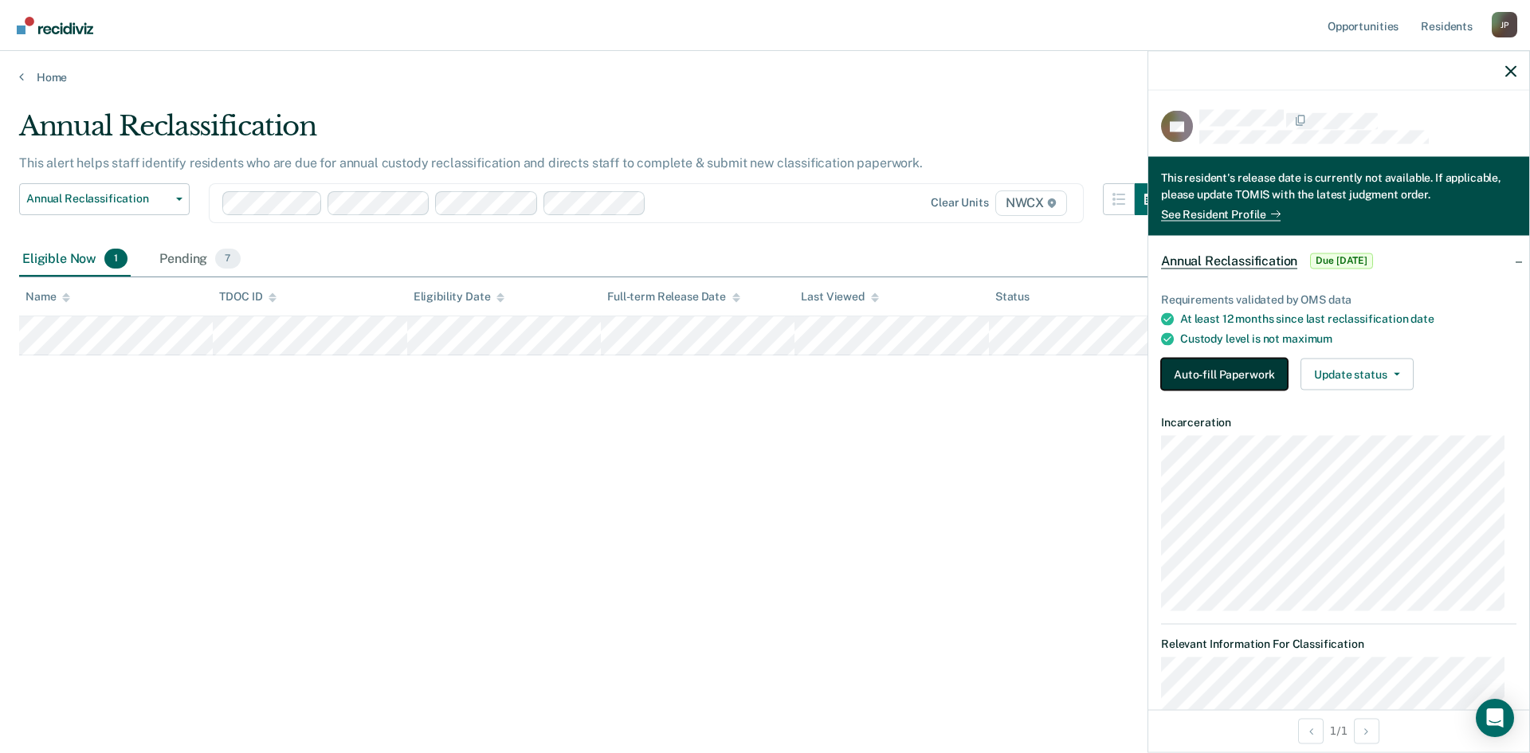
click at [1200, 361] on button "Auto-fill Paperwork" at bounding box center [1224, 375] width 127 height 32
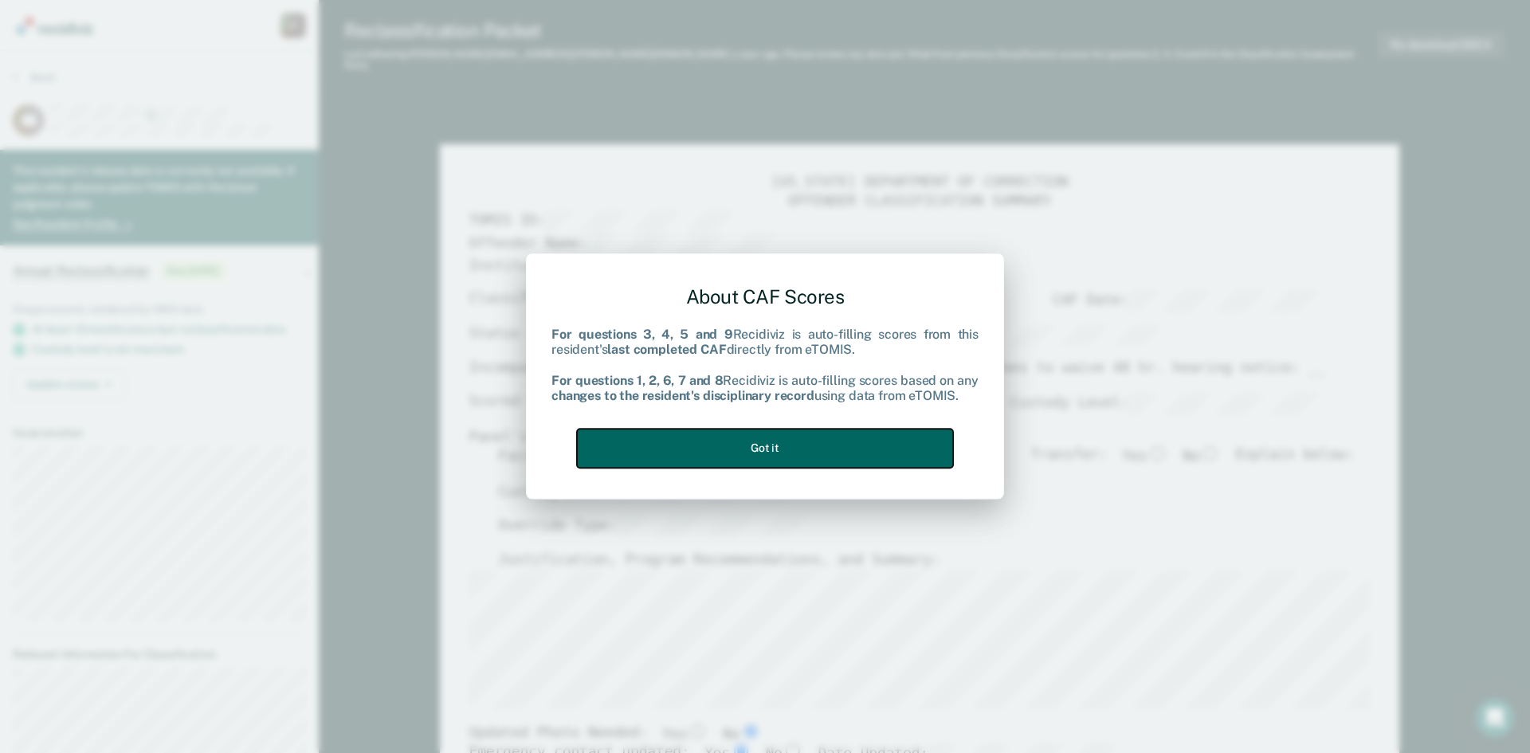
click at [769, 450] on button "Got it" at bounding box center [765, 448] width 376 height 39
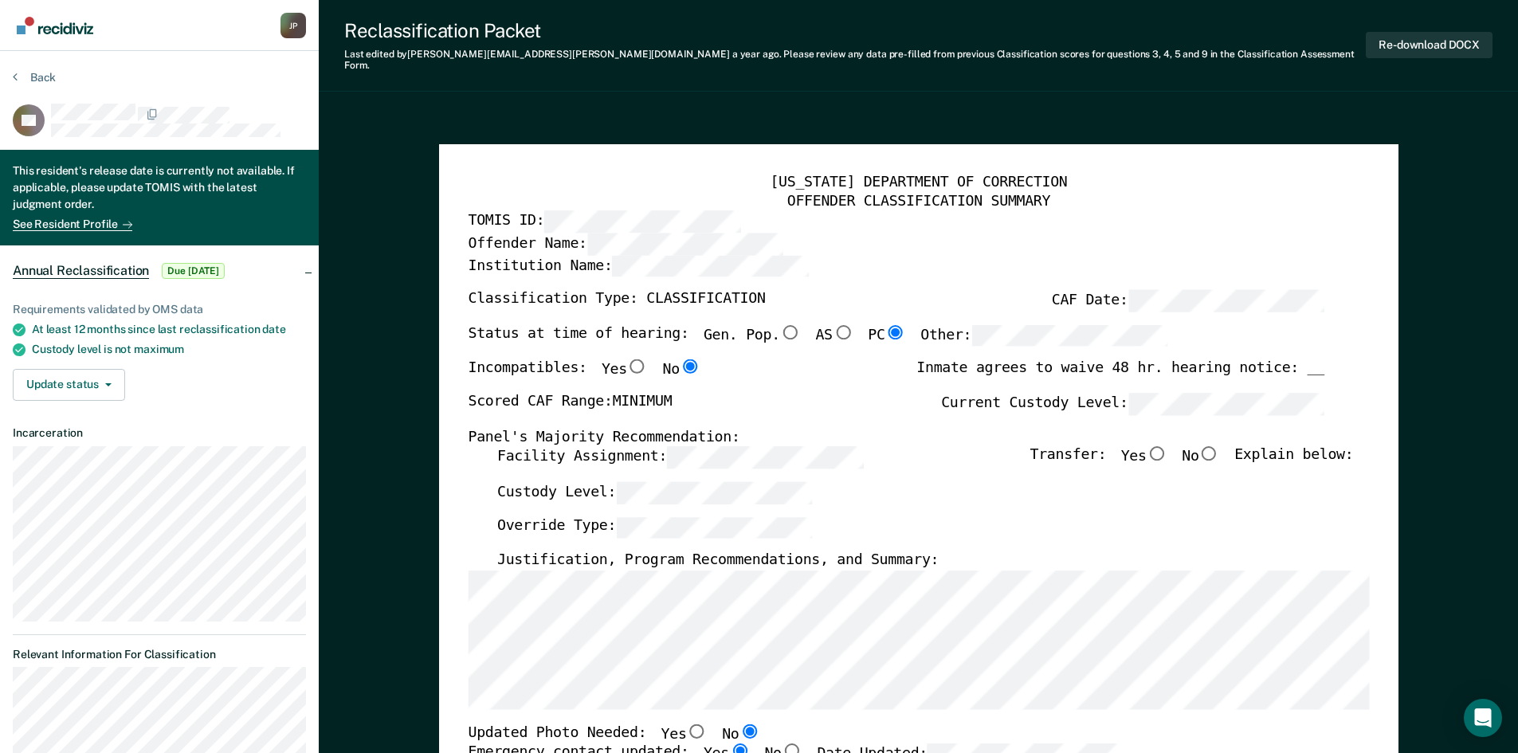
click at [1220, 446] on input "No" at bounding box center [1209, 453] width 21 height 14
type textarea "x"
radio input "true"
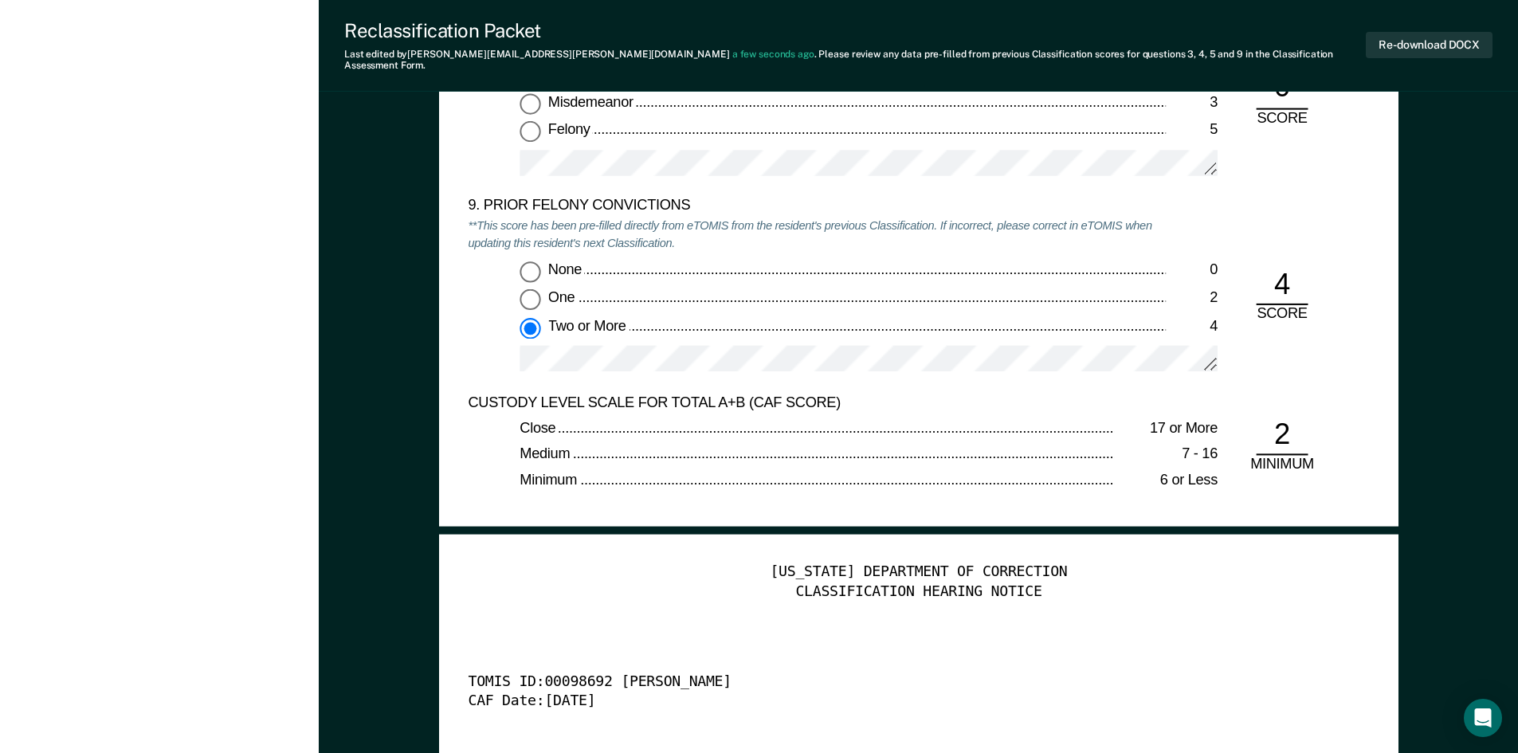
scroll to position [3906, 0]
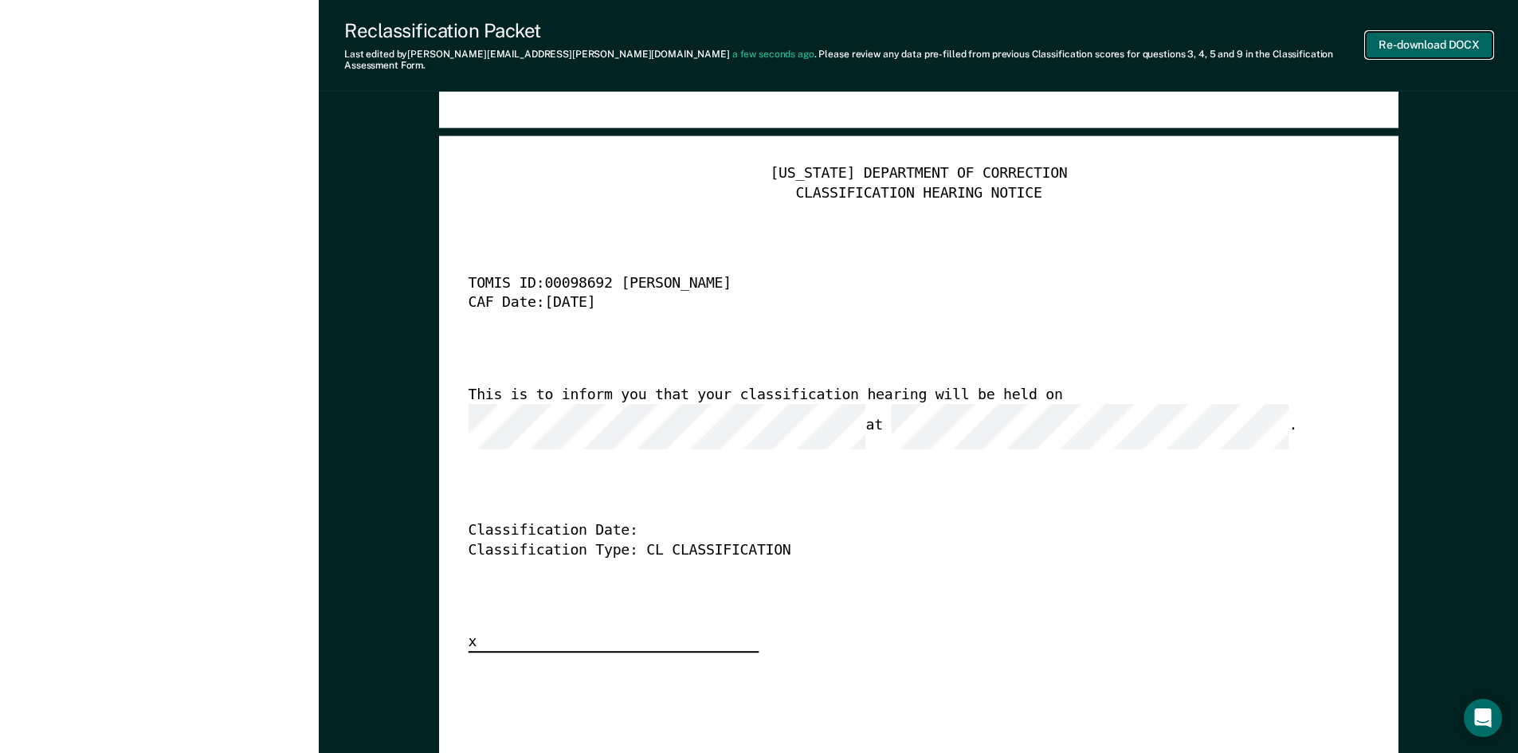
click at [1398, 41] on button "Re-download DOCX" at bounding box center [1429, 45] width 127 height 26
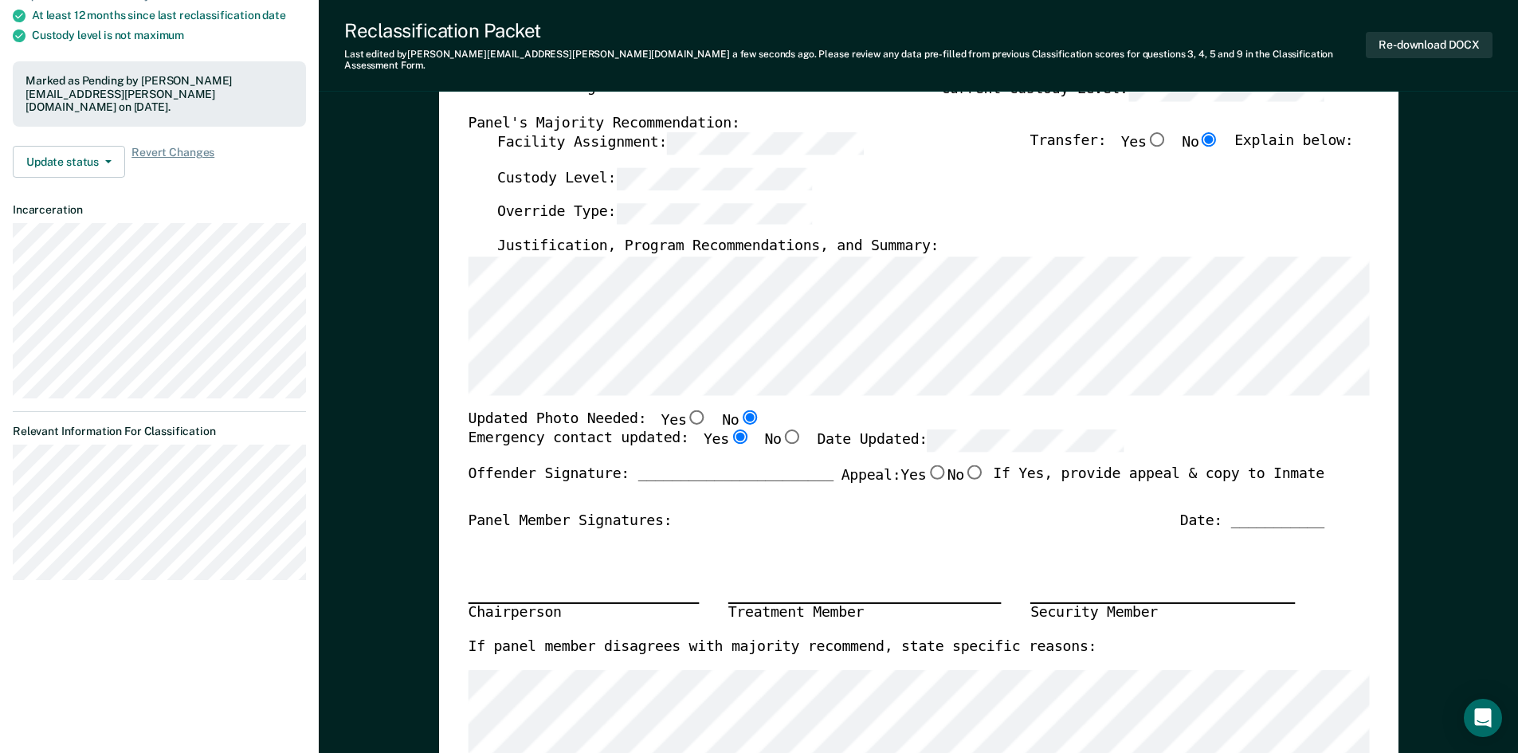
scroll to position [0, 0]
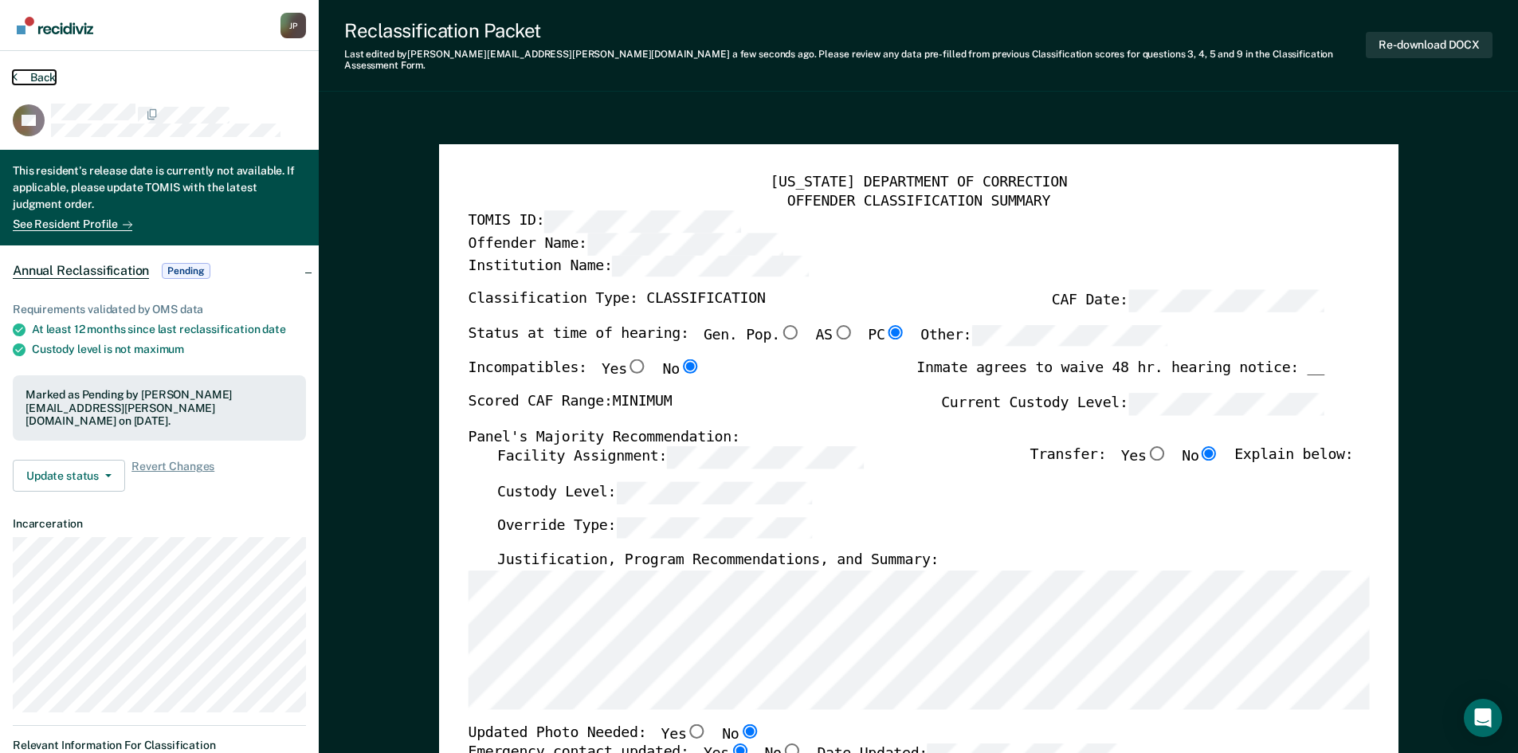
click at [42, 77] on button "Back" at bounding box center [34, 77] width 43 height 14
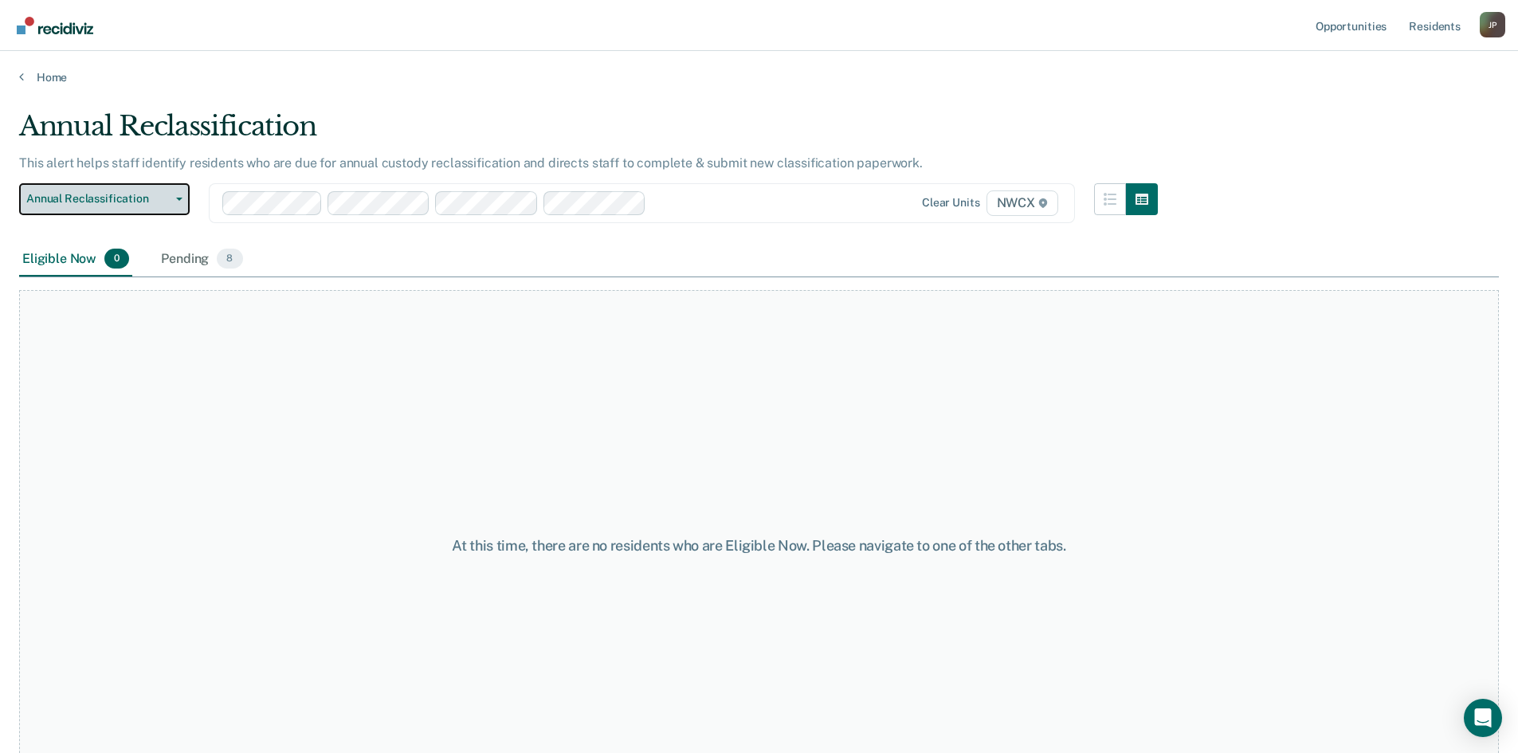
click at [133, 207] on button "Annual Reclassification" at bounding box center [104, 199] width 171 height 32
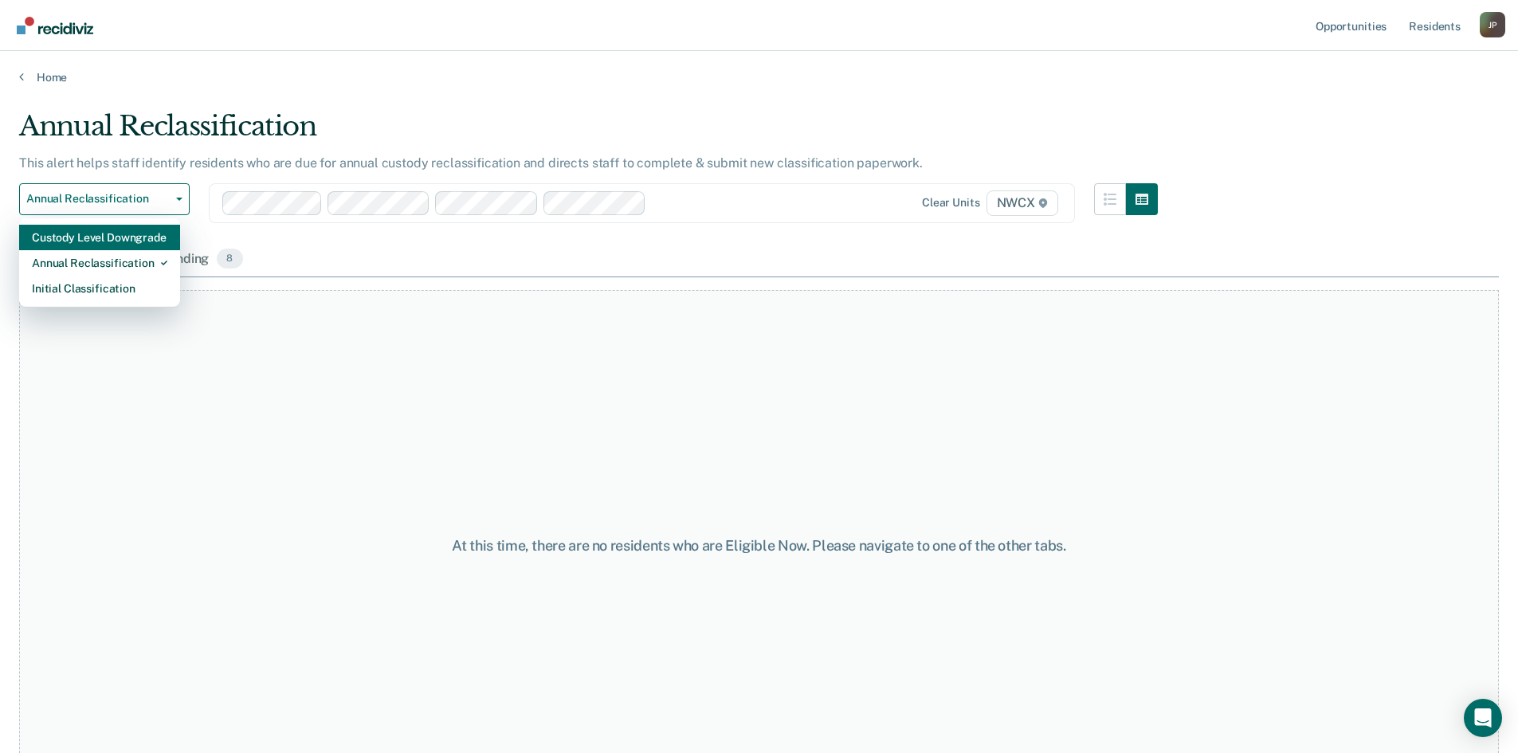
click at [106, 237] on div "Custody Level Downgrade" at bounding box center [100, 238] width 136 height 26
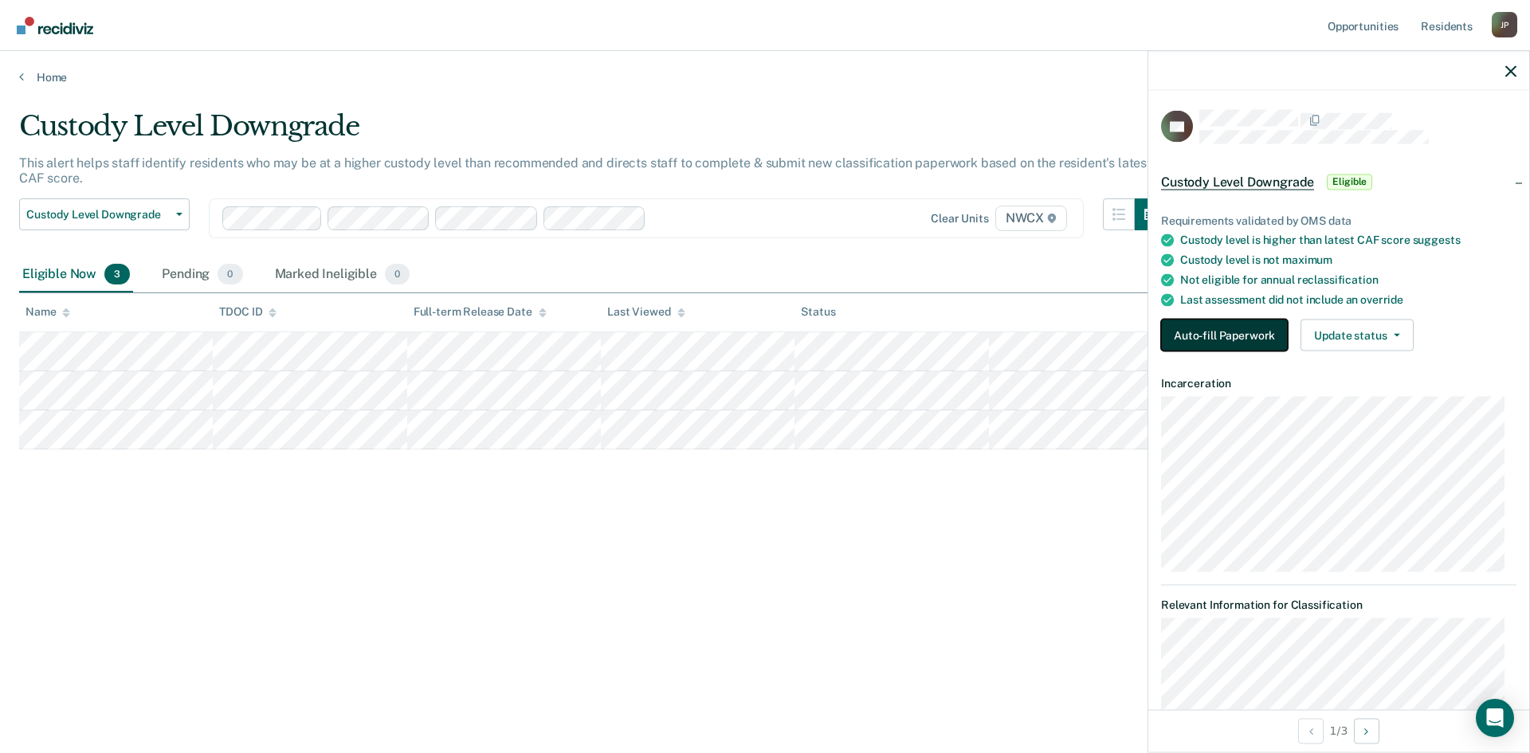
click at [1222, 328] on button "Auto-fill Paperwork" at bounding box center [1224, 336] width 127 height 32
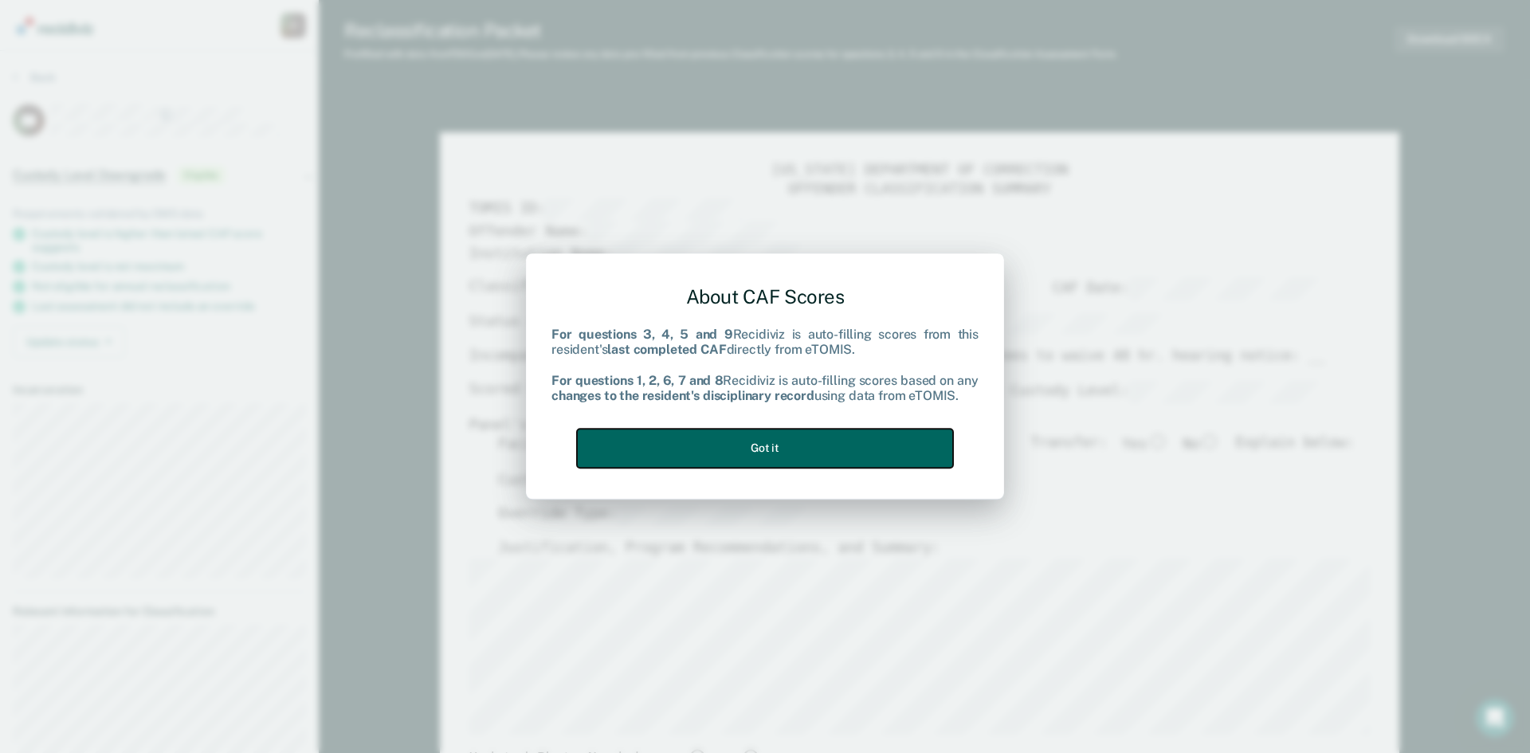
click at [764, 448] on button "Got it" at bounding box center [765, 448] width 376 height 39
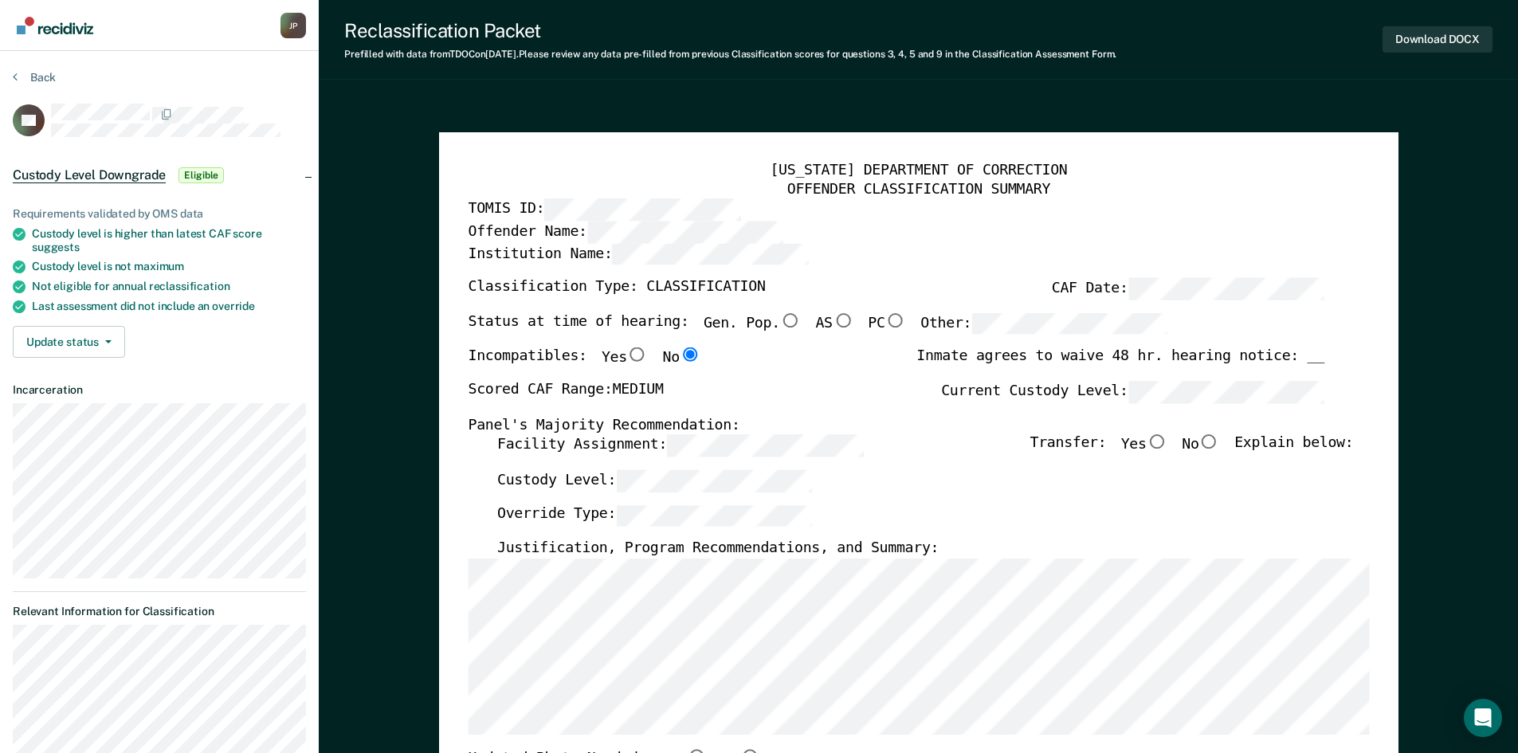
type textarea "x"
click at [42, 81] on button "Back" at bounding box center [34, 77] width 43 height 14
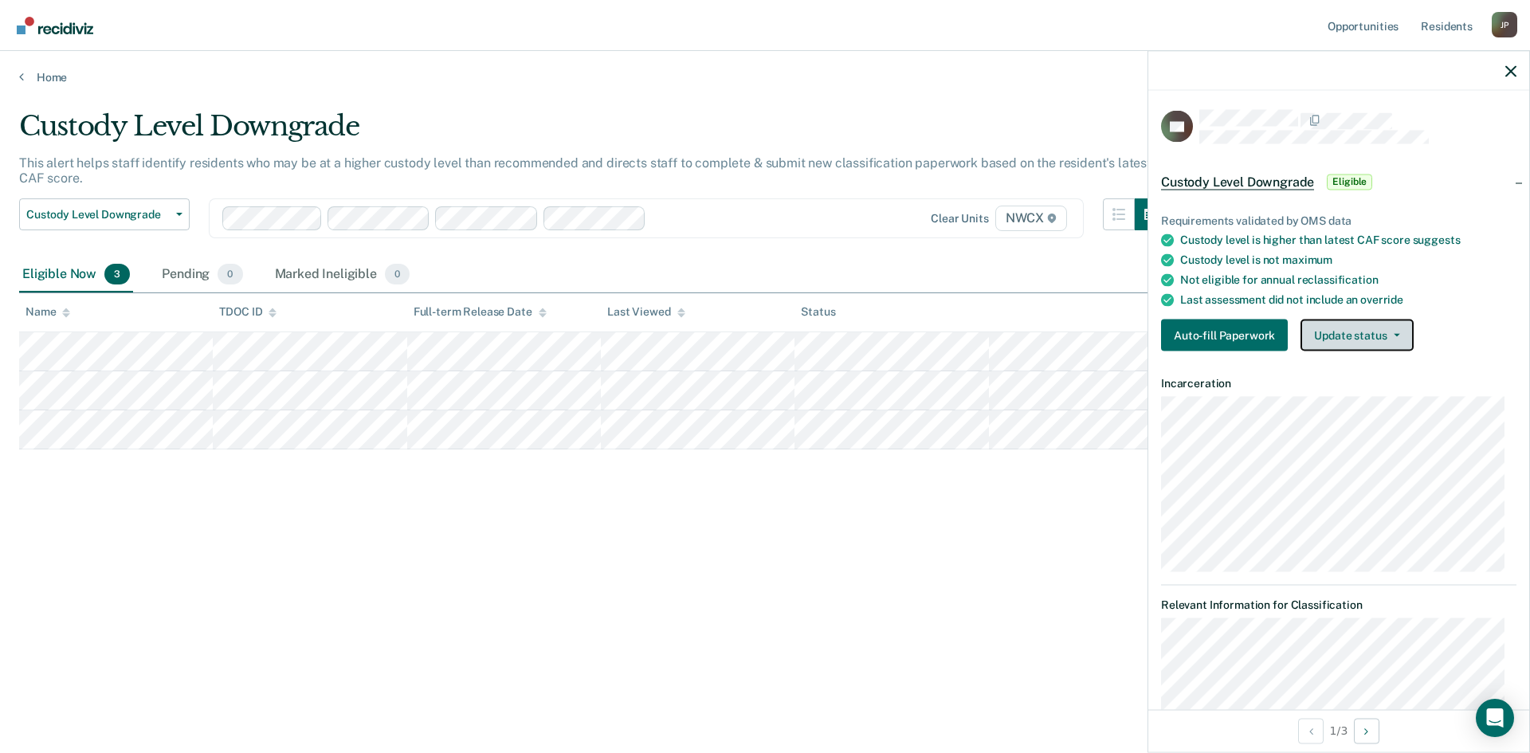
click at [1389, 340] on button "Update status" at bounding box center [1357, 336] width 112 height 32
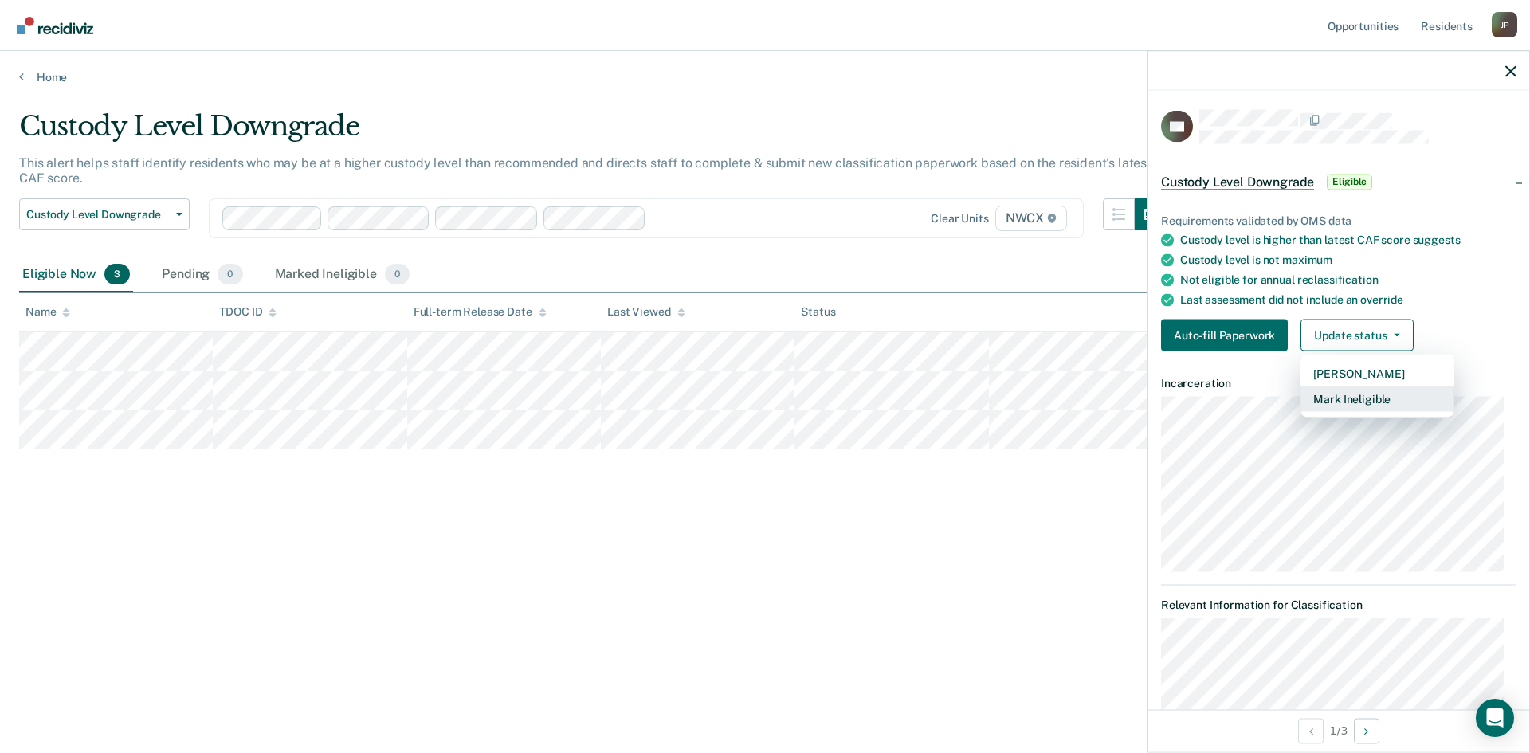
click at [1376, 398] on button "Mark Ineligible" at bounding box center [1378, 400] width 154 height 26
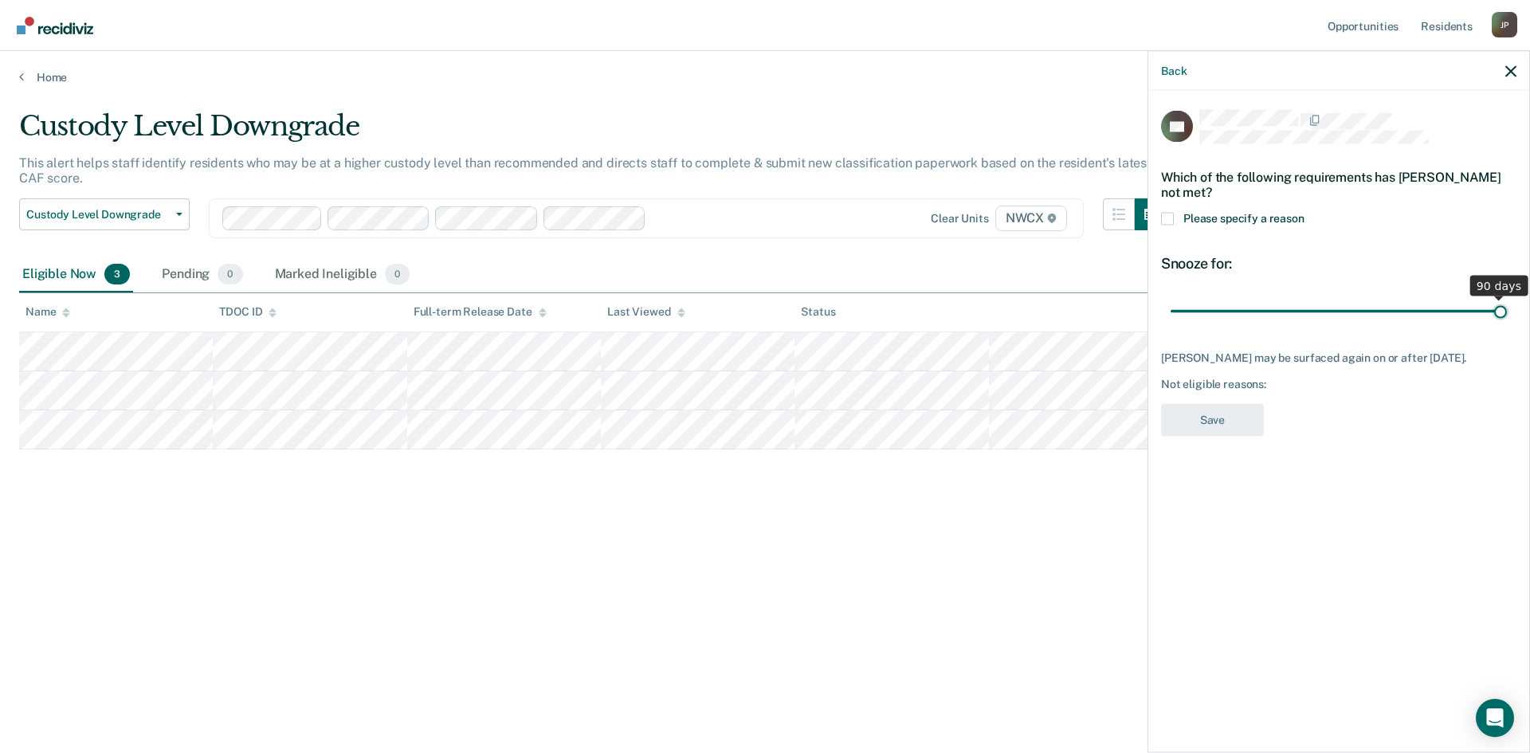
drag, startPoint x: 1280, startPoint y: 316, endPoint x: 1566, endPoint y: 316, distance: 286.2
type input "90"
click at [1507, 316] on input "range" at bounding box center [1339, 311] width 336 height 28
click at [1166, 220] on span at bounding box center [1167, 218] width 13 height 13
click at [1305, 212] on input "Please specify a reason" at bounding box center [1305, 212] width 0 height 0
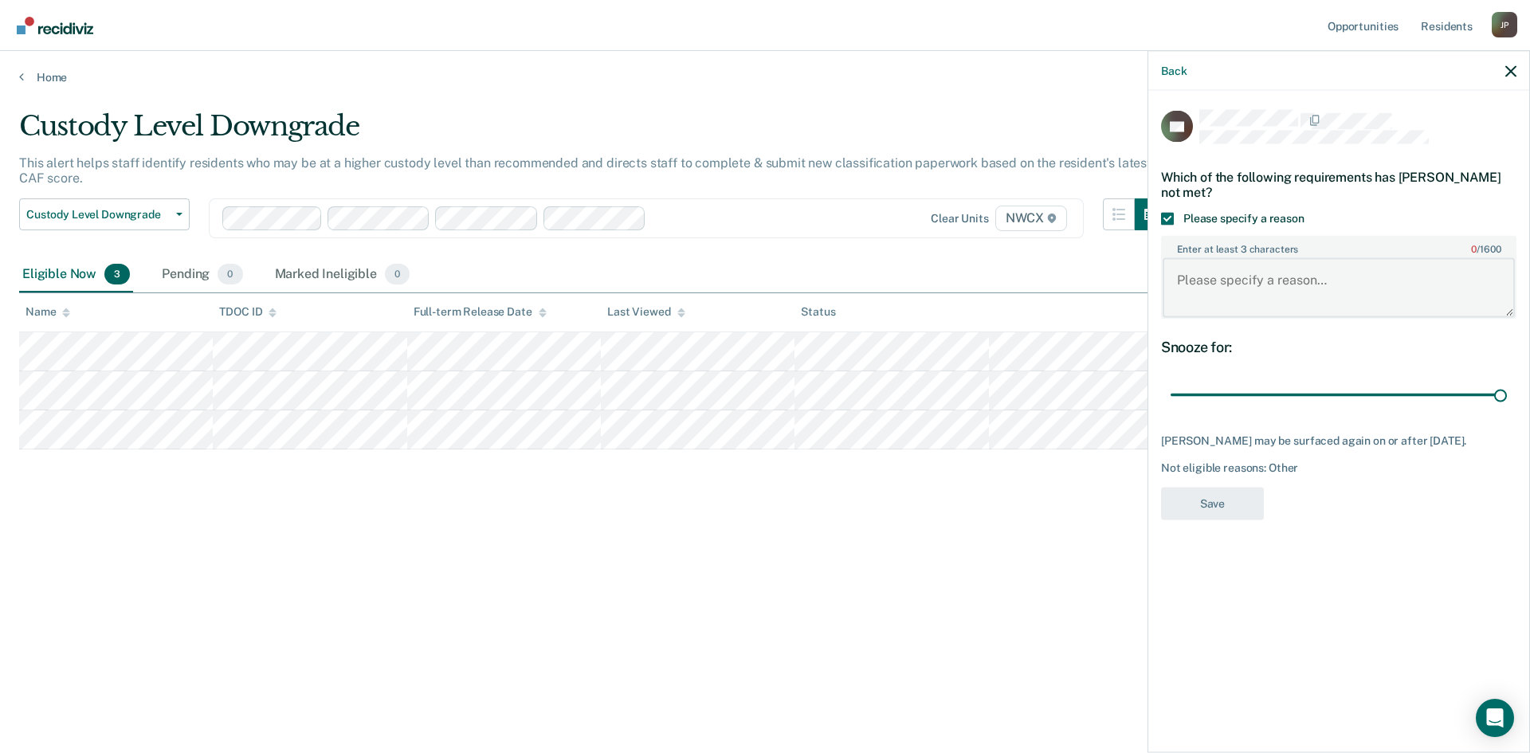
click at [1236, 277] on textarea "Enter at least 3 characters 0 / 1600" at bounding box center [1339, 287] width 352 height 59
type textarea "Uneligible"
click at [1226, 520] on button "Save" at bounding box center [1212, 503] width 103 height 33
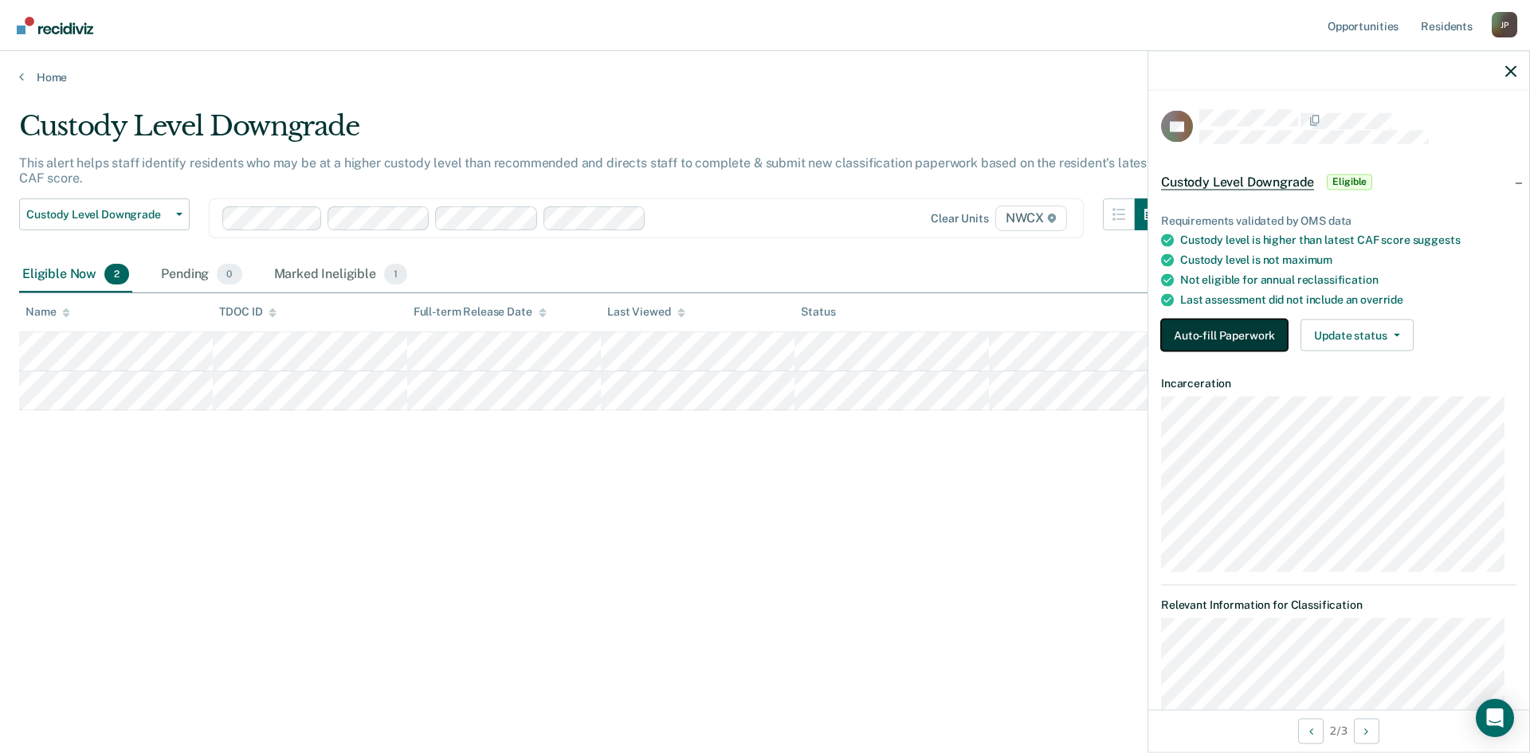
click at [1169, 325] on button "Auto-fill Paperwork" at bounding box center [1224, 336] width 127 height 32
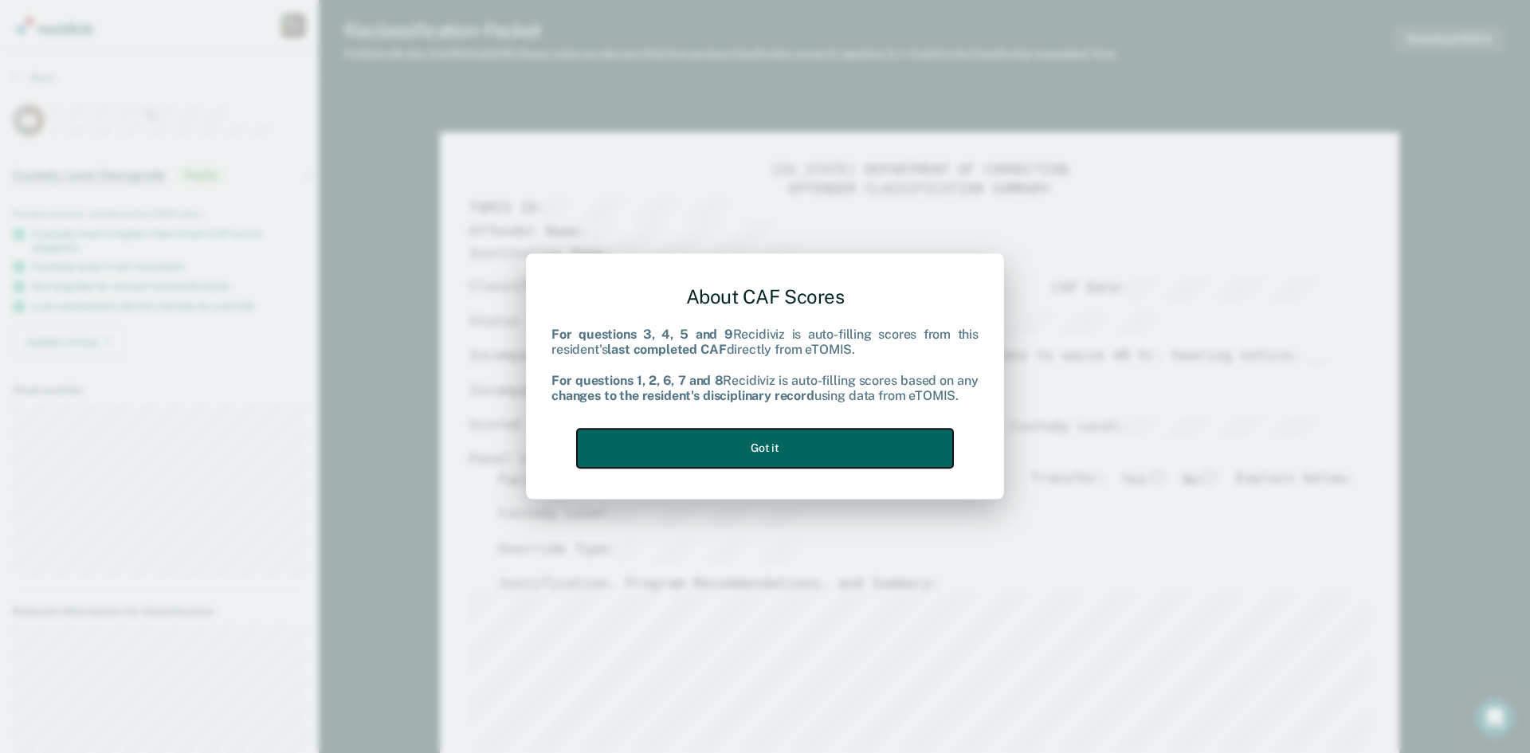
click at [809, 452] on button "Got it" at bounding box center [765, 448] width 376 height 39
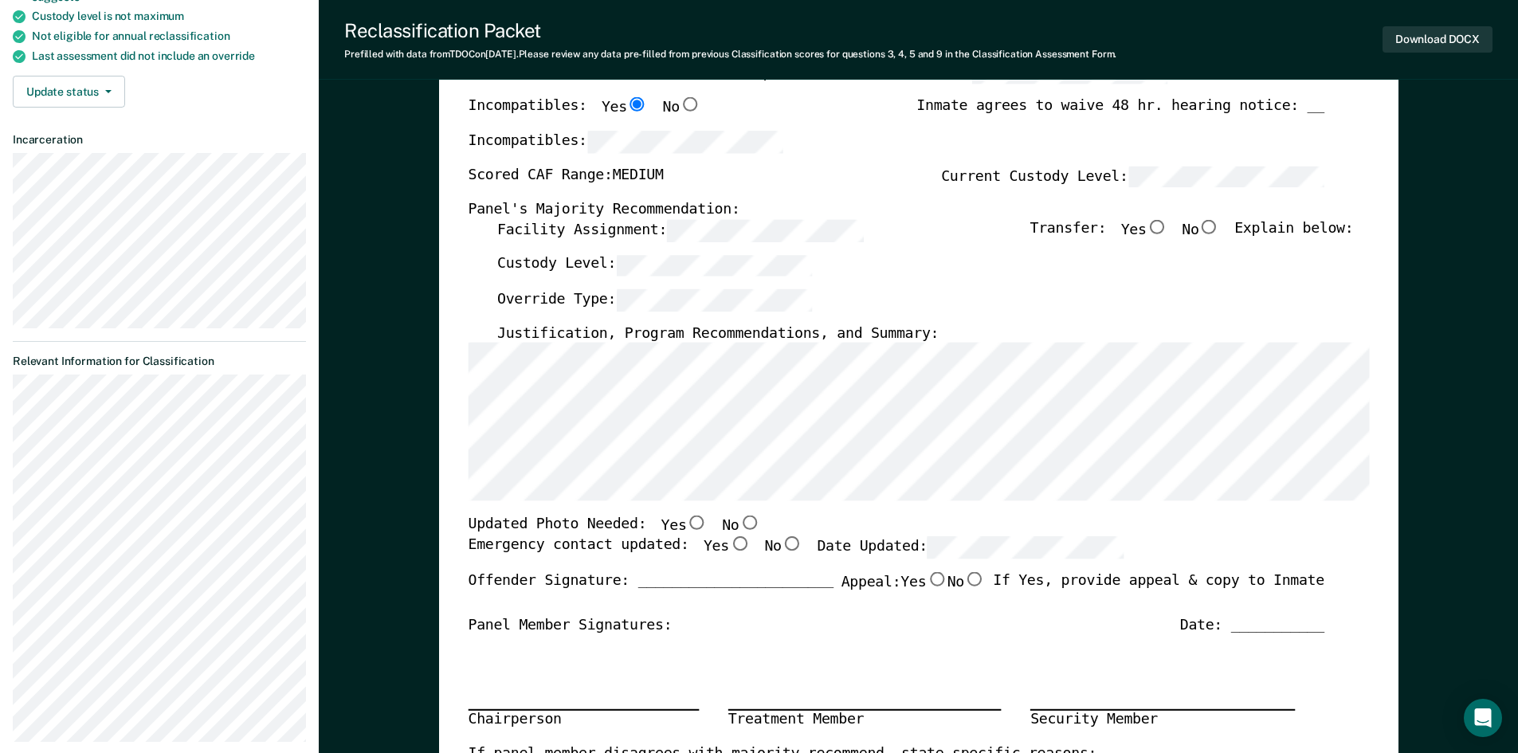
scroll to position [239, 0]
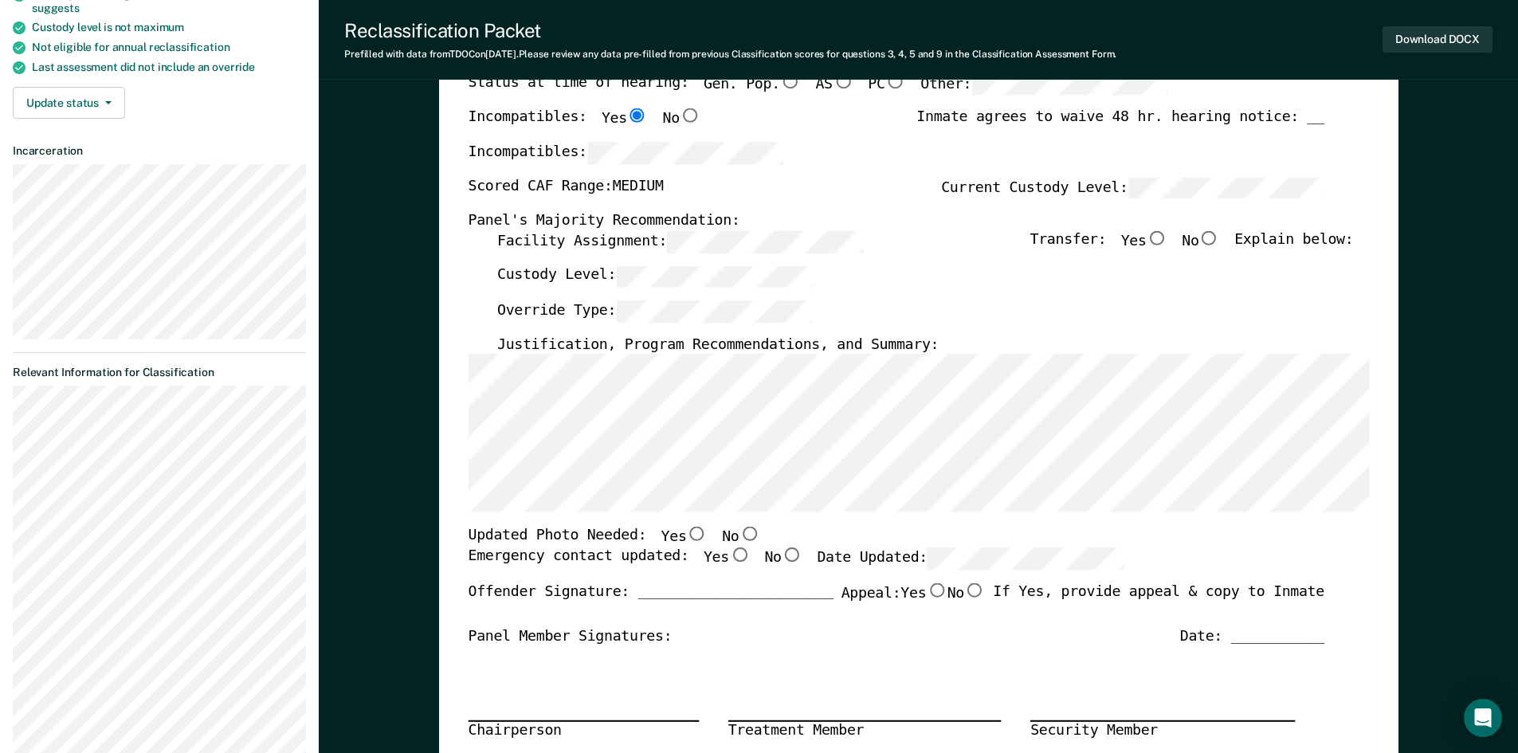
click at [1219, 240] on input "No" at bounding box center [1209, 238] width 21 height 14
type textarea "x"
radio input "true"
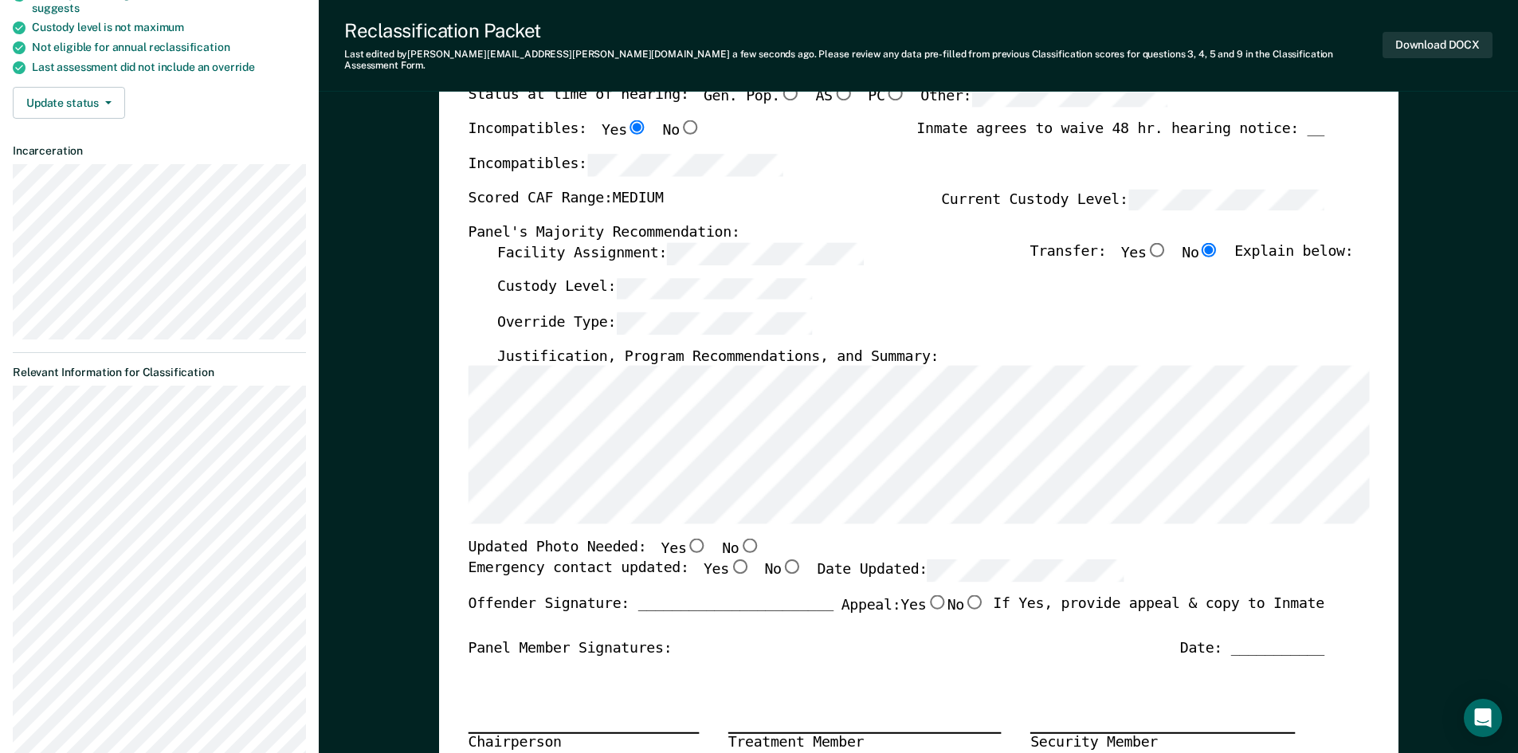
click at [739, 539] on input "No" at bounding box center [749, 546] width 21 height 14
type textarea "x"
radio input "true"
click at [729, 561] on input "Yes" at bounding box center [739, 567] width 21 height 14
type textarea "x"
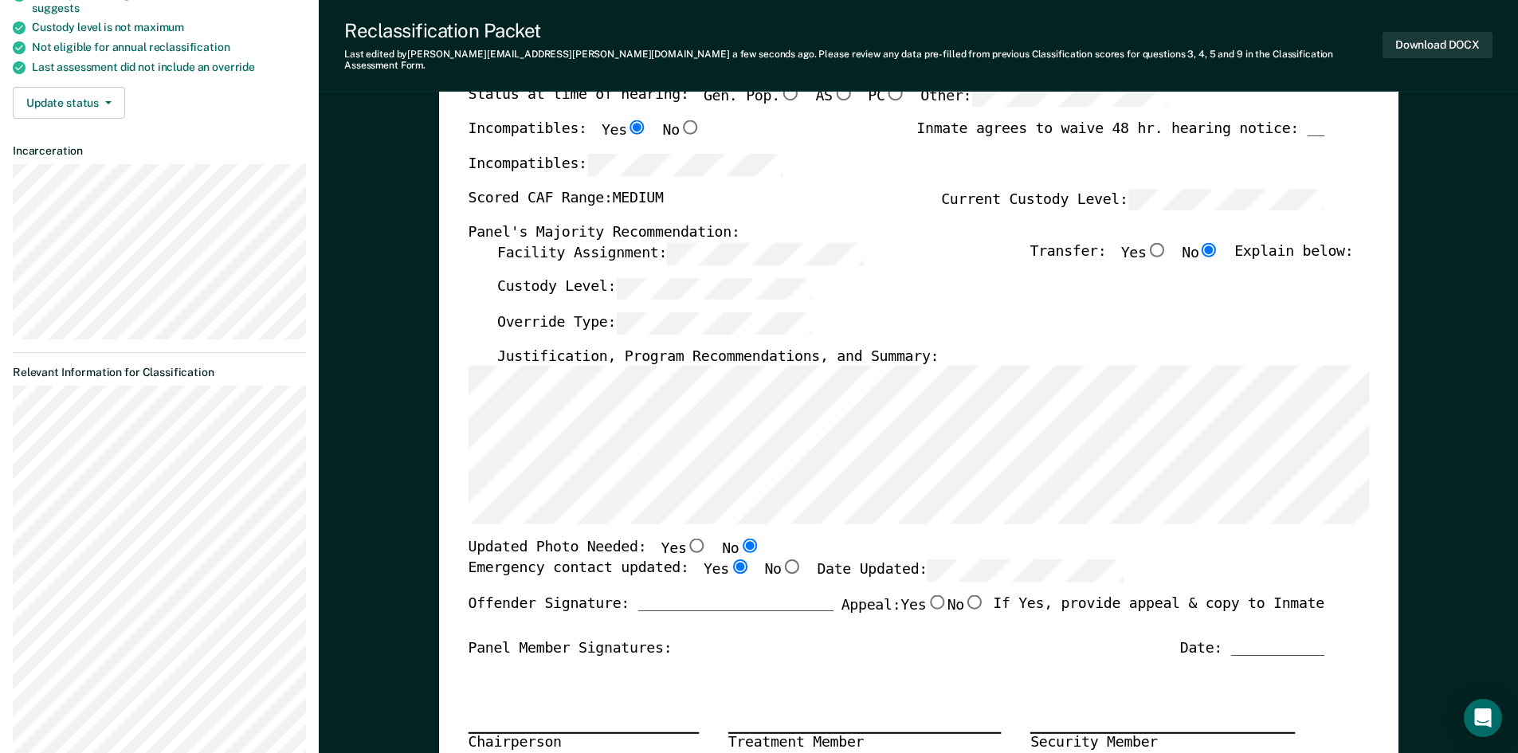
radio input "true"
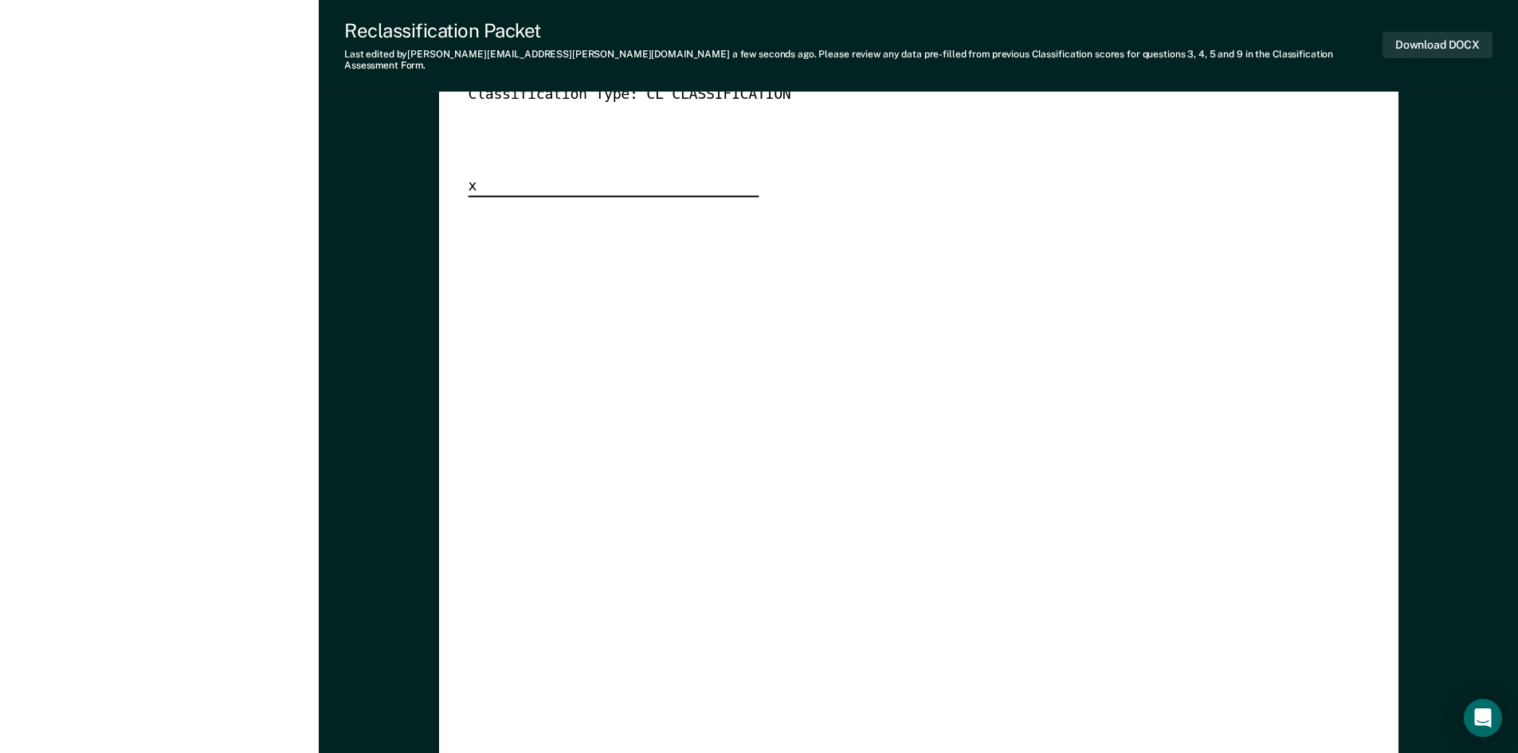
scroll to position [3906, 0]
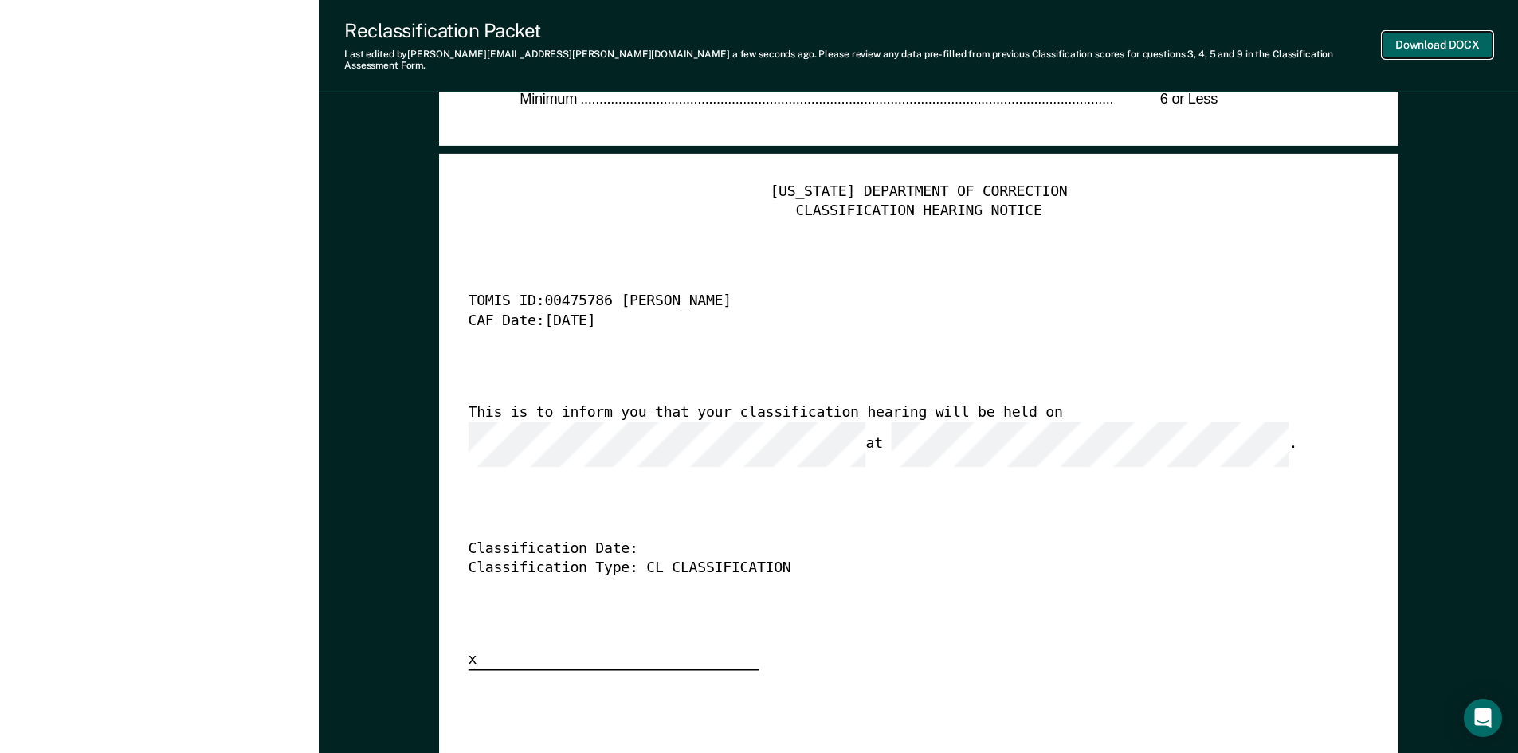
click at [1452, 42] on button "Download DOCX" at bounding box center [1438, 45] width 110 height 26
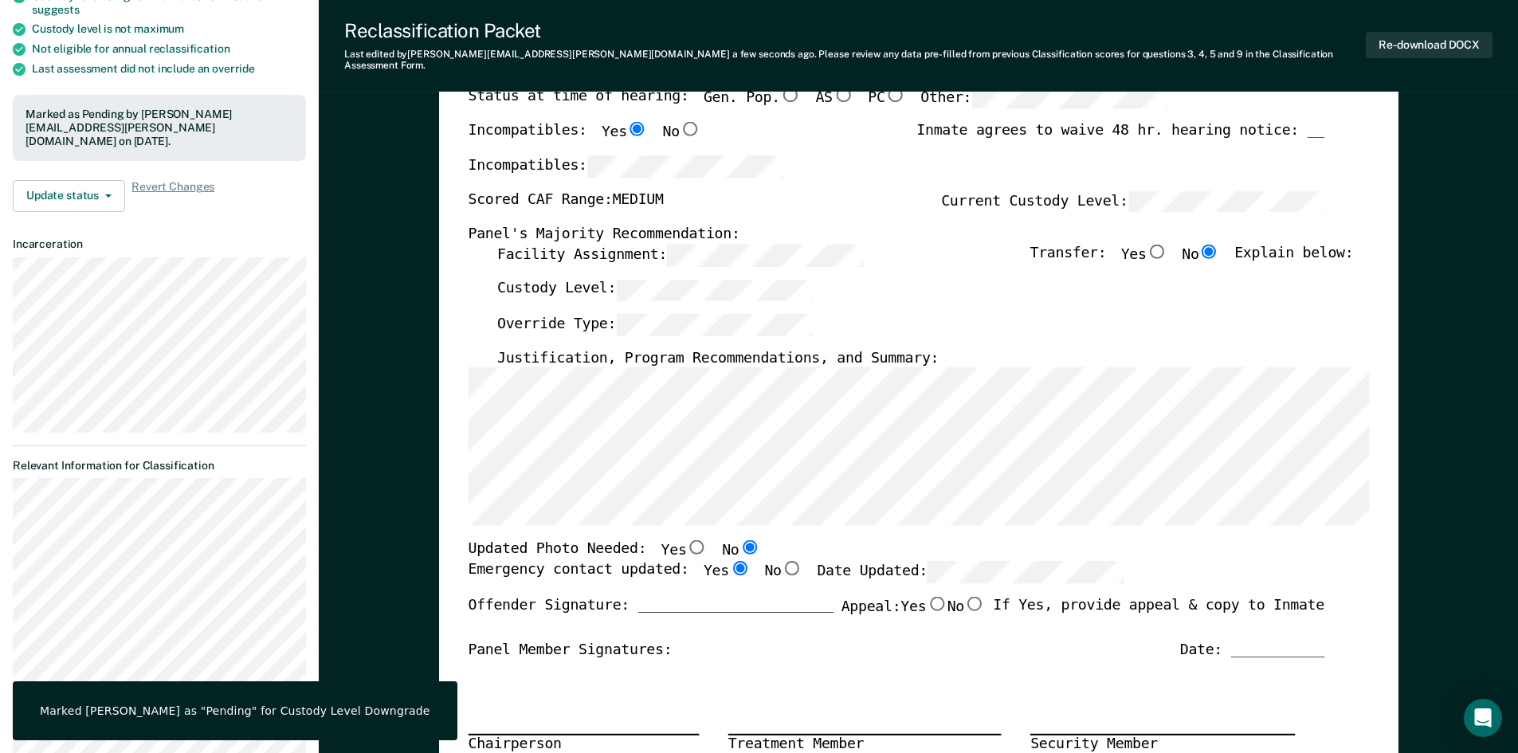
scroll to position [0, 0]
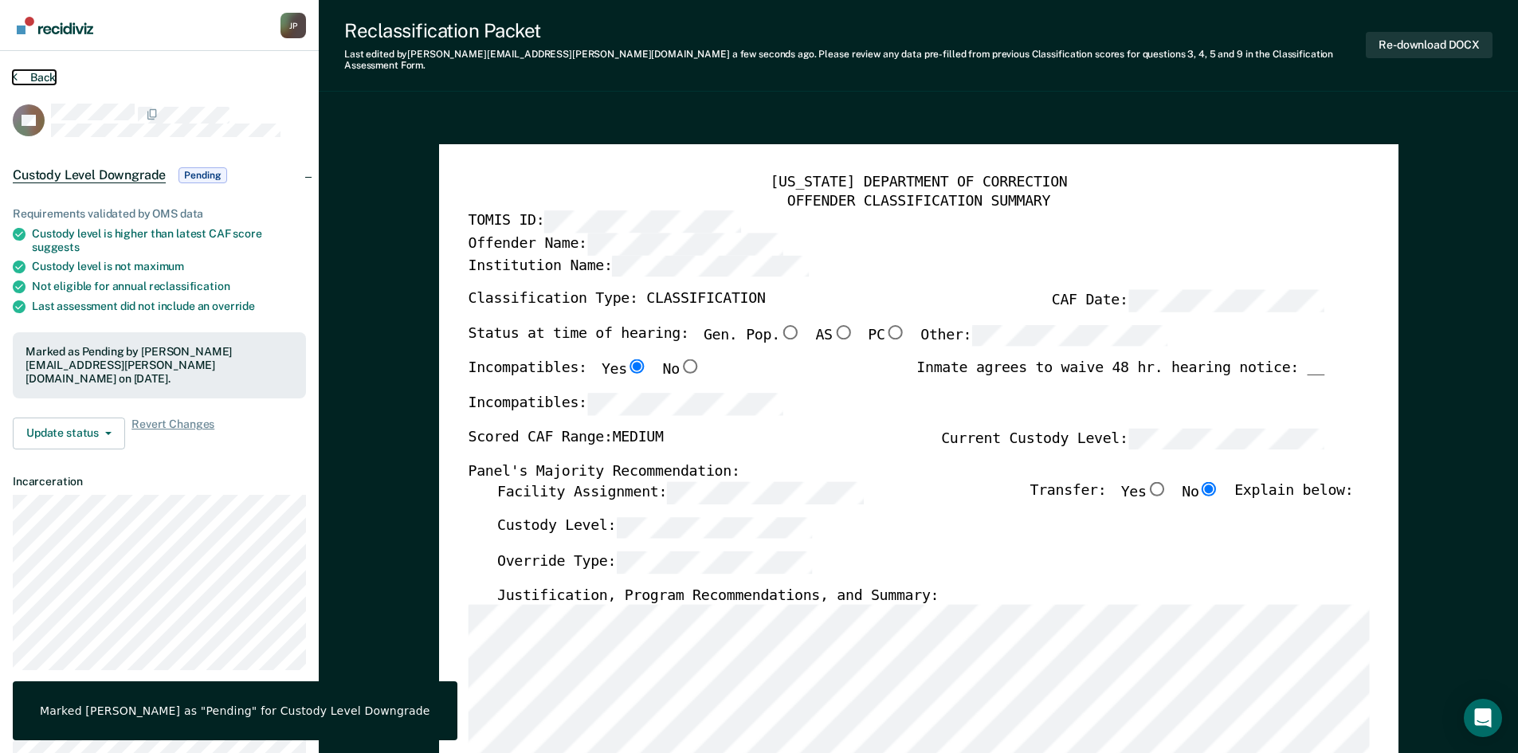
click at [41, 77] on button "Back" at bounding box center [34, 77] width 43 height 14
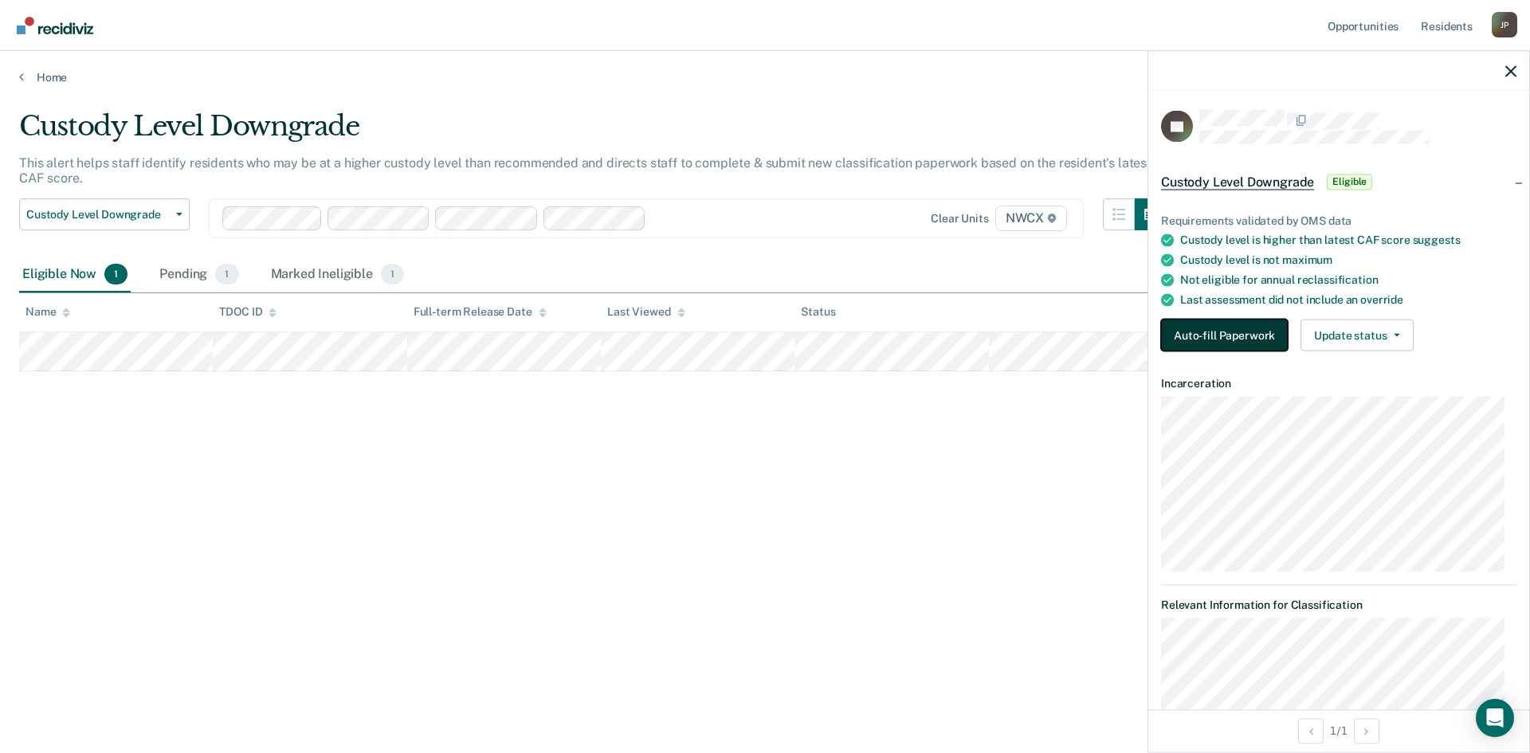
click at [1209, 320] on button "Auto-fill Paperwork" at bounding box center [1224, 336] width 127 height 32
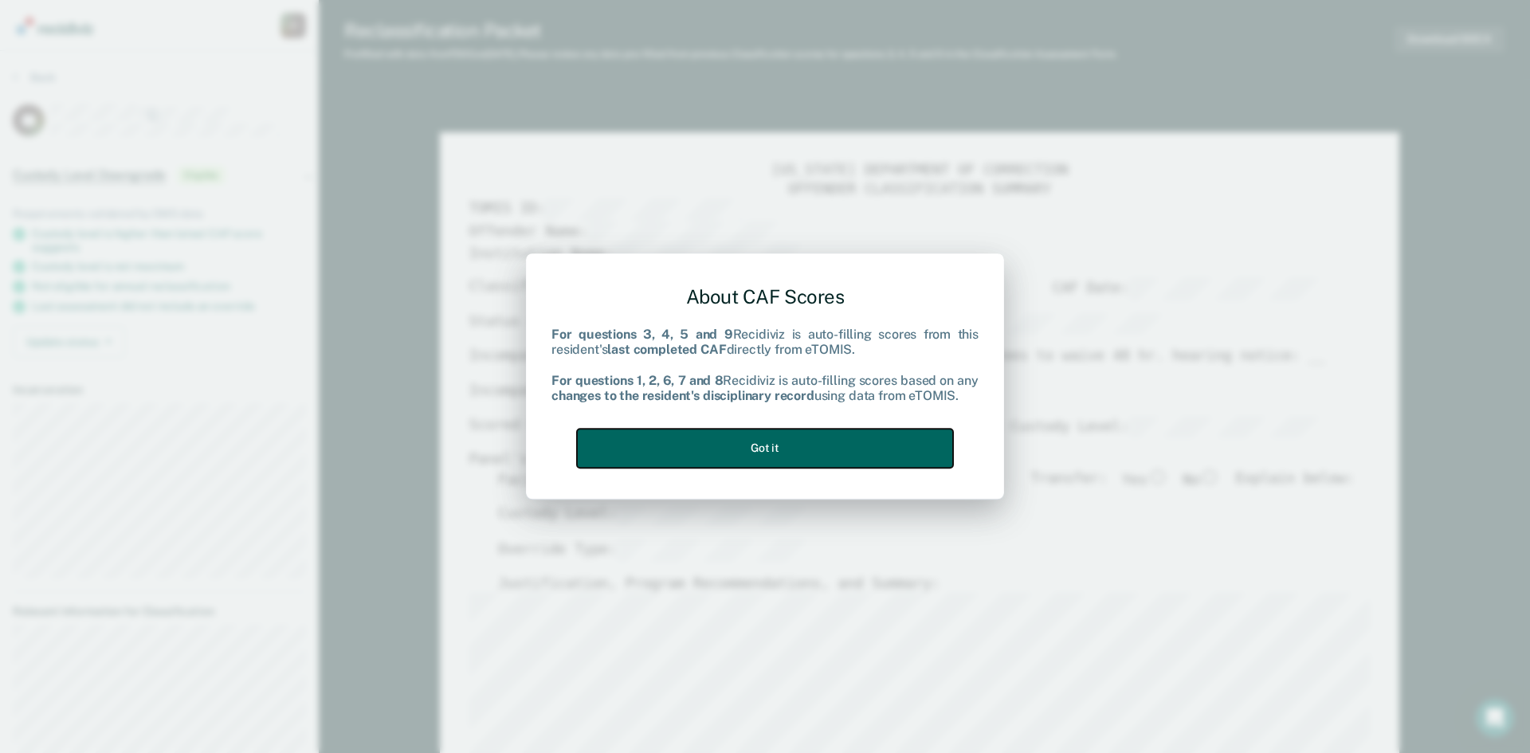
click at [725, 435] on button "Got it" at bounding box center [765, 448] width 376 height 39
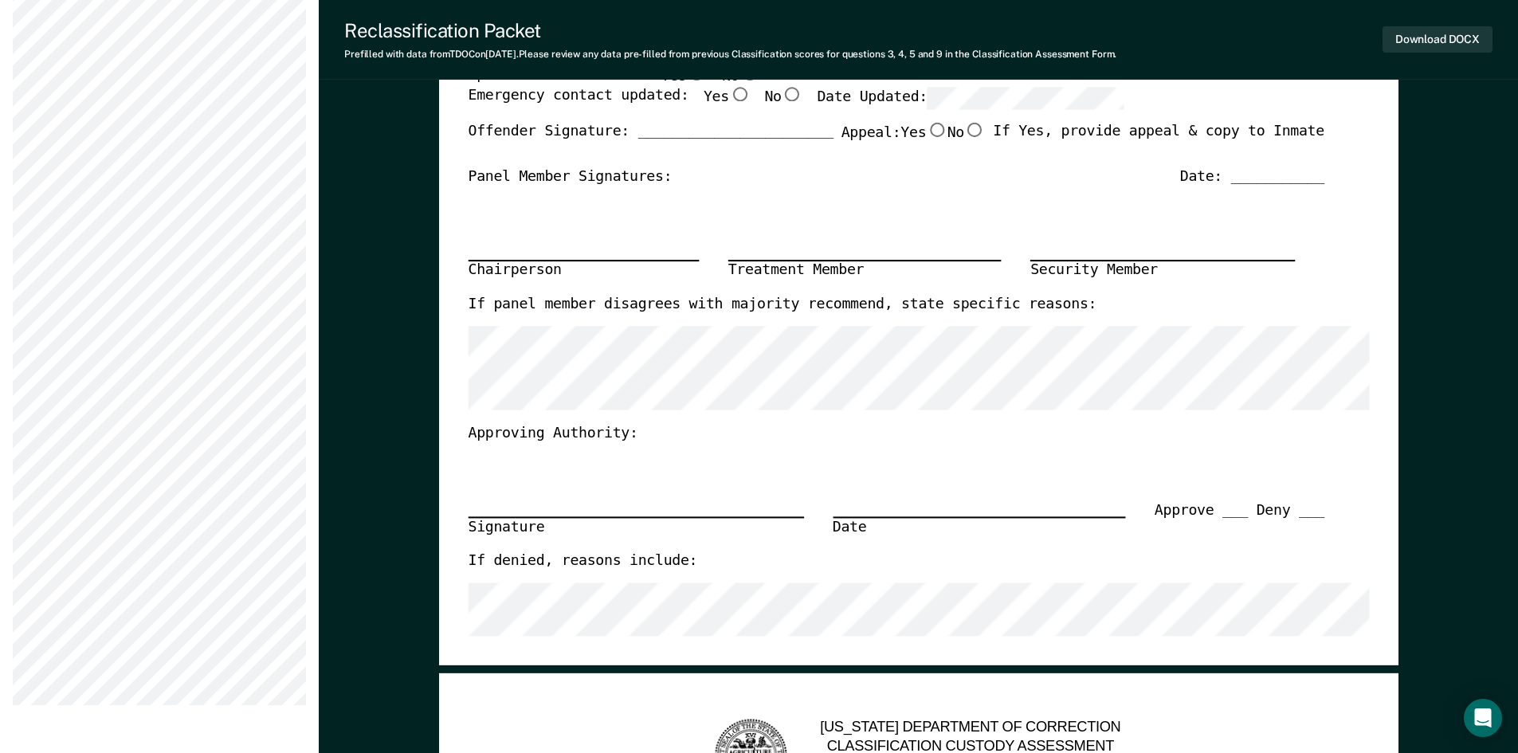
scroll to position [239, 0]
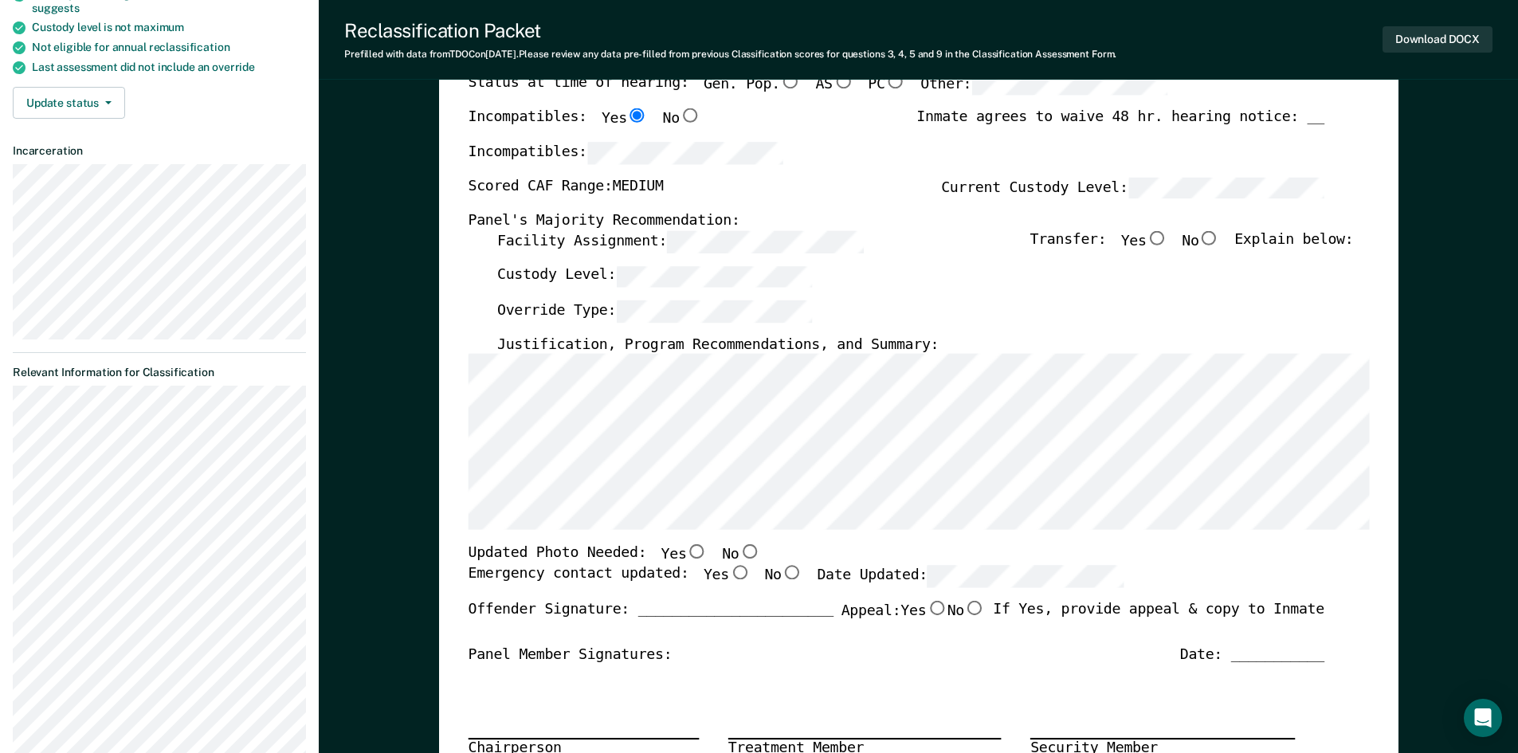
click at [1219, 235] on input "No" at bounding box center [1209, 238] width 21 height 14
type textarea "x"
radio input "true"
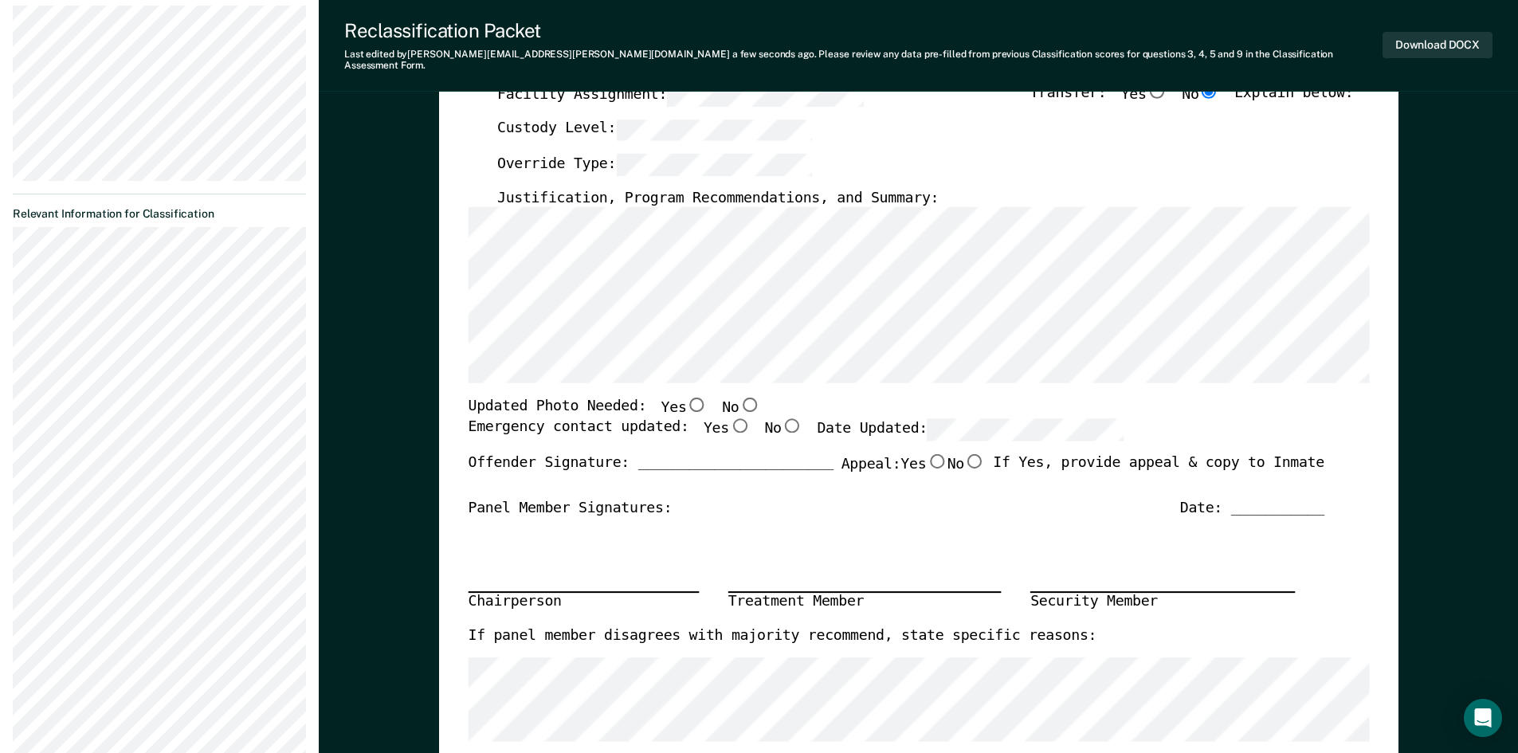
scroll to position [399, 0]
click at [739, 397] on input "No" at bounding box center [749, 404] width 21 height 14
type textarea "x"
radio input "true"
click at [729, 420] on input "Yes" at bounding box center [739, 425] width 21 height 14
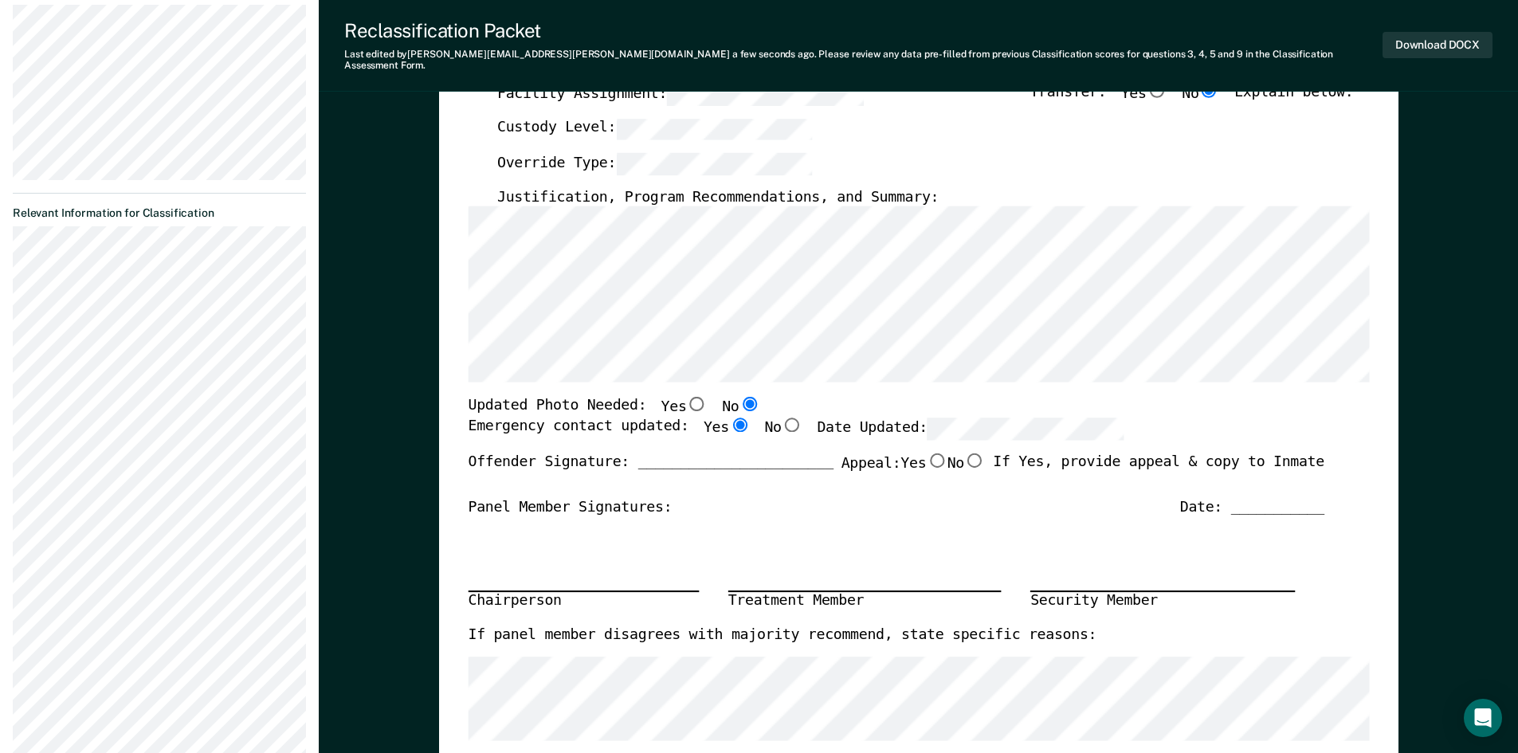
type textarea "x"
radio input "true"
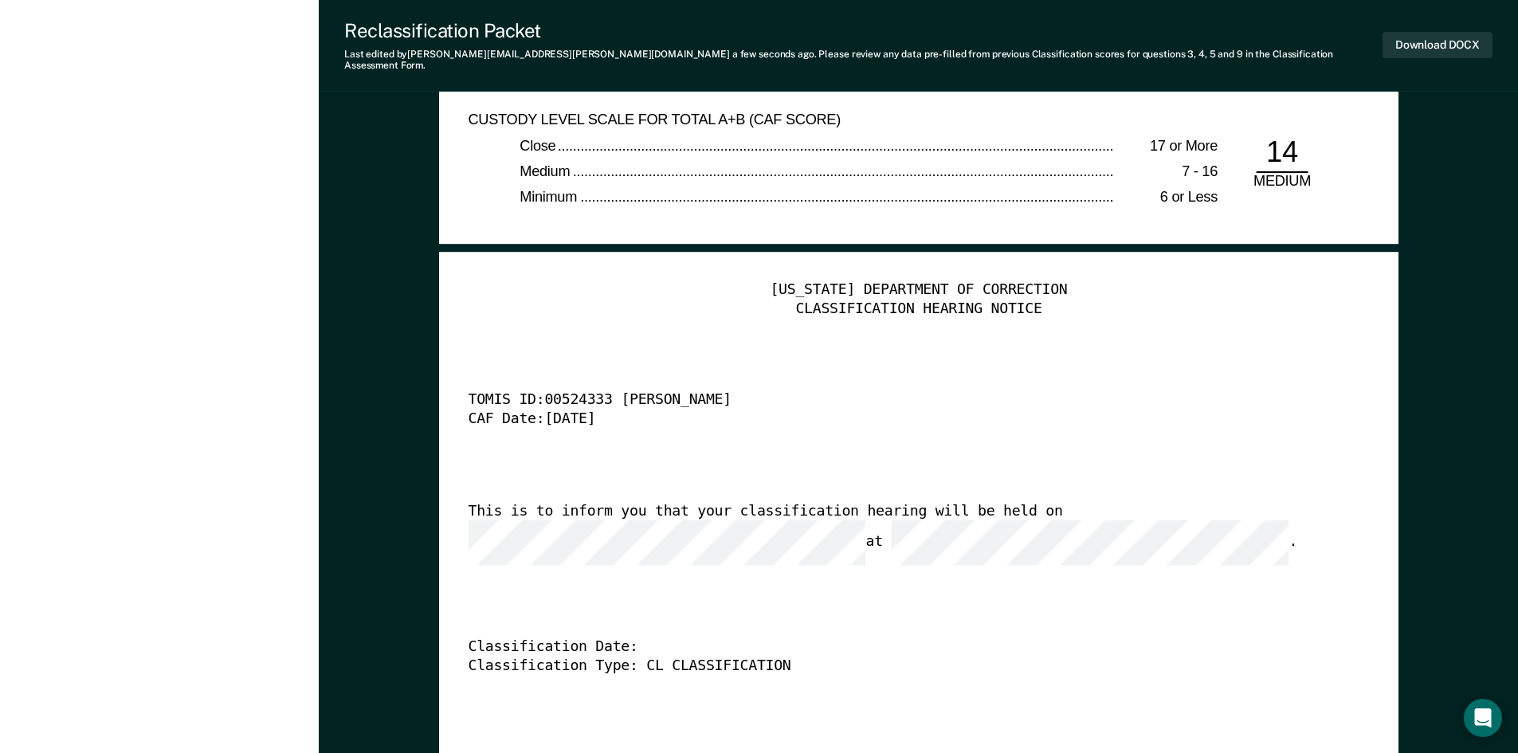
scroll to position [3826, 0]
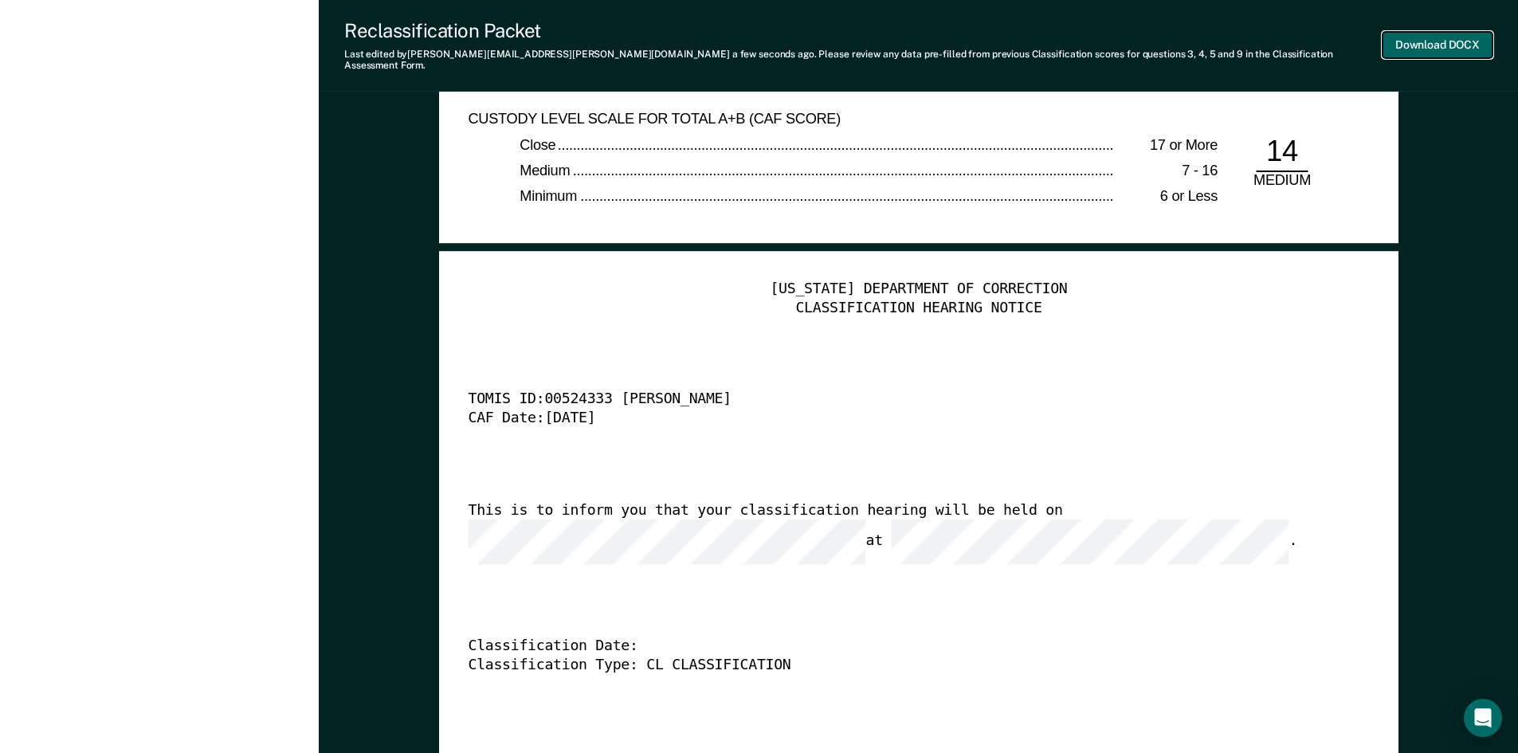
click at [1427, 44] on button "Download DOCX" at bounding box center [1438, 45] width 110 height 26
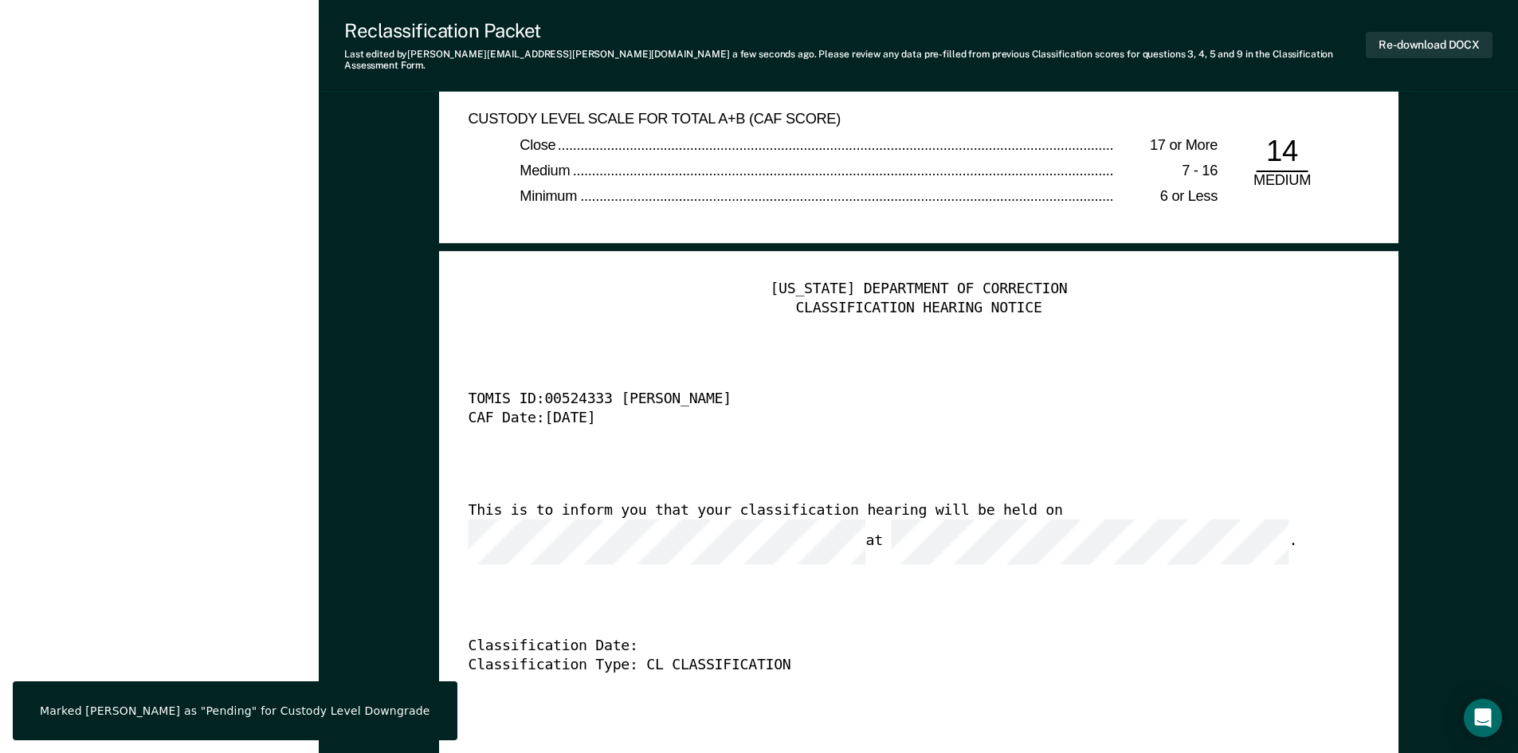
type textarea "x"
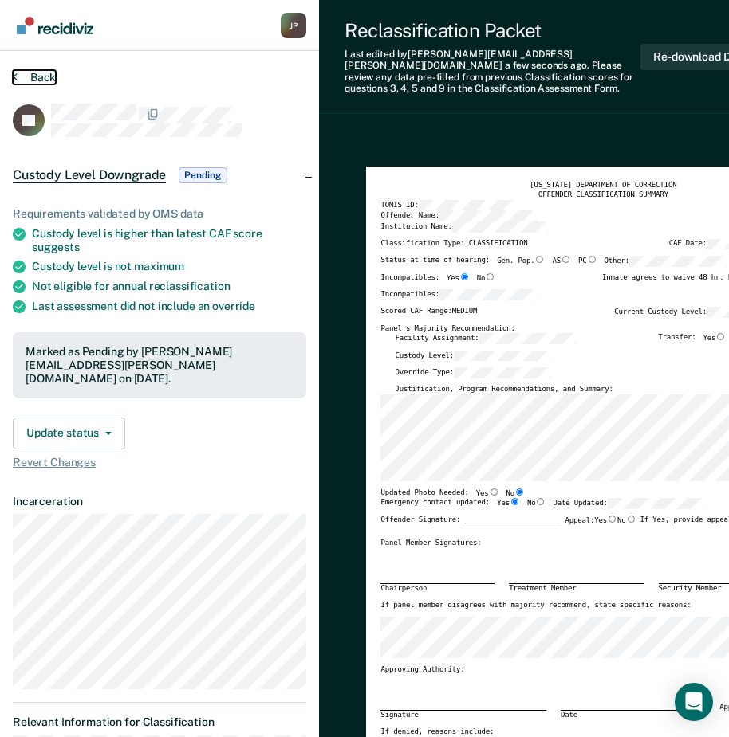
click at [44, 77] on button "Back" at bounding box center [34, 77] width 43 height 14
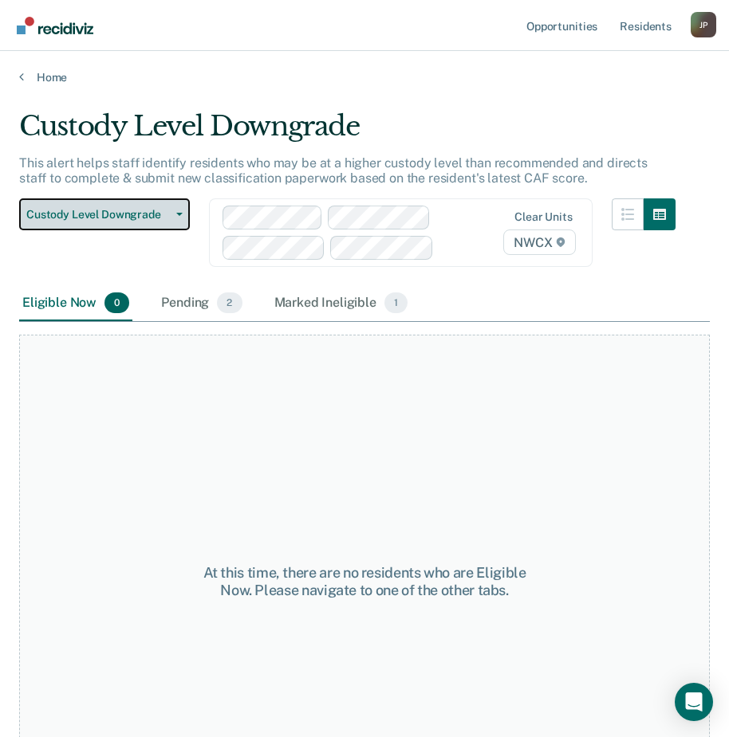
click at [140, 216] on span "Custody Level Downgrade" at bounding box center [97, 215] width 143 height 14
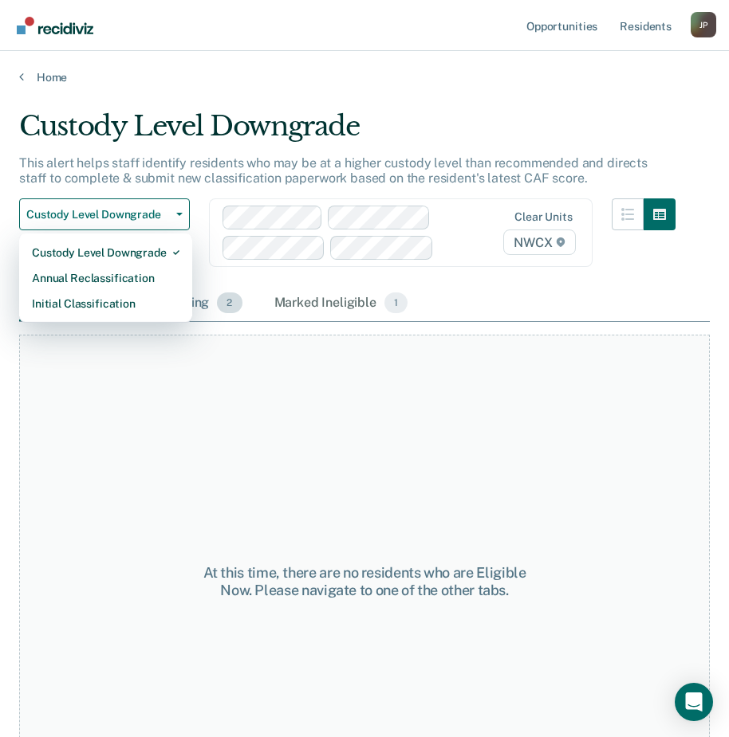
click at [206, 305] on div "Pending 2" at bounding box center [201, 303] width 87 height 35
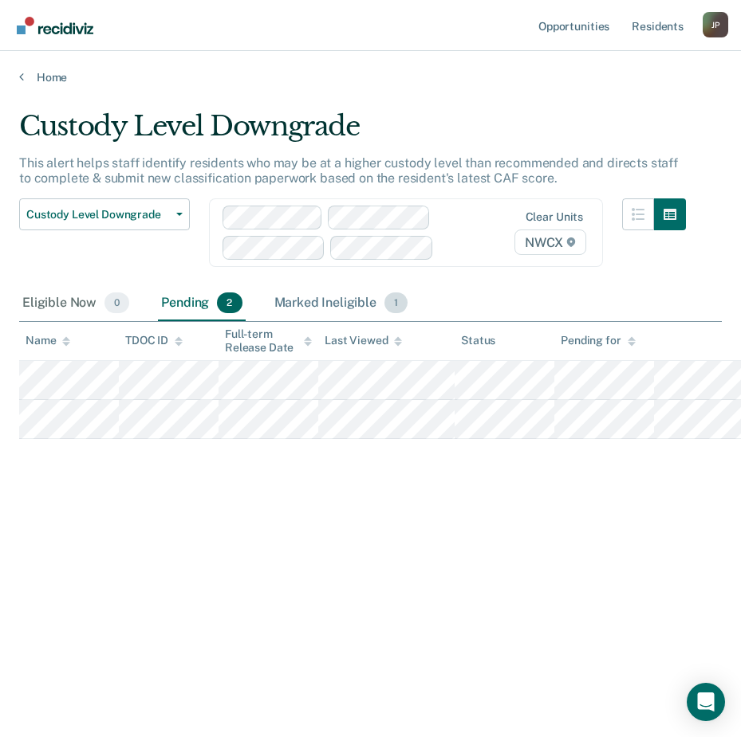
click at [327, 302] on div "Marked Ineligible 1" at bounding box center [341, 303] width 140 height 35
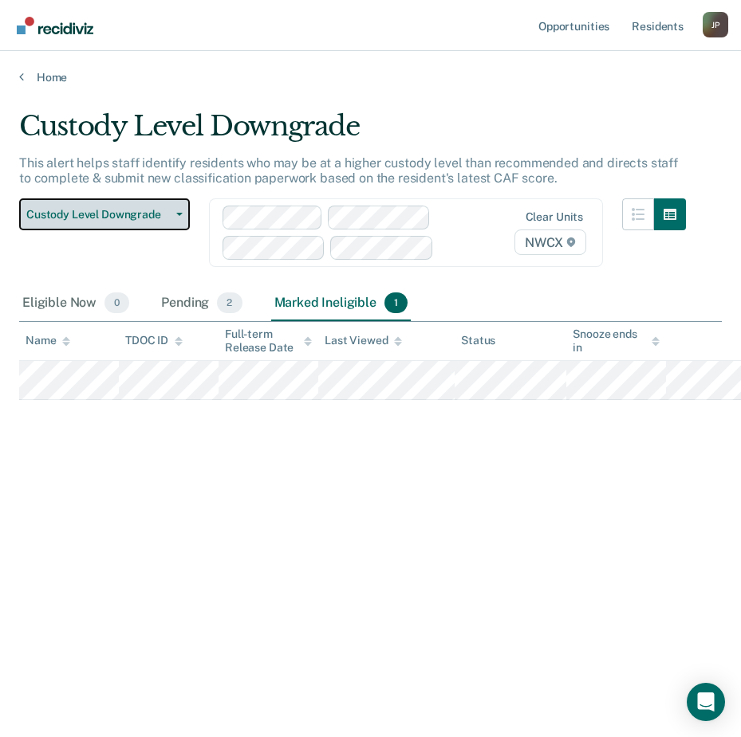
click at [134, 223] on button "Custody Level Downgrade" at bounding box center [104, 214] width 171 height 32
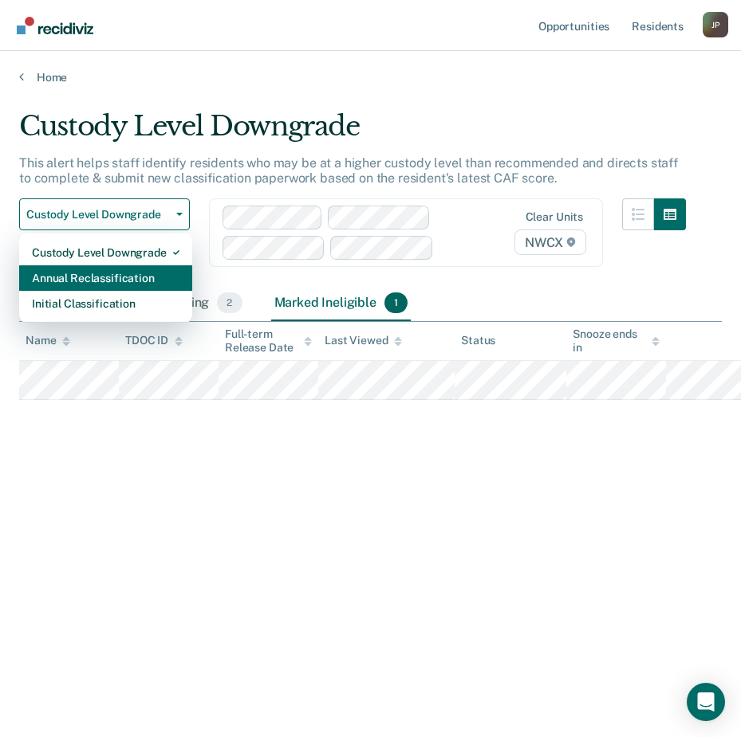
click at [102, 273] on div "Annual Reclassification" at bounding box center [105, 278] width 147 height 26
